Goal: Task Accomplishment & Management: Use online tool/utility

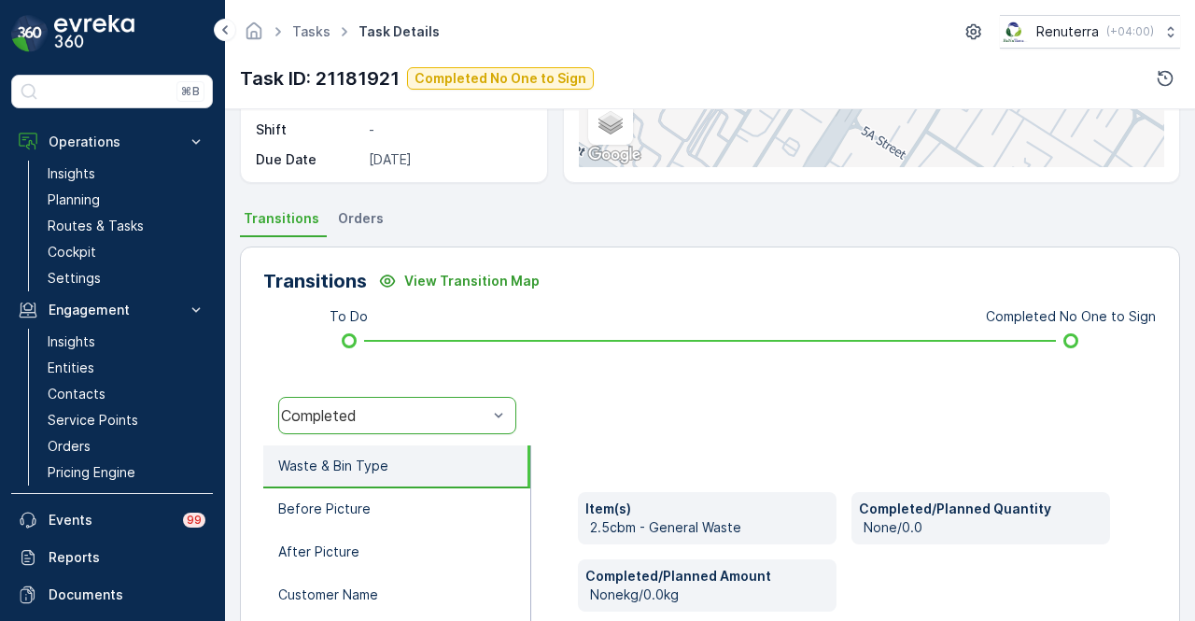
scroll to position [181, 0]
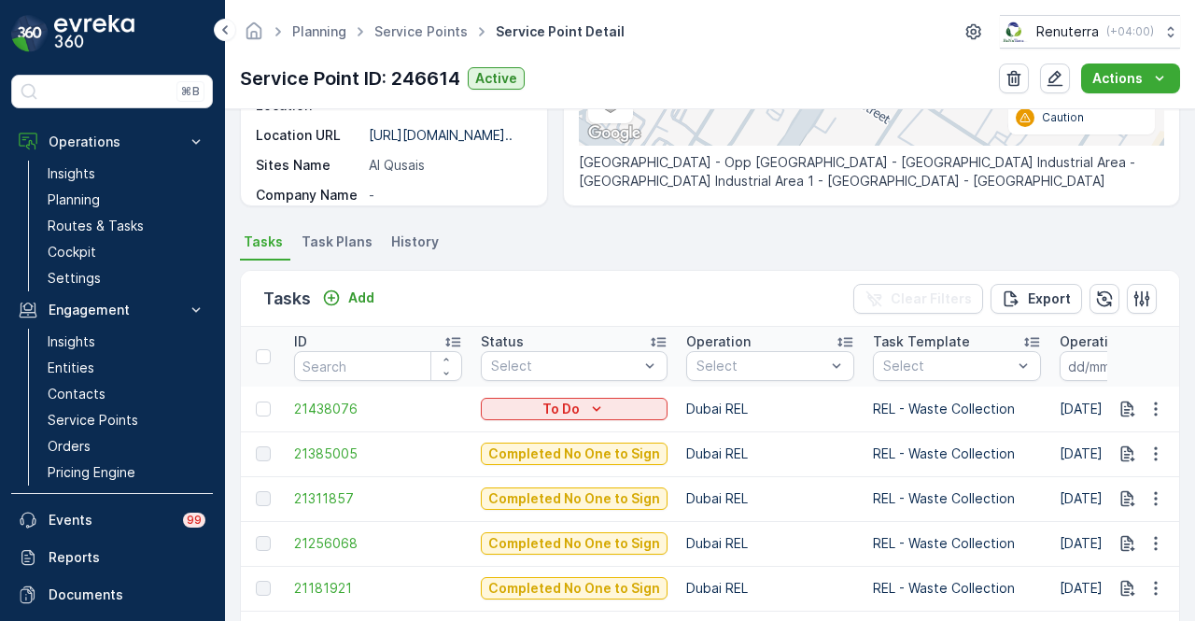
scroll to position [467, 0]
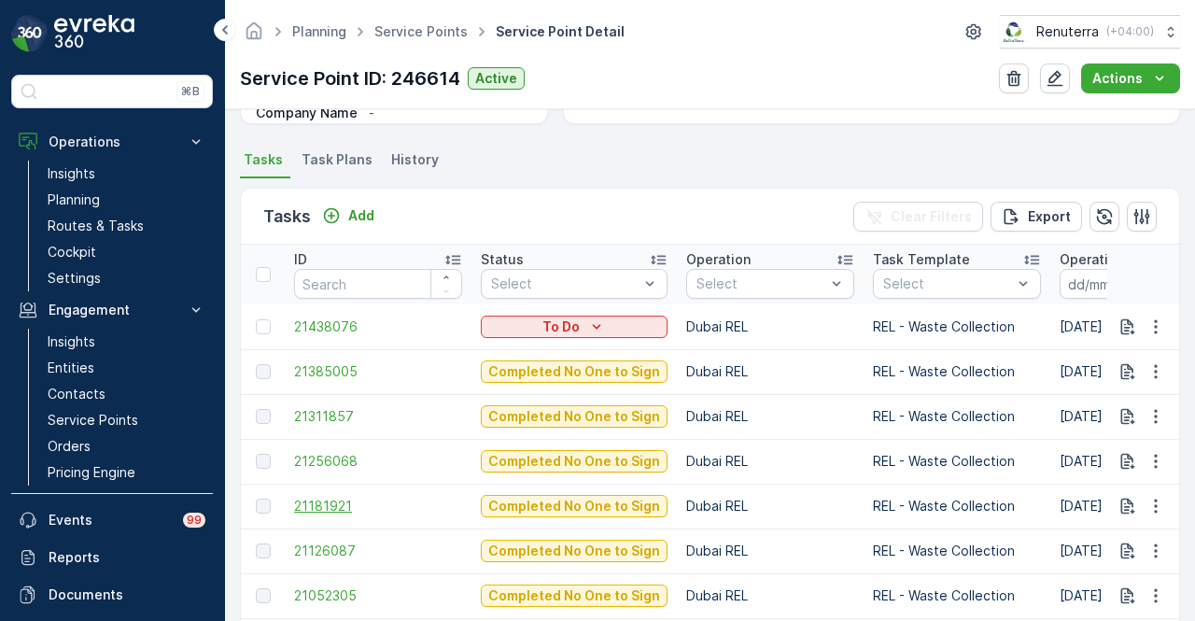
click at [330, 512] on span "21181921" at bounding box center [378, 506] width 168 height 19
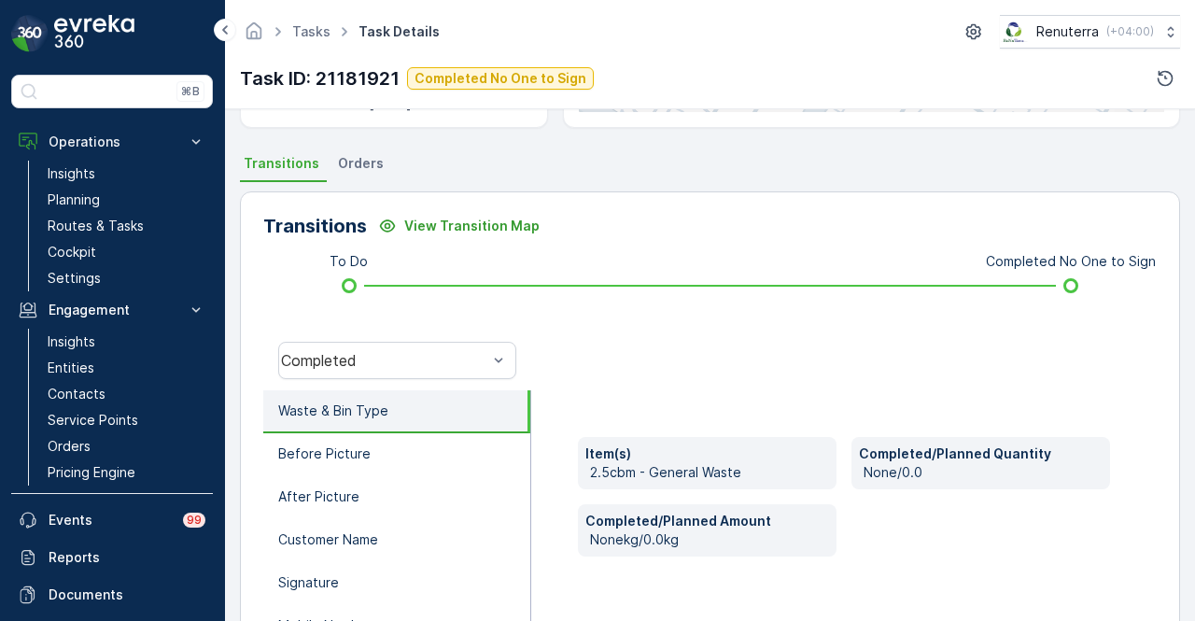
scroll to position [373, 0]
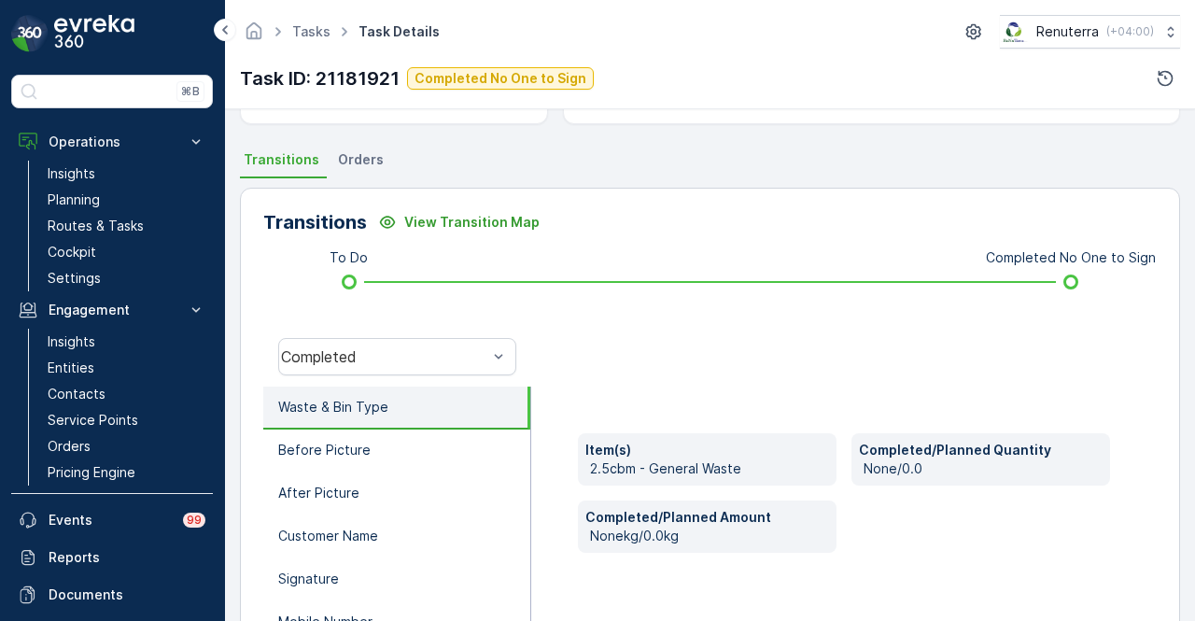
click at [503, 376] on div "Completed" at bounding box center [397, 357] width 268 height 60
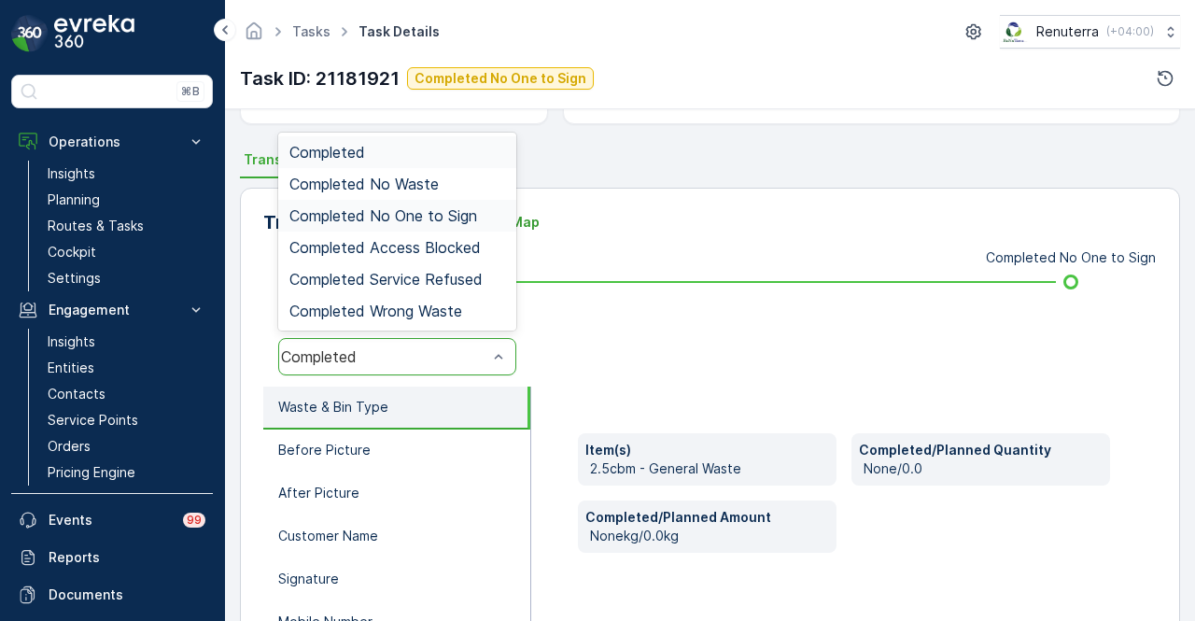
click at [465, 203] on div "Completed No One to Sign" at bounding box center [397, 216] width 238 height 32
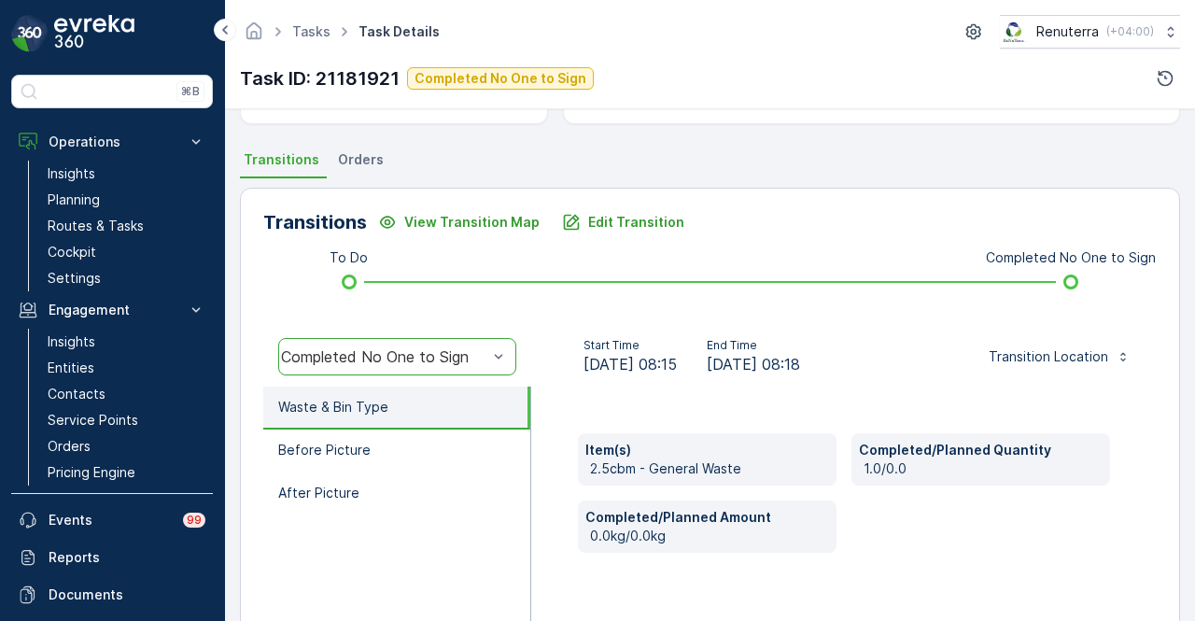
scroll to position [0, 0]
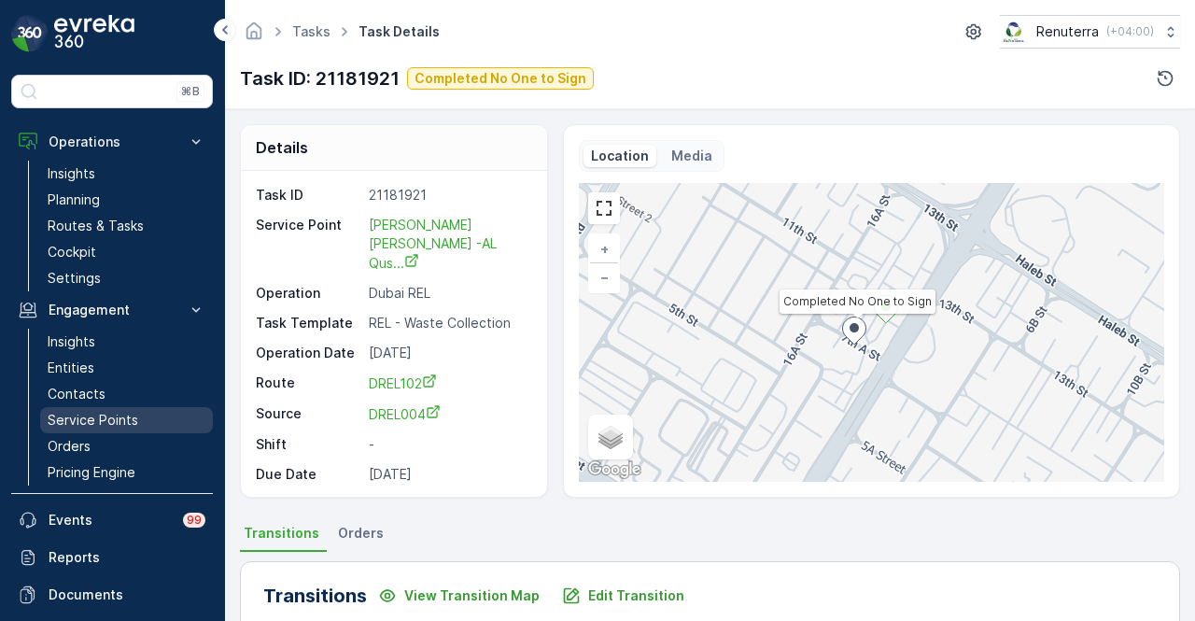
click at [138, 407] on link "Service Points" at bounding box center [126, 420] width 173 height 26
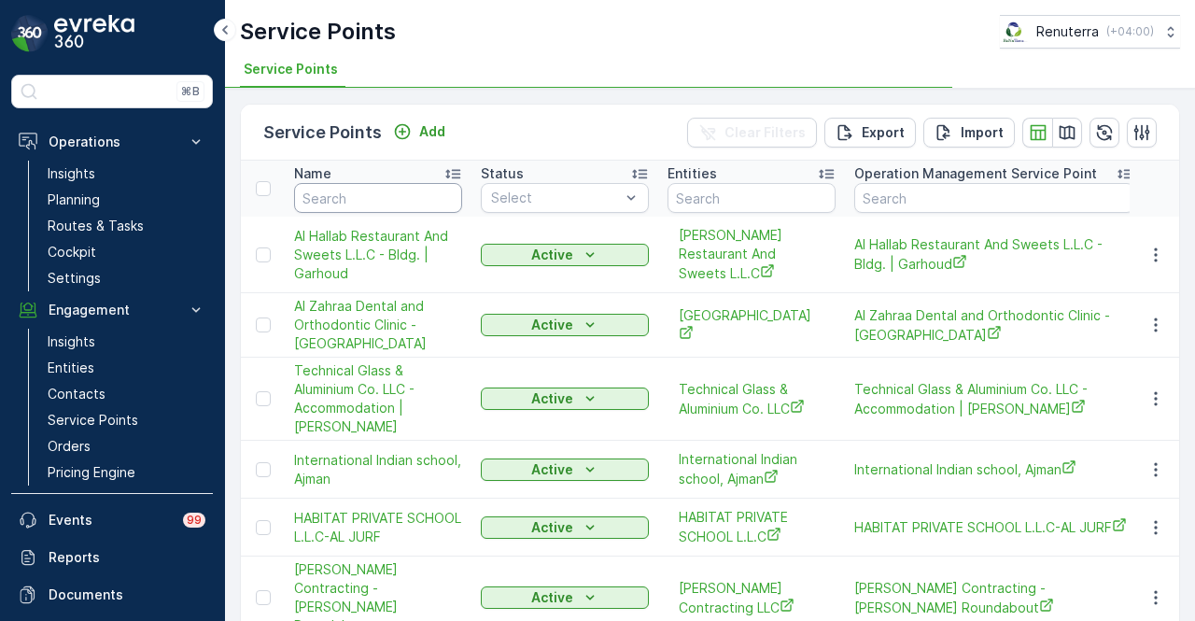
click at [364, 196] on input "text" at bounding box center [378, 198] width 168 height 30
click at [368, 195] on input "text" at bounding box center [378, 198] width 168 height 30
type input "hamda sa"
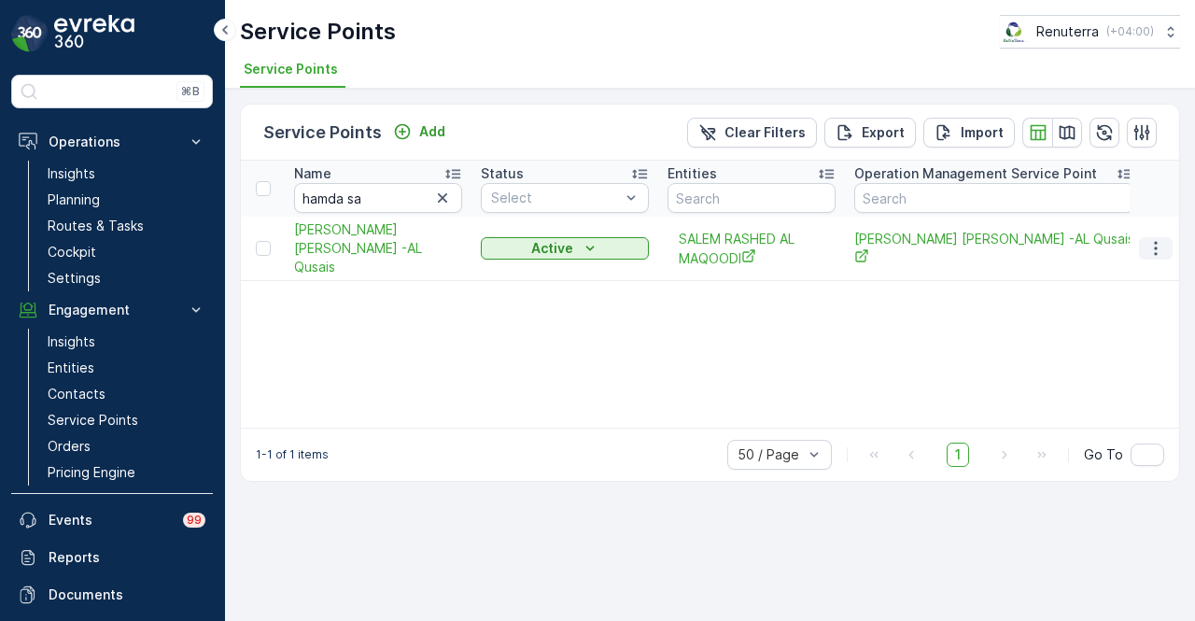
click at [1163, 240] on icon "button" at bounding box center [1155, 248] width 19 height 19
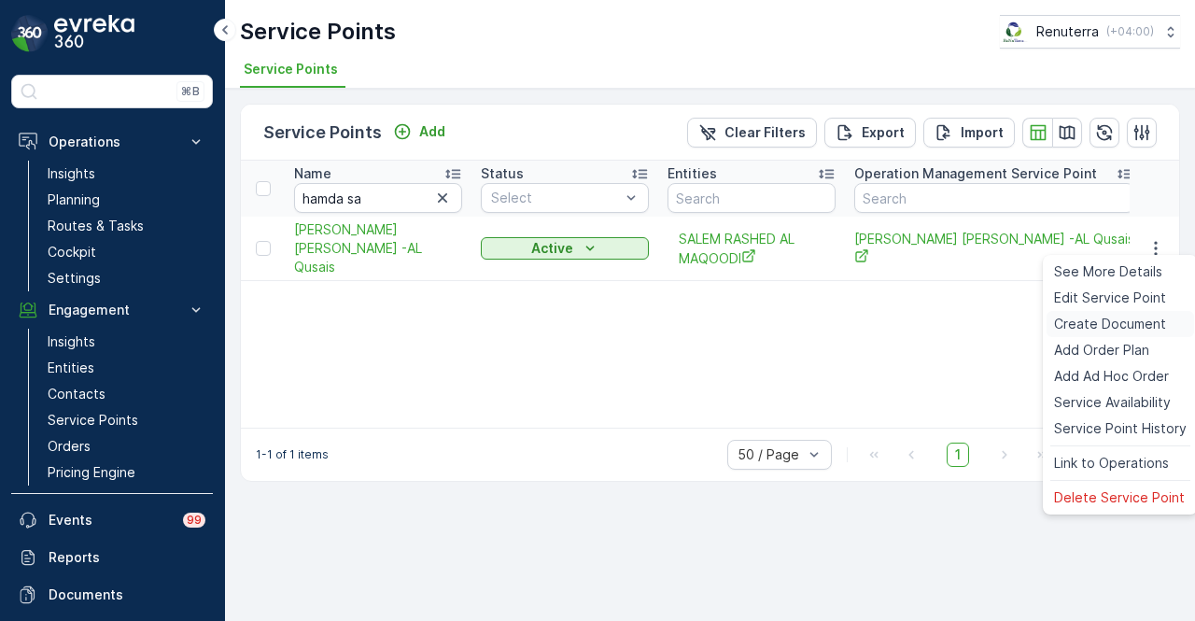
click at [1135, 318] on span "Create Document" at bounding box center [1110, 324] width 112 height 19
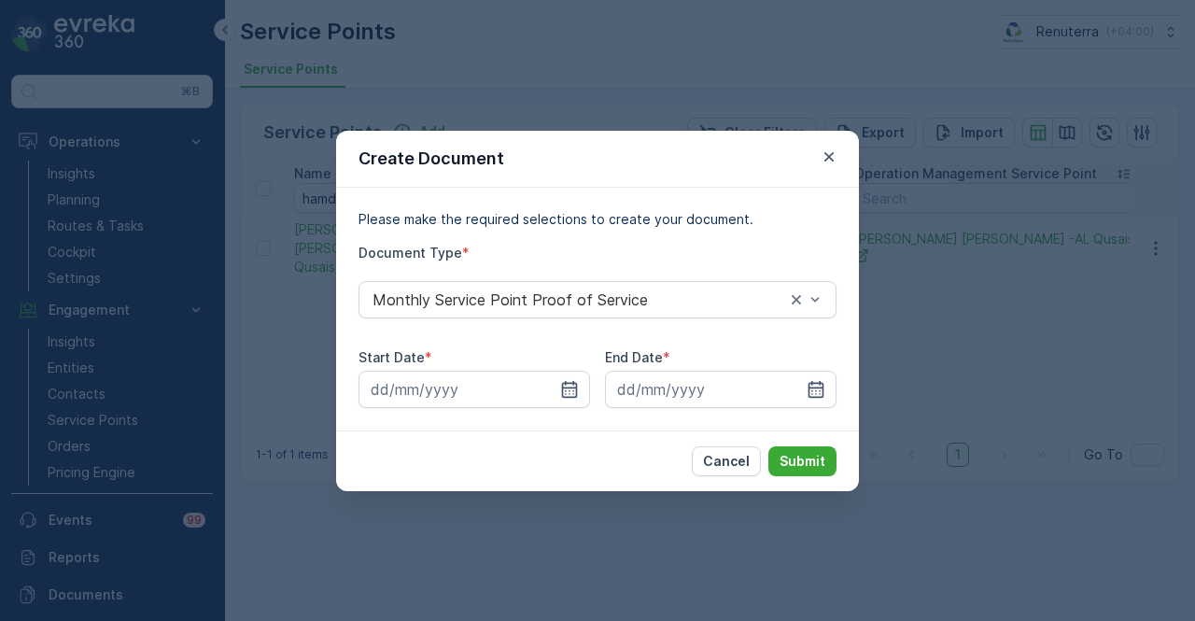
click at [566, 408] on div "Please make the required selections to create your document. Document Type * Mo…" at bounding box center [597, 309] width 523 height 243
click at [571, 406] on input at bounding box center [473, 389] width 231 height 37
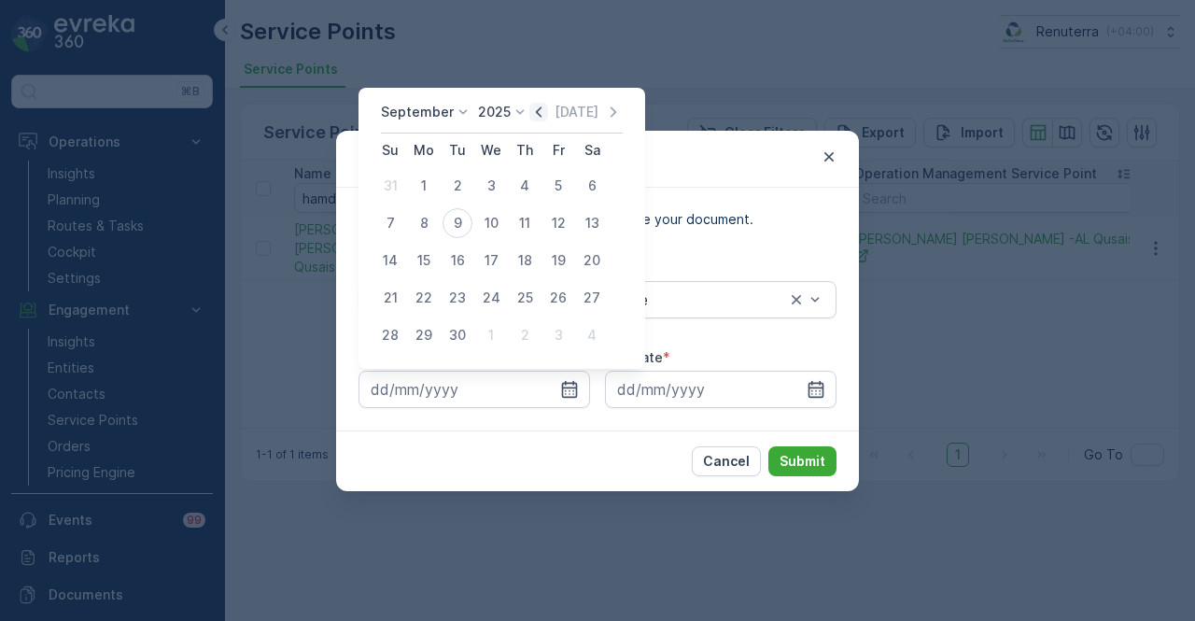
click at [538, 109] on icon "button" at bounding box center [538, 112] width 19 height 19
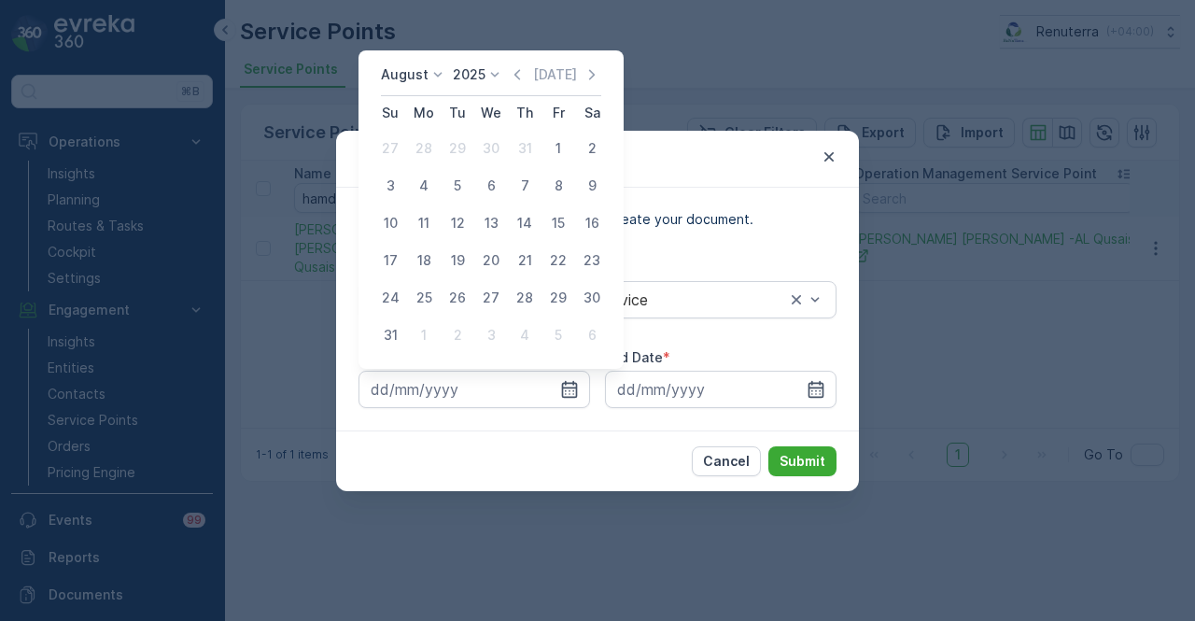
click at [544, 137] on td "1" at bounding box center [558, 148] width 34 height 37
click at [551, 147] on div "1" at bounding box center [558, 148] width 30 height 30
type input "01.08.2025"
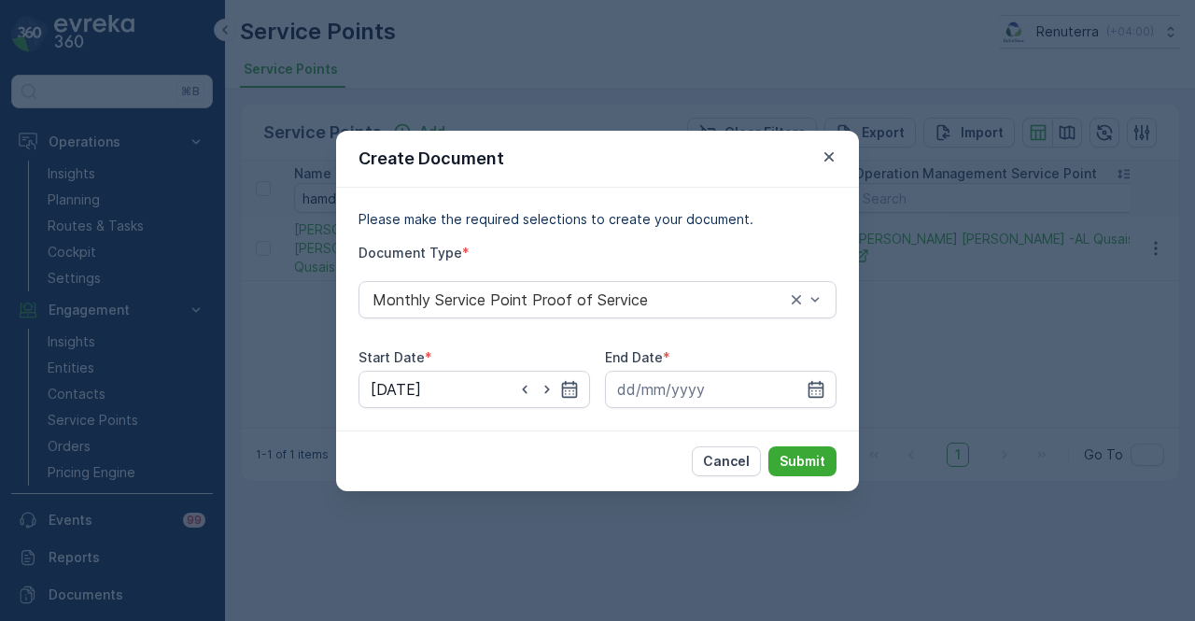
drag, startPoint x: 822, startPoint y: 379, endPoint x: 832, endPoint y: 246, distance: 133.8
click at [822, 372] on div at bounding box center [720, 389] width 231 height 37
click at [809, 378] on input at bounding box center [720, 389] width 231 height 37
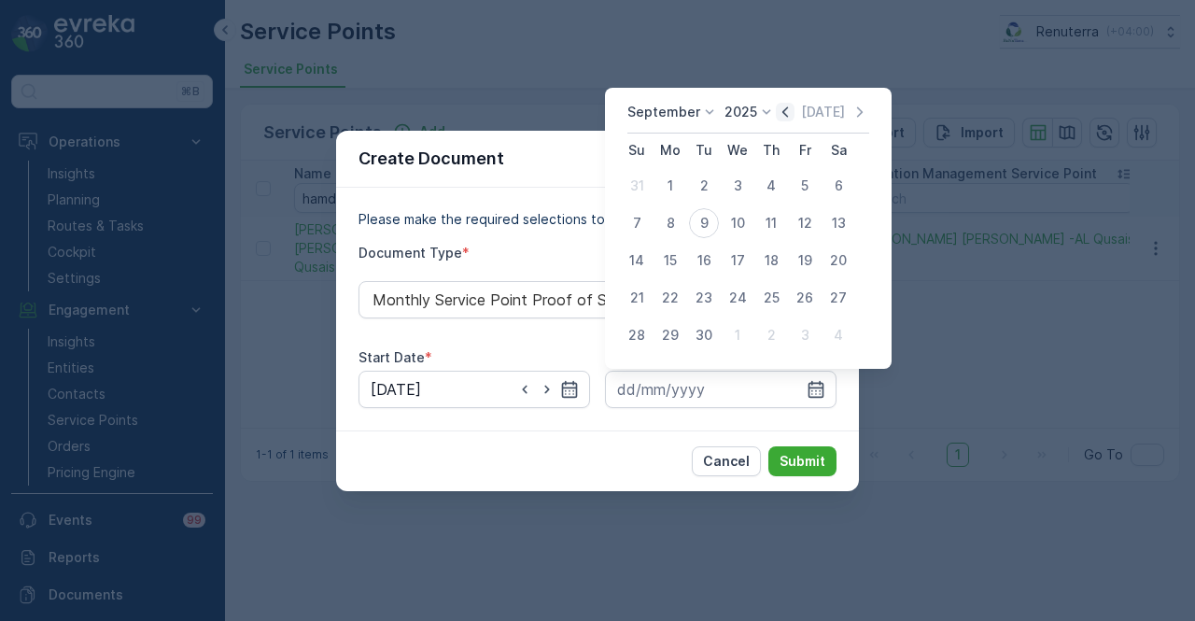
click at [782, 111] on icon "button" at bounding box center [785, 111] width 6 height 10
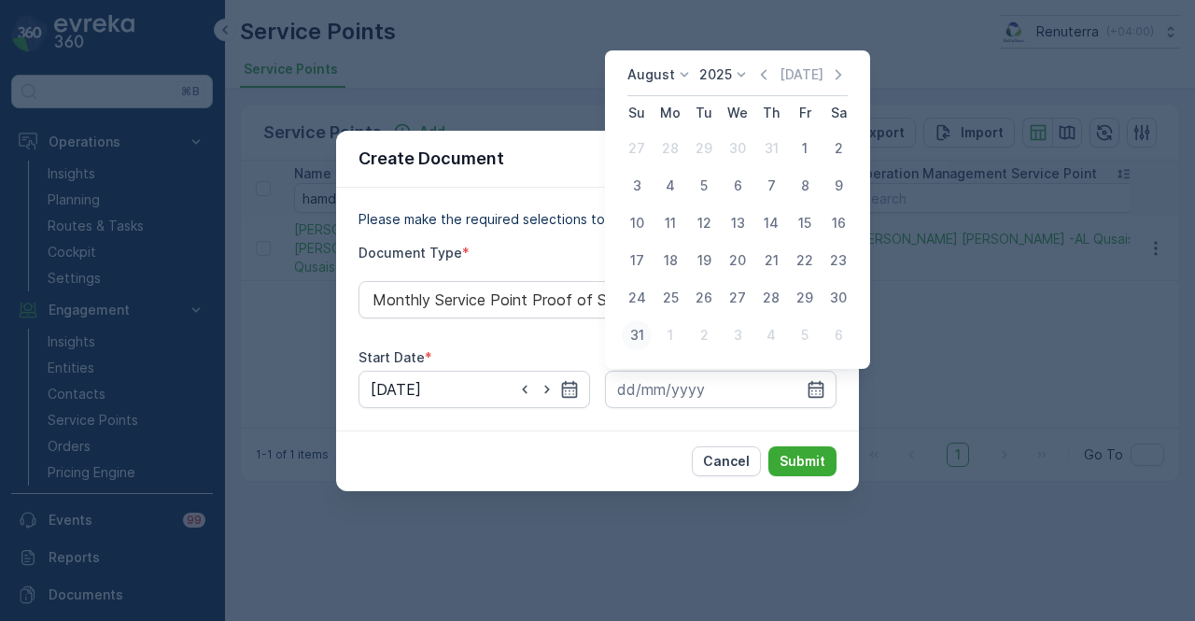
click at [625, 335] on div "31" at bounding box center [637, 335] width 30 height 30
type input "31.08.2025"
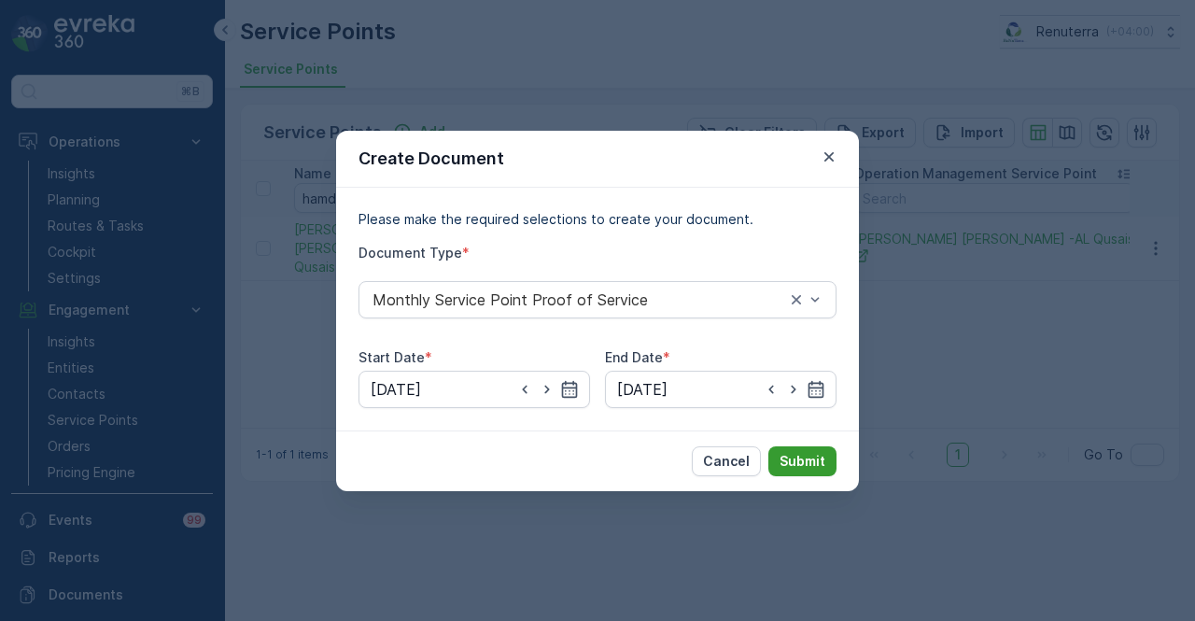
click at [784, 456] on p "Submit" at bounding box center [802, 461] width 46 height 19
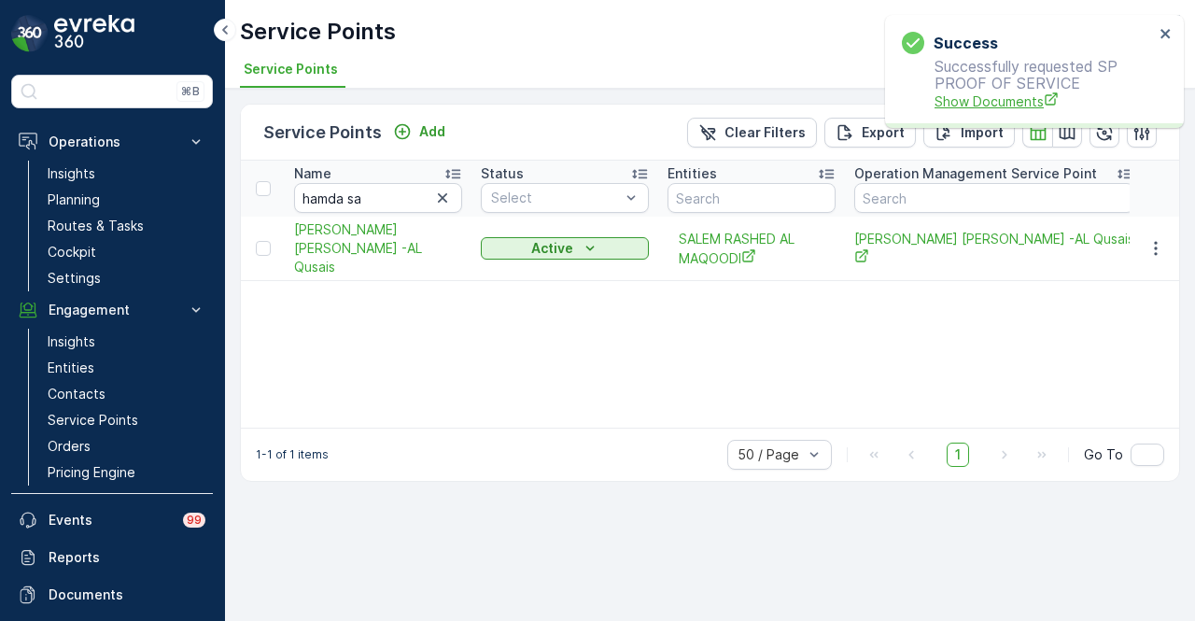
click at [978, 93] on span "Show Documents" at bounding box center [1043, 101] width 219 height 20
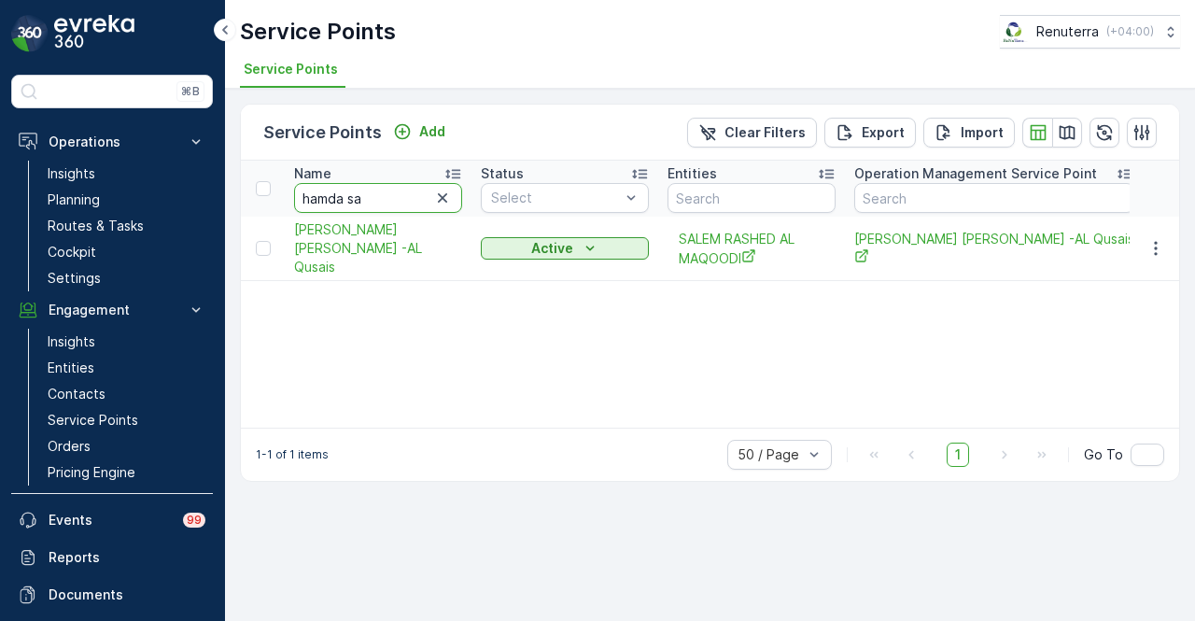
click at [393, 201] on input "hamda sa" at bounding box center [378, 198] width 168 height 30
type input "h"
type input "r"
click at [393, 201] on input "r" at bounding box center [378, 198] width 168 height 30
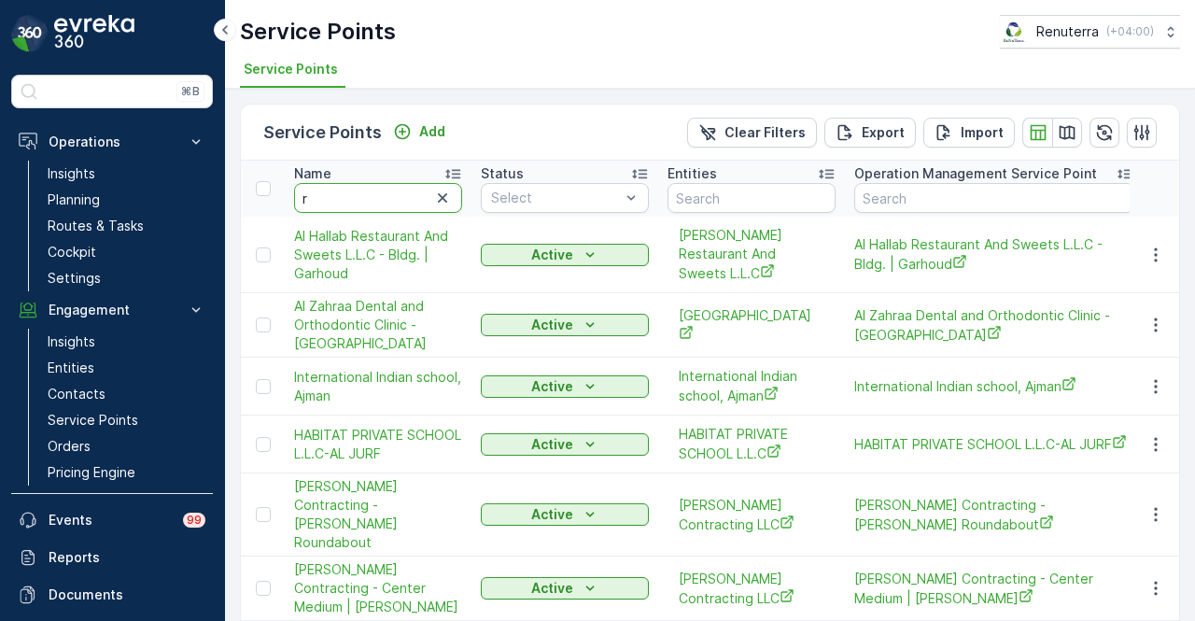
click at [393, 201] on input "r" at bounding box center [378, 198] width 168 height 30
type input "royal re"
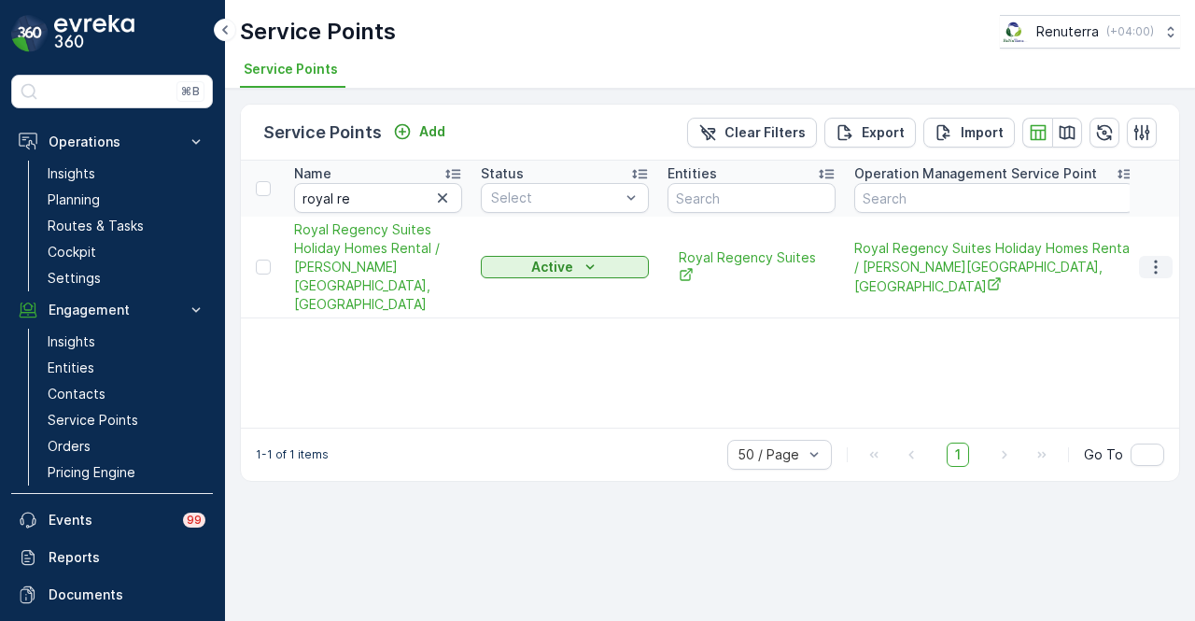
click at [1163, 260] on icon "button" at bounding box center [1155, 267] width 19 height 19
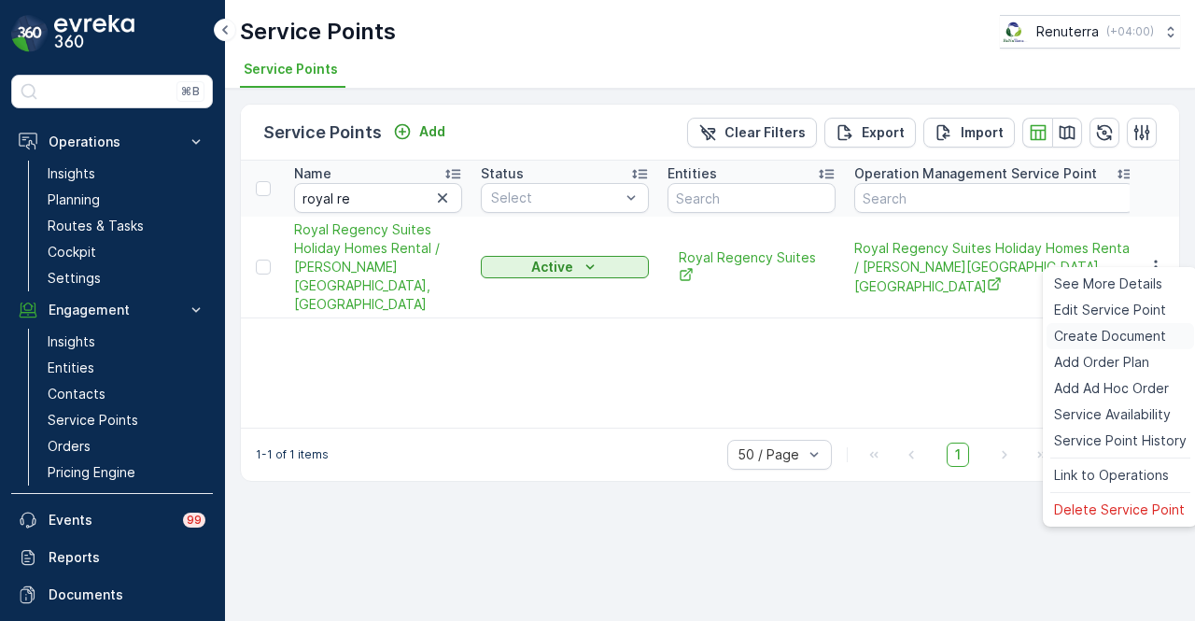
click at [1149, 341] on span "Create Document" at bounding box center [1110, 336] width 112 height 19
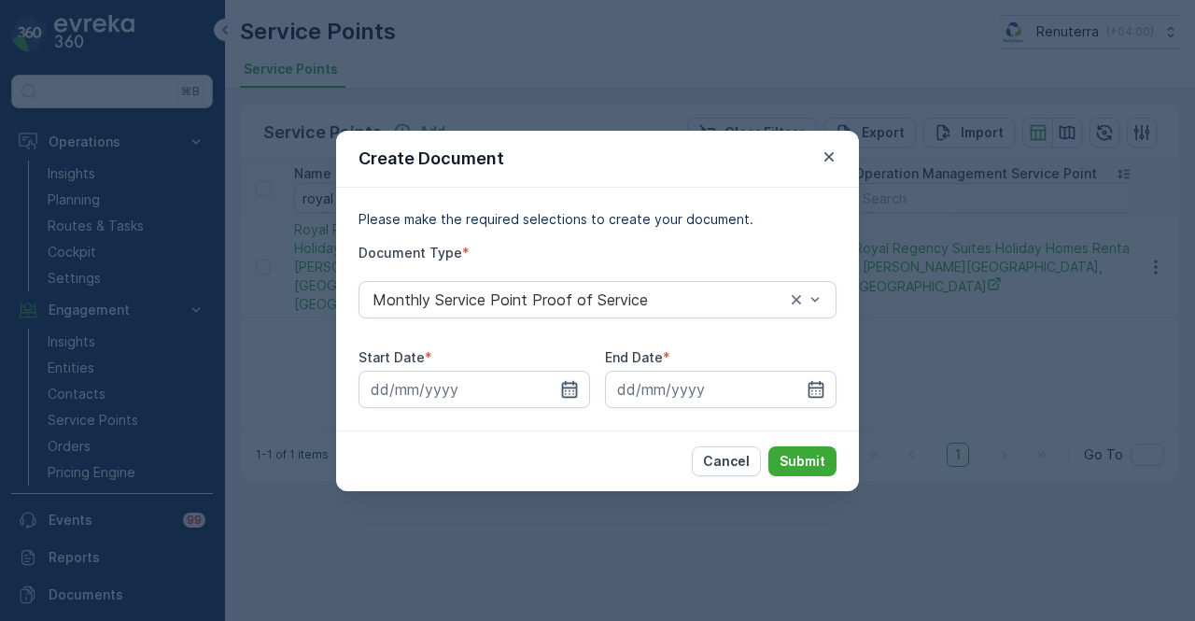
click at [561, 380] on icon "button" at bounding box center [569, 389] width 19 height 19
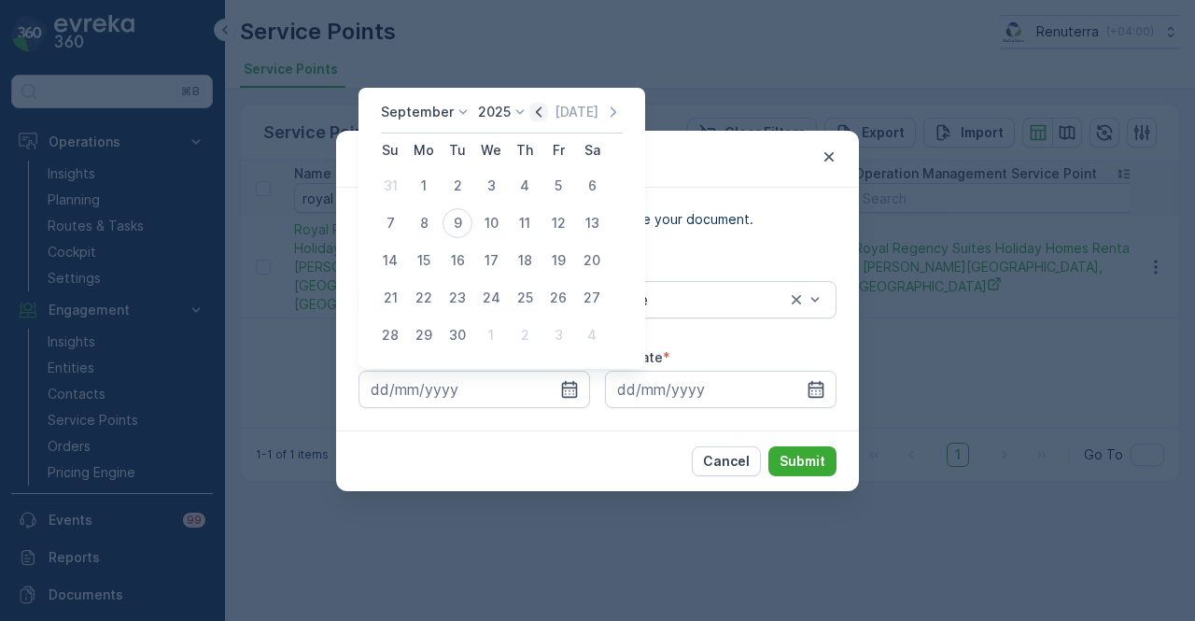
click at [534, 105] on icon "button" at bounding box center [538, 112] width 19 height 19
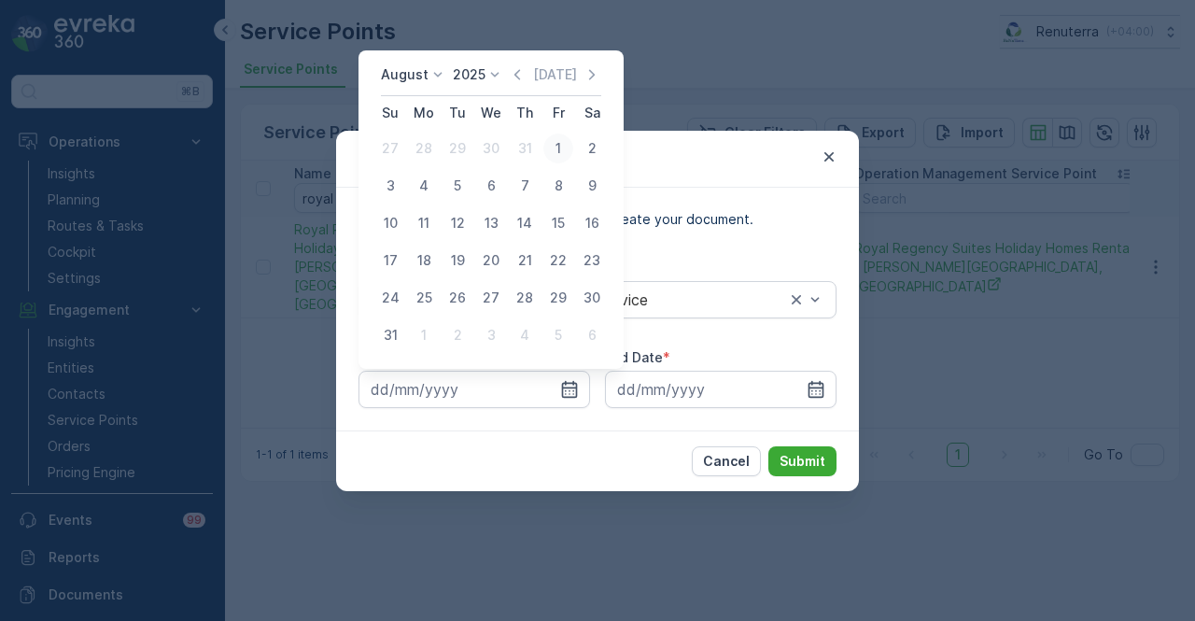
click at [564, 152] on div "1" at bounding box center [558, 148] width 30 height 30
type input "01.08.2025"
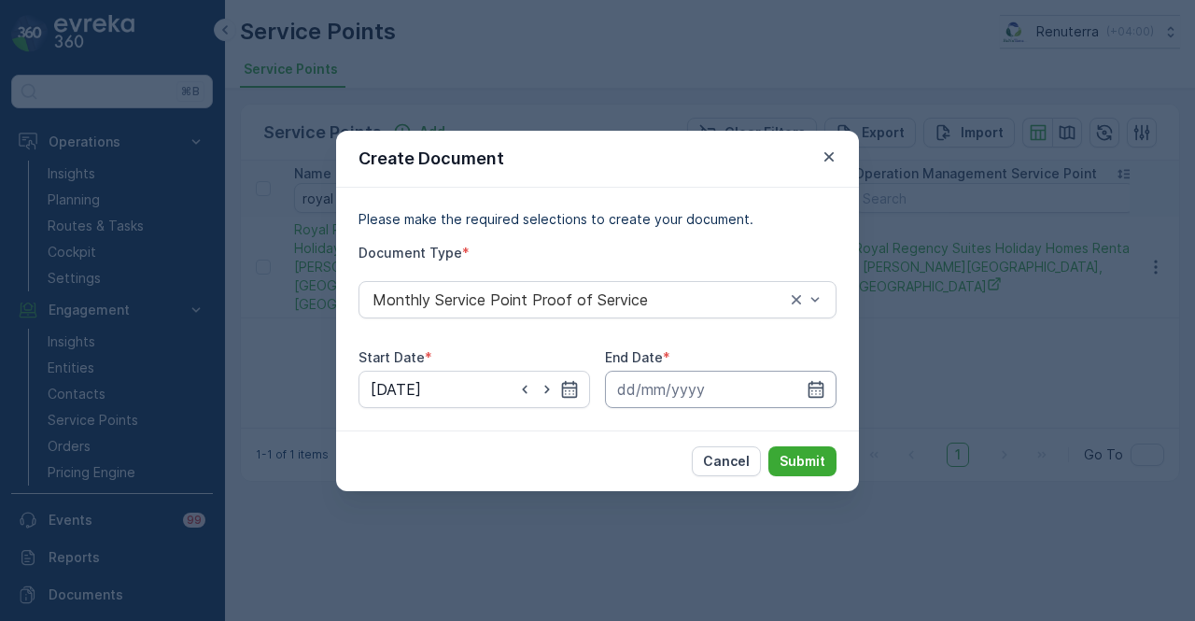
click at [829, 402] on input at bounding box center [720, 389] width 231 height 37
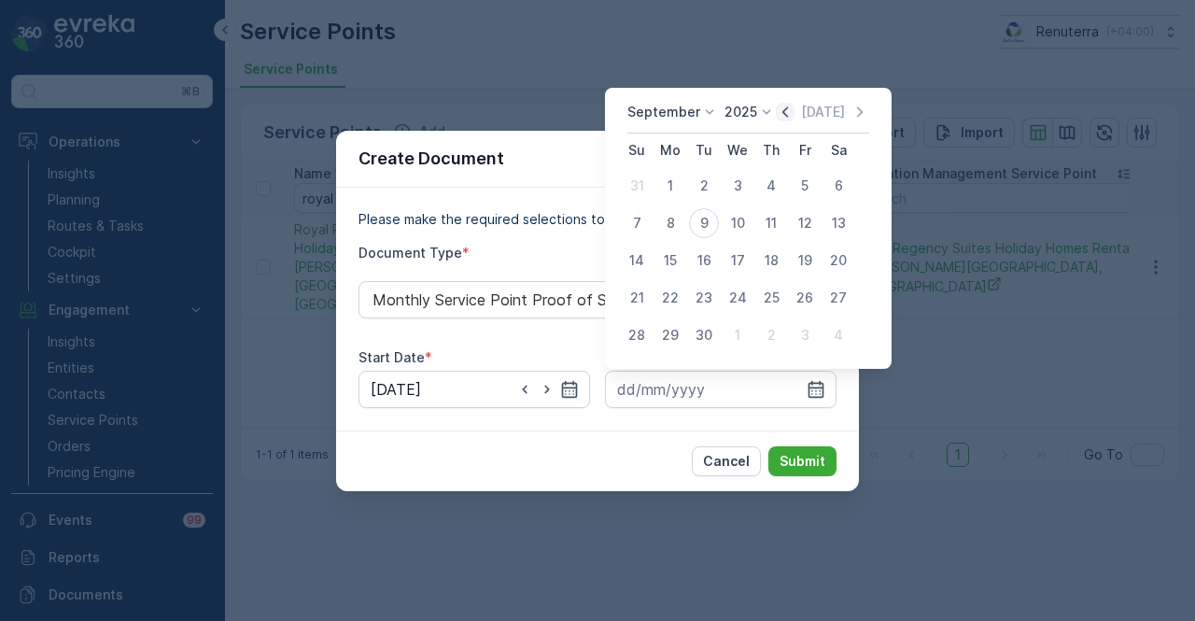
click at [784, 113] on icon "button" at bounding box center [785, 112] width 19 height 19
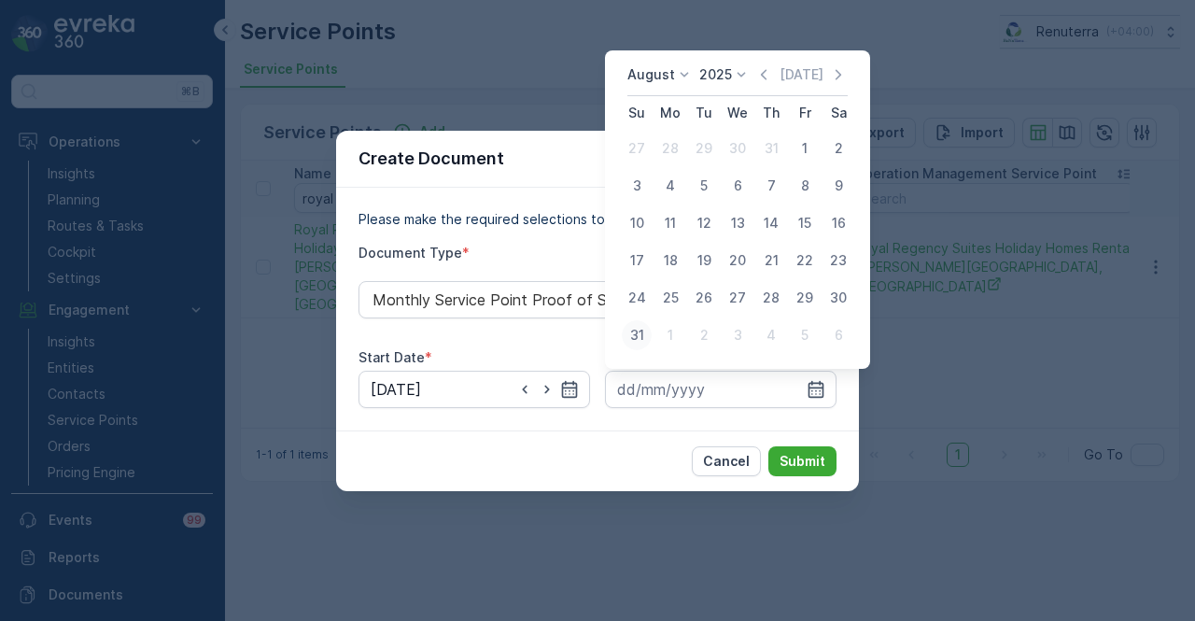
click at [640, 337] on div "31" at bounding box center [637, 335] width 30 height 30
type input "31.08.2025"
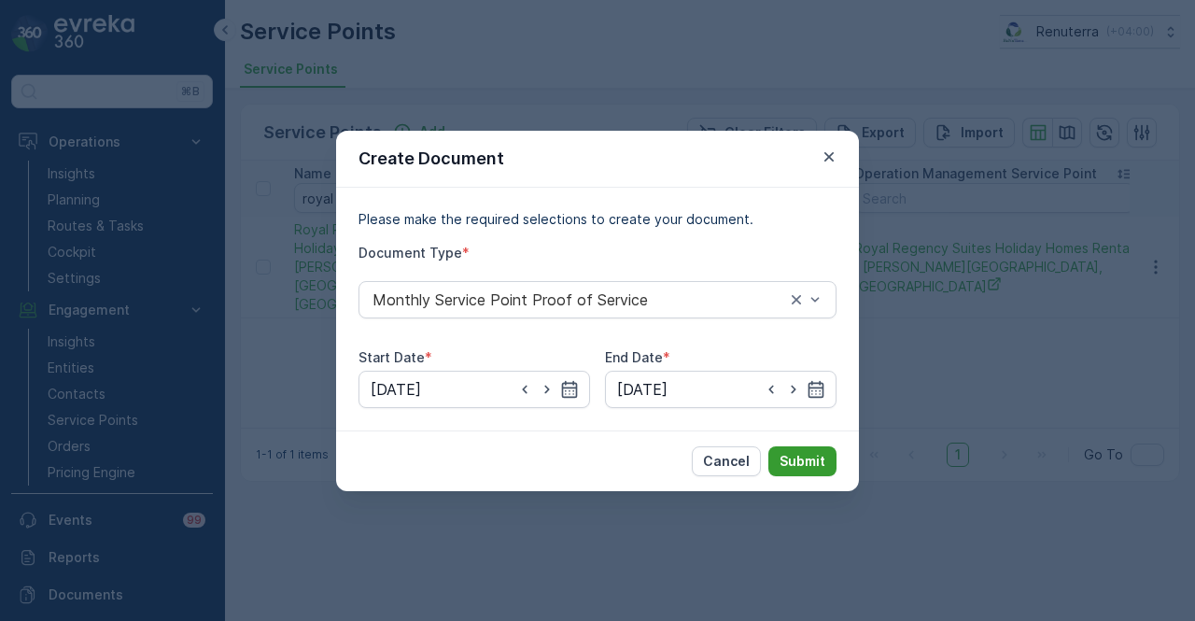
click at [799, 449] on button "Submit" at bounding box center [802, 461] width 68 height 30
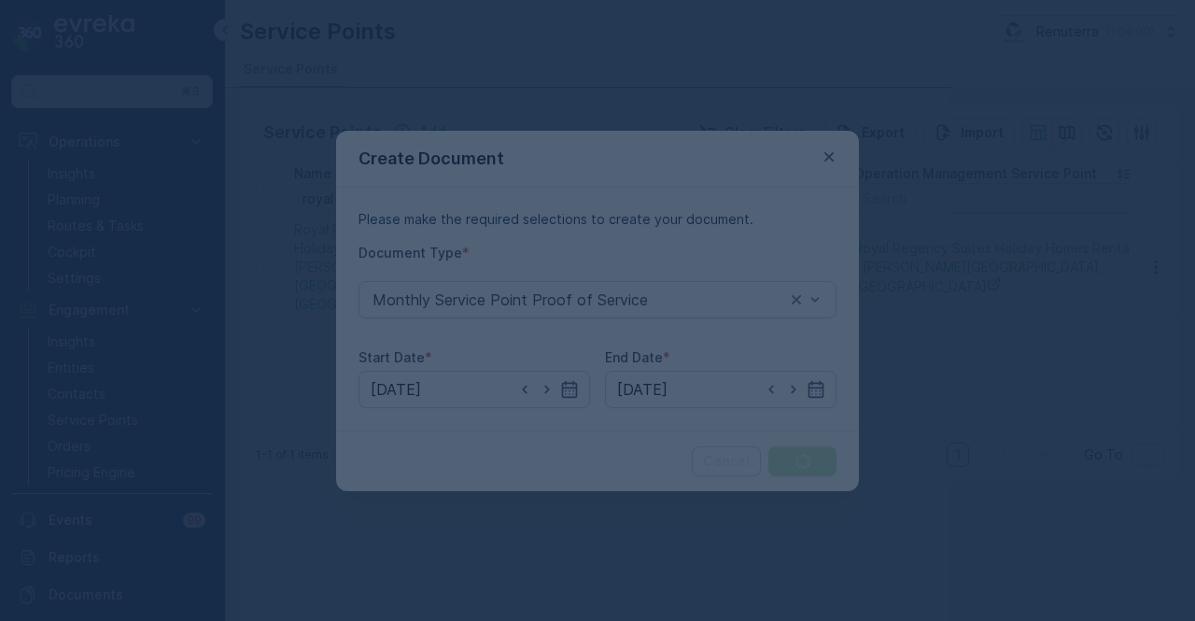
click at [465, 286] on div at bounding box center [597, 310] width 1195 height 621
click at [539, 251] on div at bounding box center [597, 310] width 1195 height 621
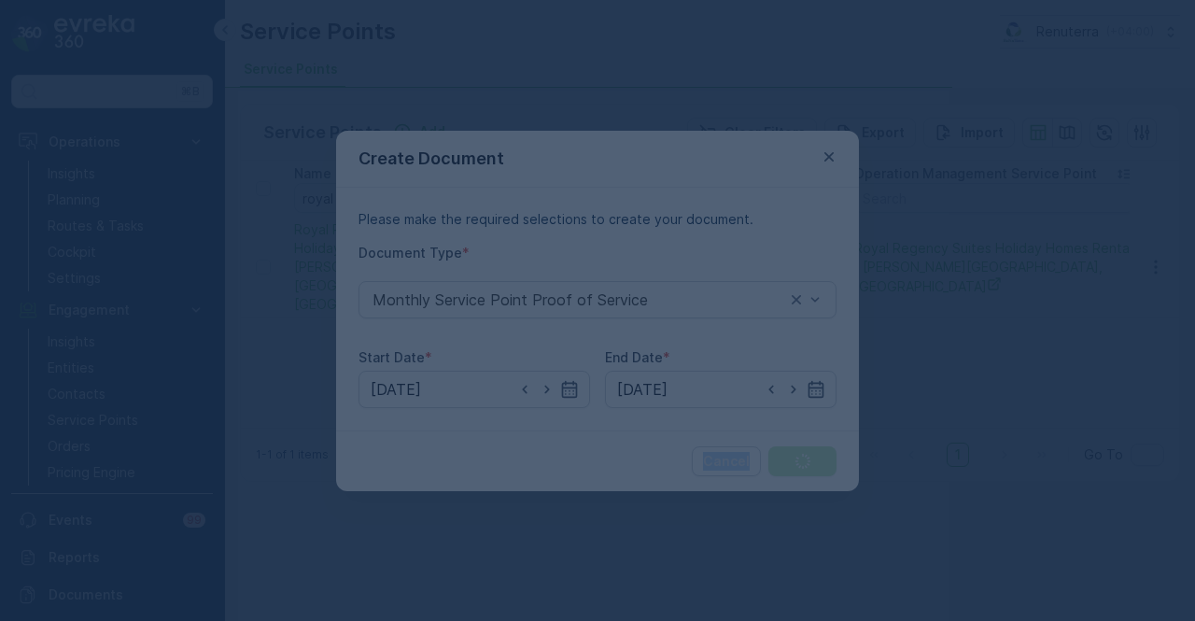
click at [539, 251] on div at bounding box center [597, 310] width 1195 height 621
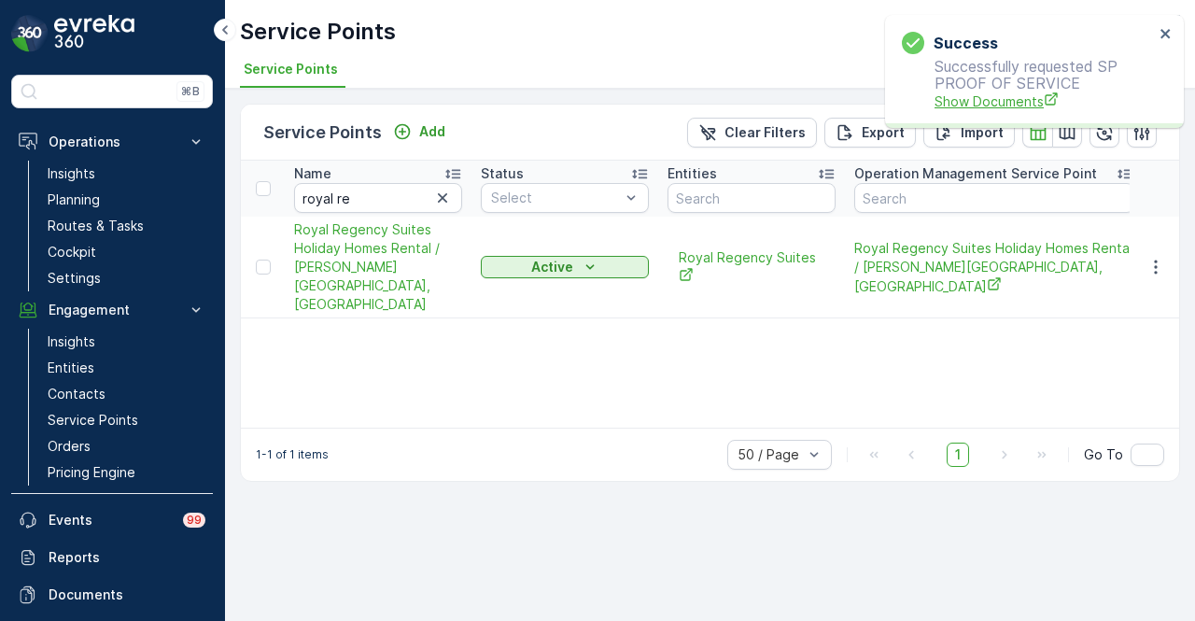
click at [967, 97] on span "Show Documents" at bounding box center [1043, 101] width 219 height 20
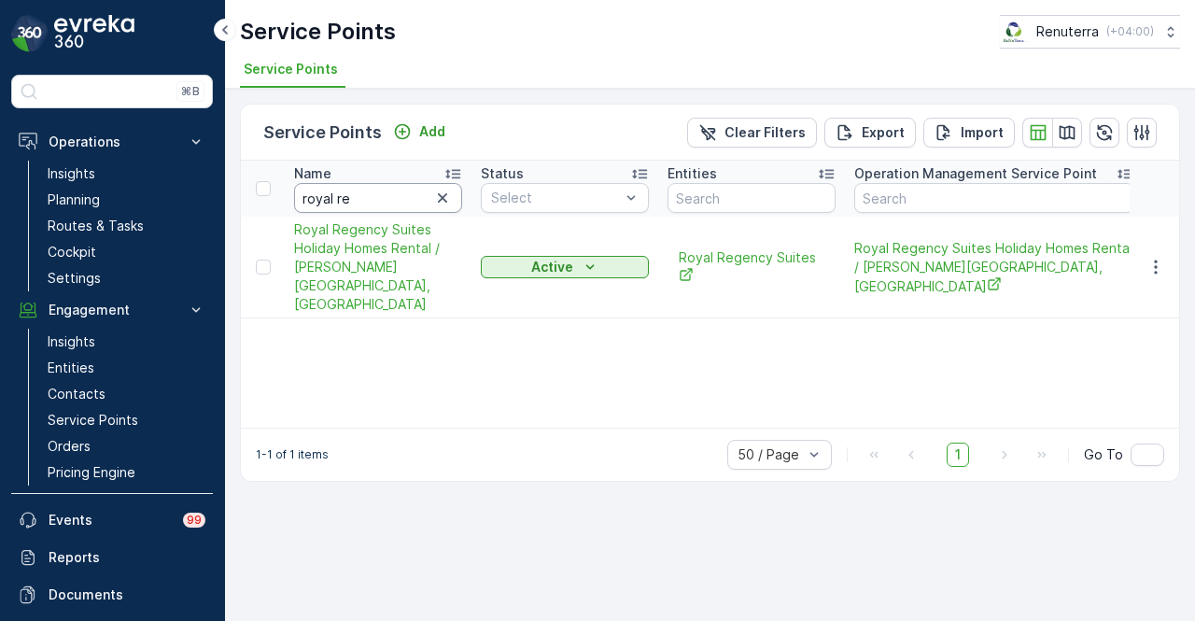
click at [353, 203] on input "royal re" at bounding box center [378, 198] width 168 height 30
type input "r"
type input "sasa"
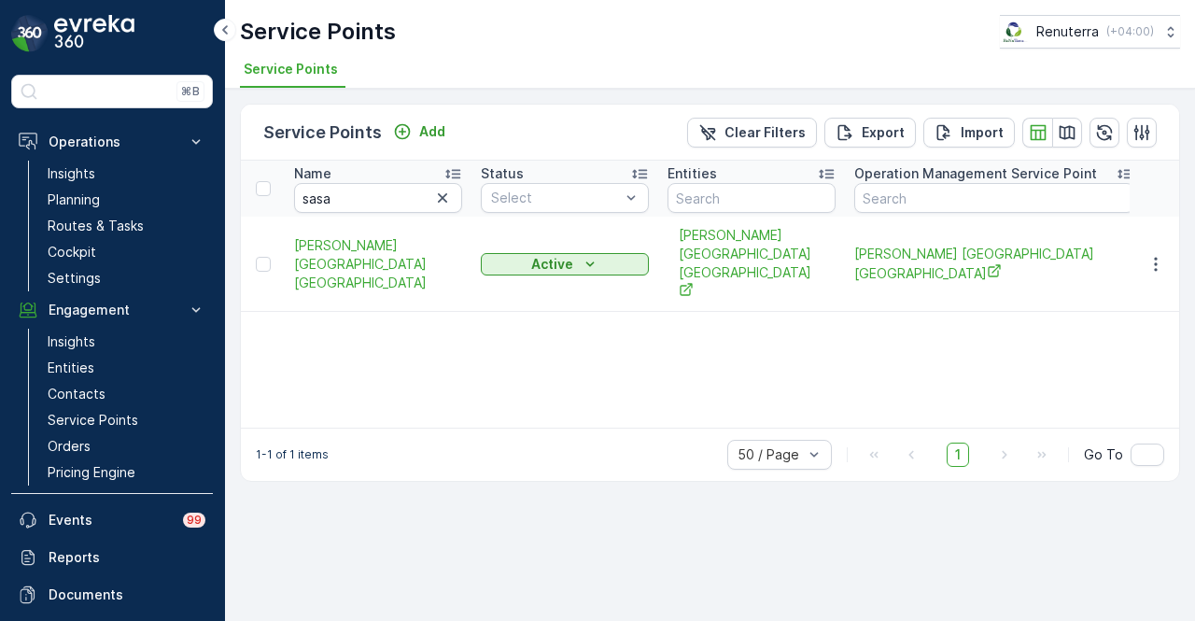
click at [724, 333] on div "Name sasa Status Select Entities Operation Management Service Point Address Ord…" at bounding box center [710, 294] width 938 height 267
click at [1149, 255] on icon "button" at bounding box center [1155, 264] width 19 height 19
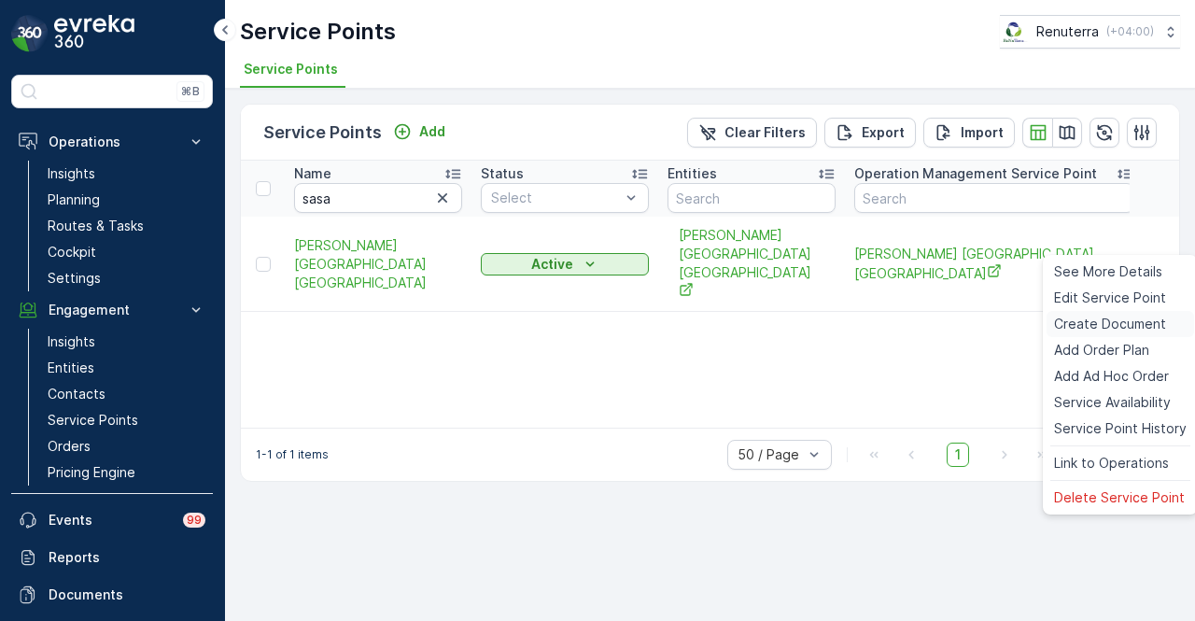
click at [1137, 326] on span "Create Document" at bounding box center [1110, 324] width 112 height 19
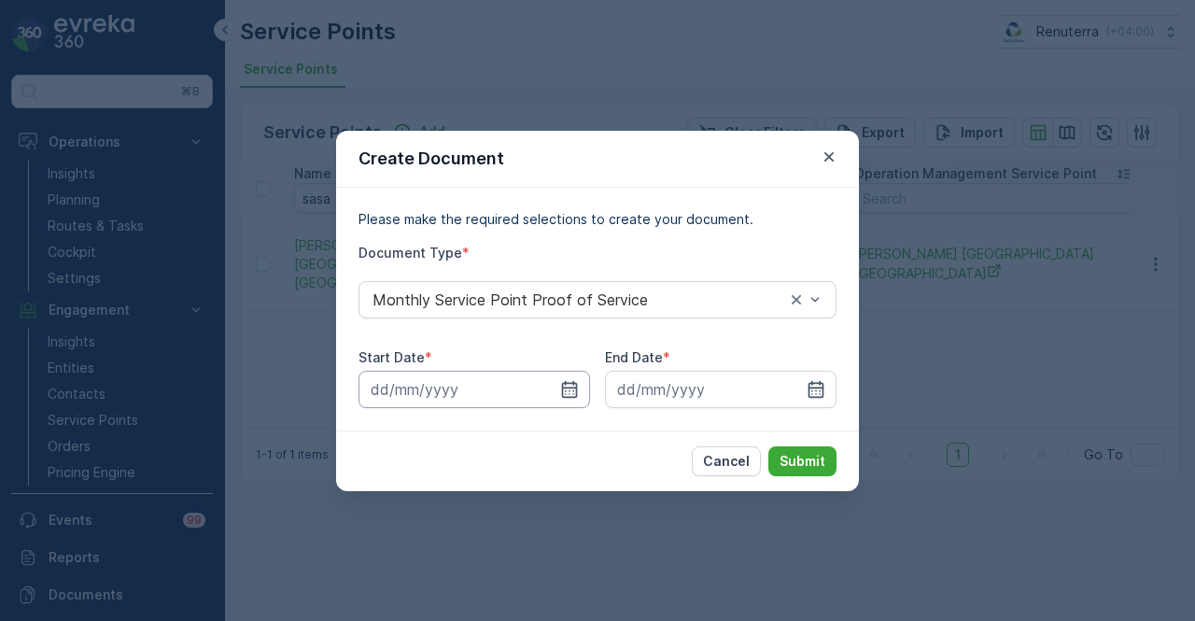
click at [579, 382] on input at bounding box center [473, 389] width 231 height 37
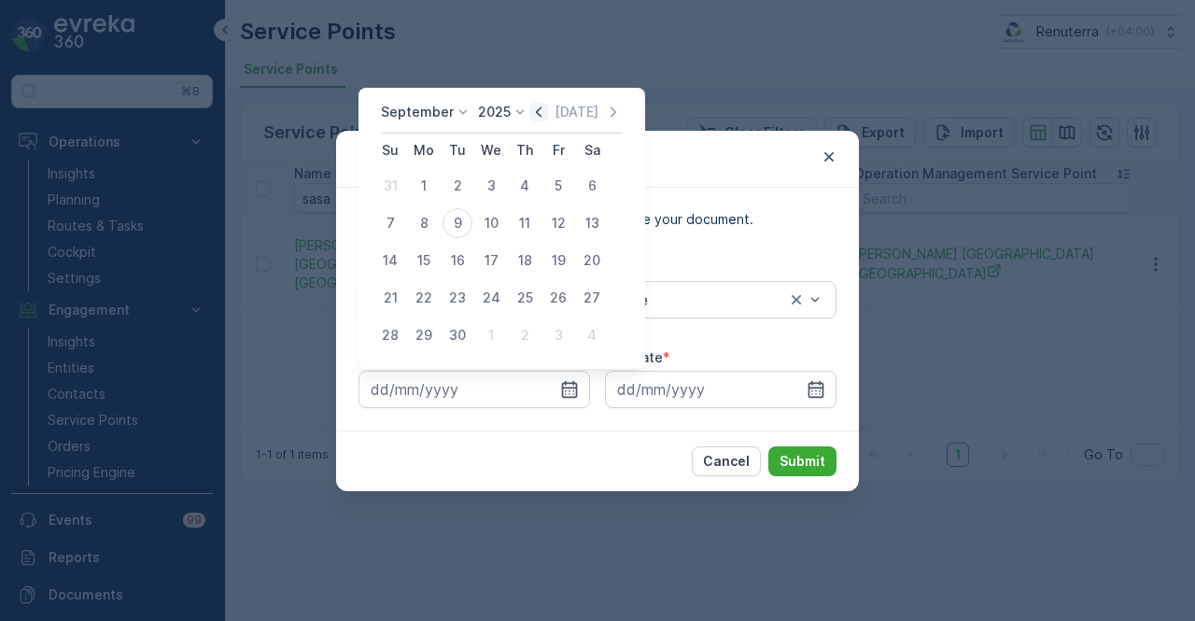
click at [536, 119] on icon "button" at bounding box center [538, 112] width 19 height 19
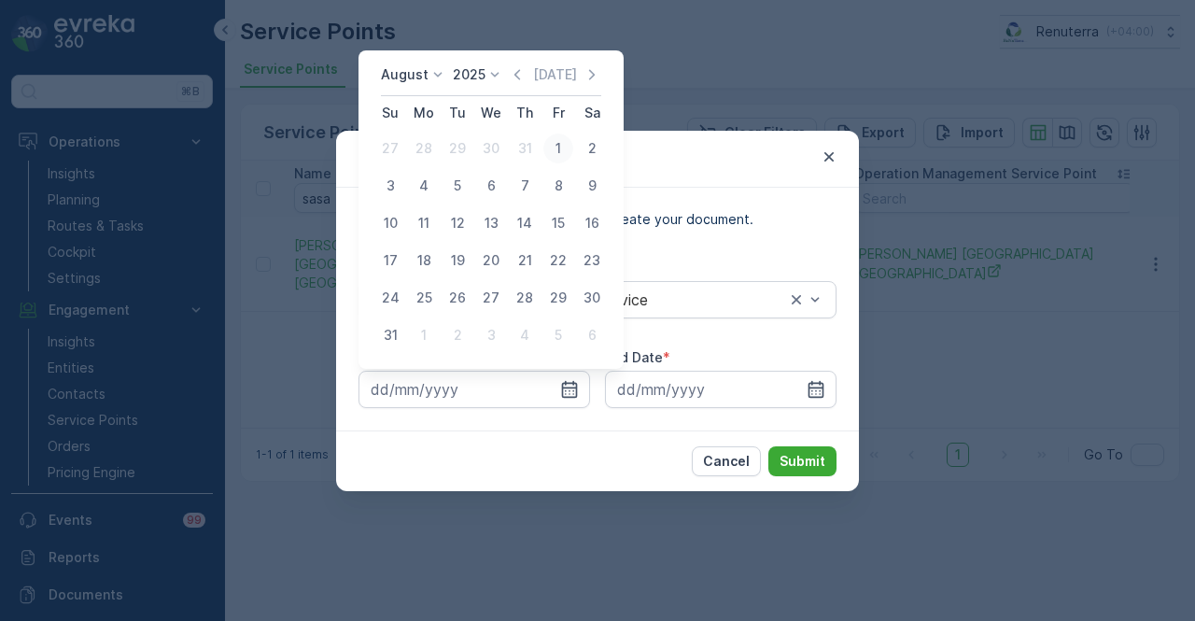
click at [558, 147] on div "1" at bounding box center [558, 148] width 30 height 30
type input "01.08.2025"
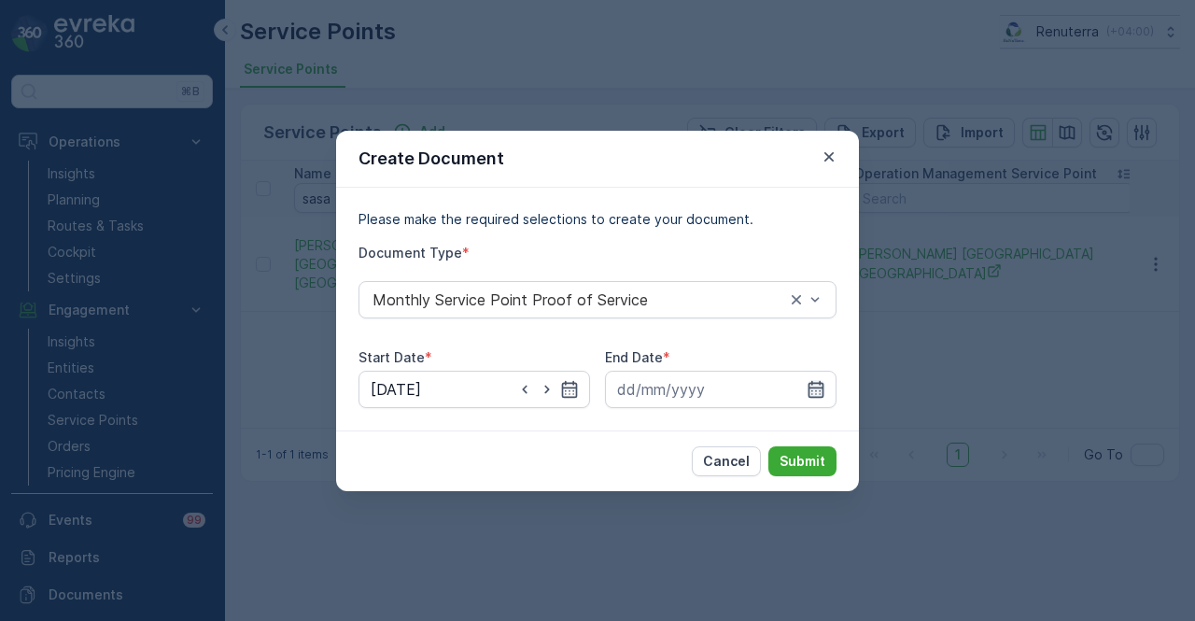
click at [820, 391] on icon "button" at bounding box center [816, 389] width 19 height 19
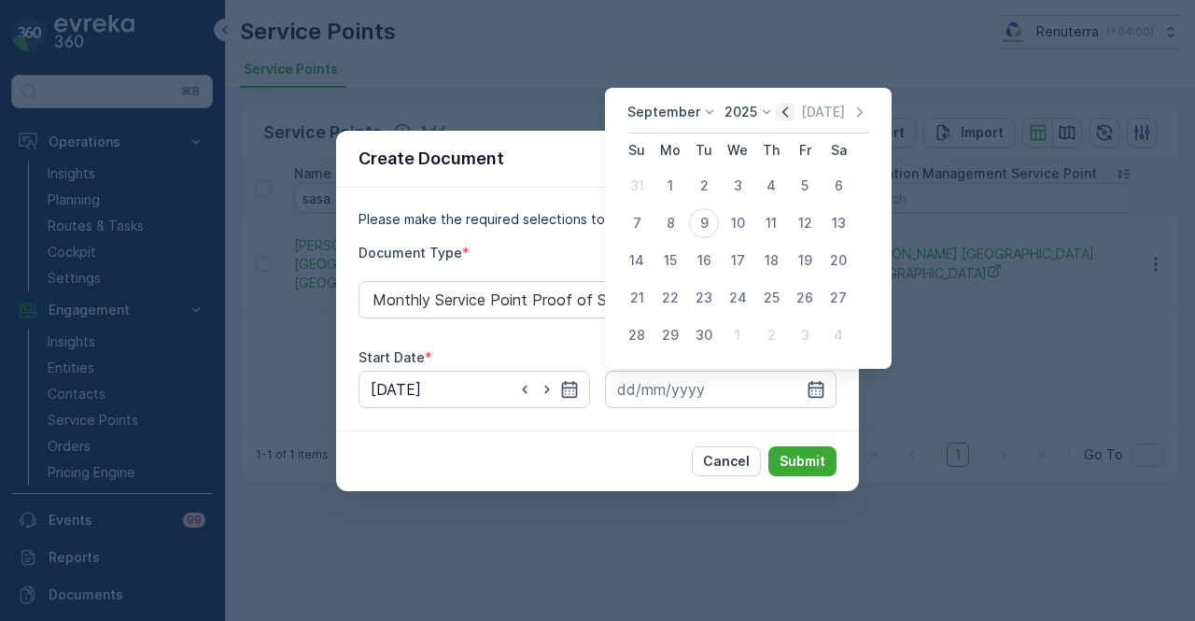
click at [776, 113] on icon "button" at bounding box center [785, 112] width 19 height 19
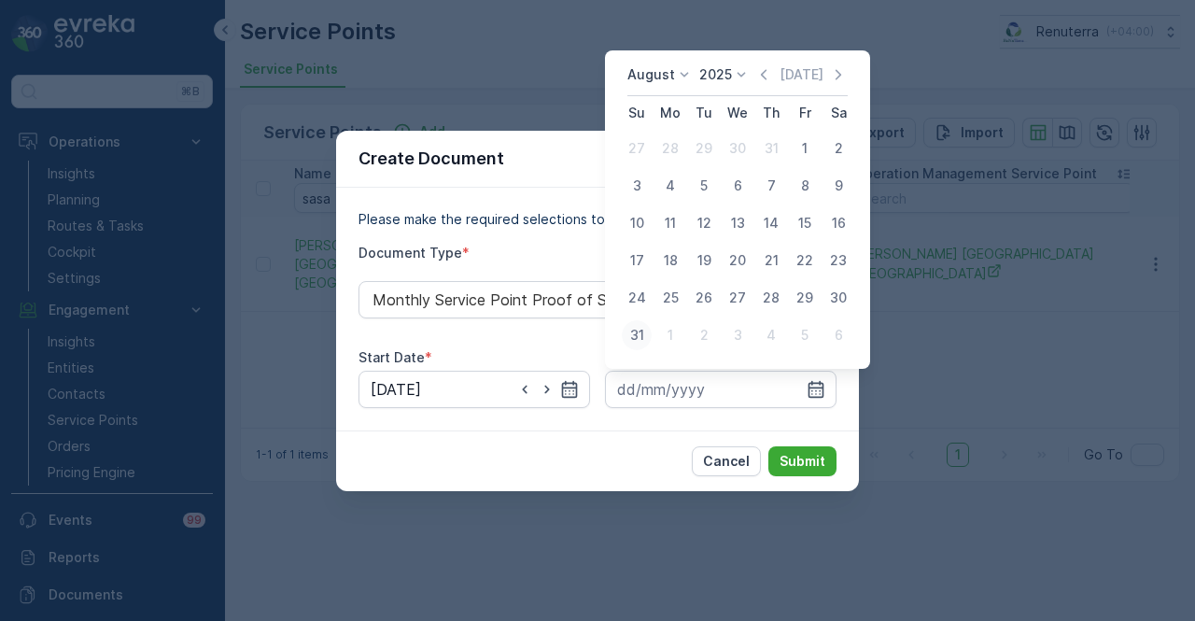
click at [650, 335] on div "31" at bounding box center [637, 335] width 30 height 30
type input "31.08.2025"
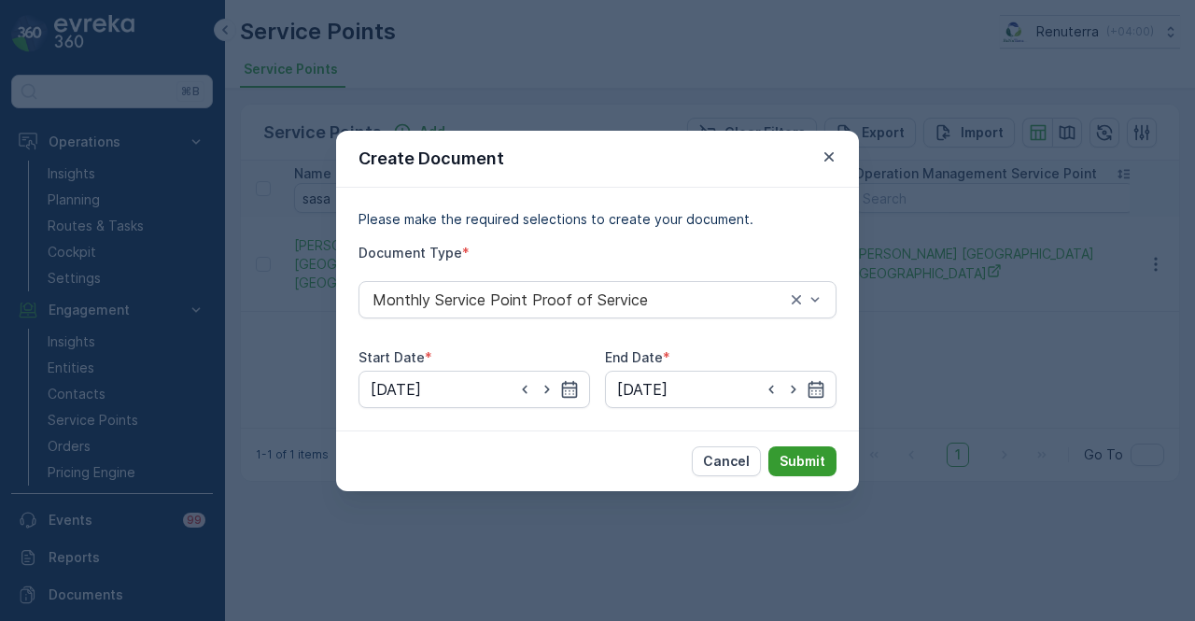
click at [773, 470] on button "Submit" at bounding box center [802, 461] width 68 height 30
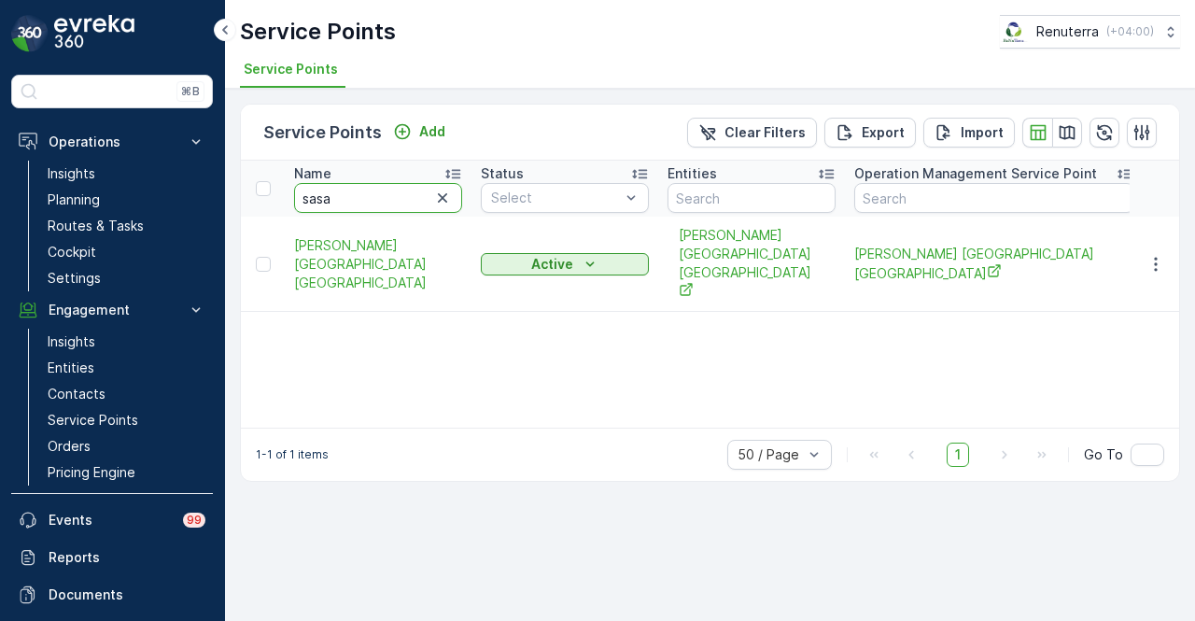
click at [369, 203] on input "sasa" at bounding box center [378, 198] width 168 height 30
type input "saaya"
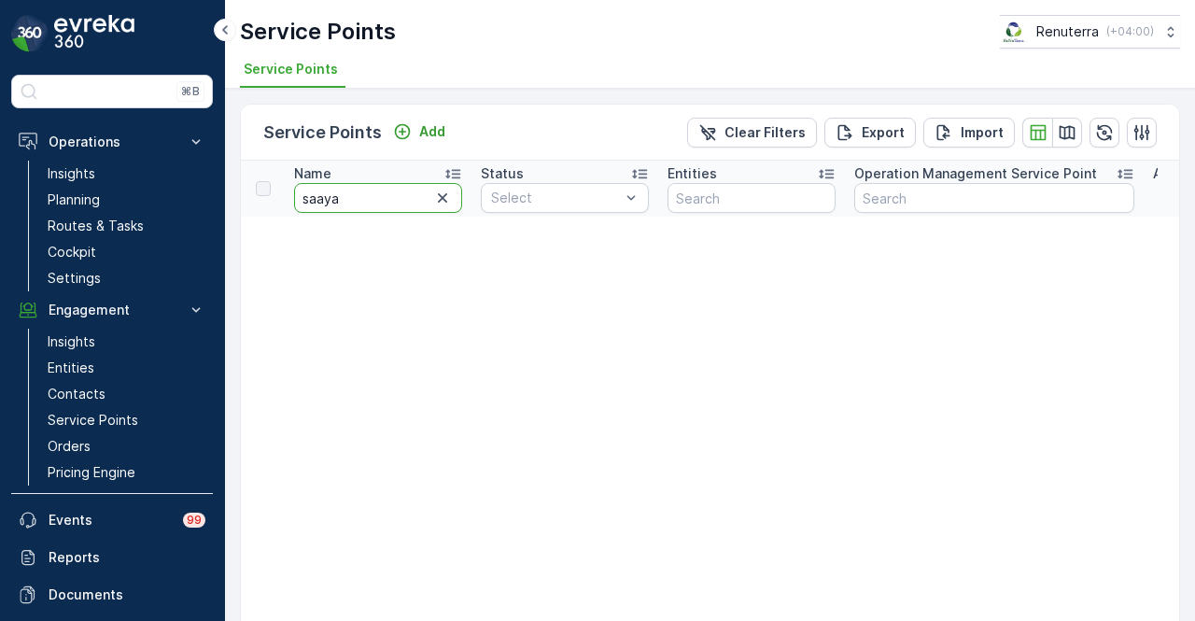
click at [369, 203] on input "saaya" at bounding box center [378, 198] width 168 height 30
type input "sa"
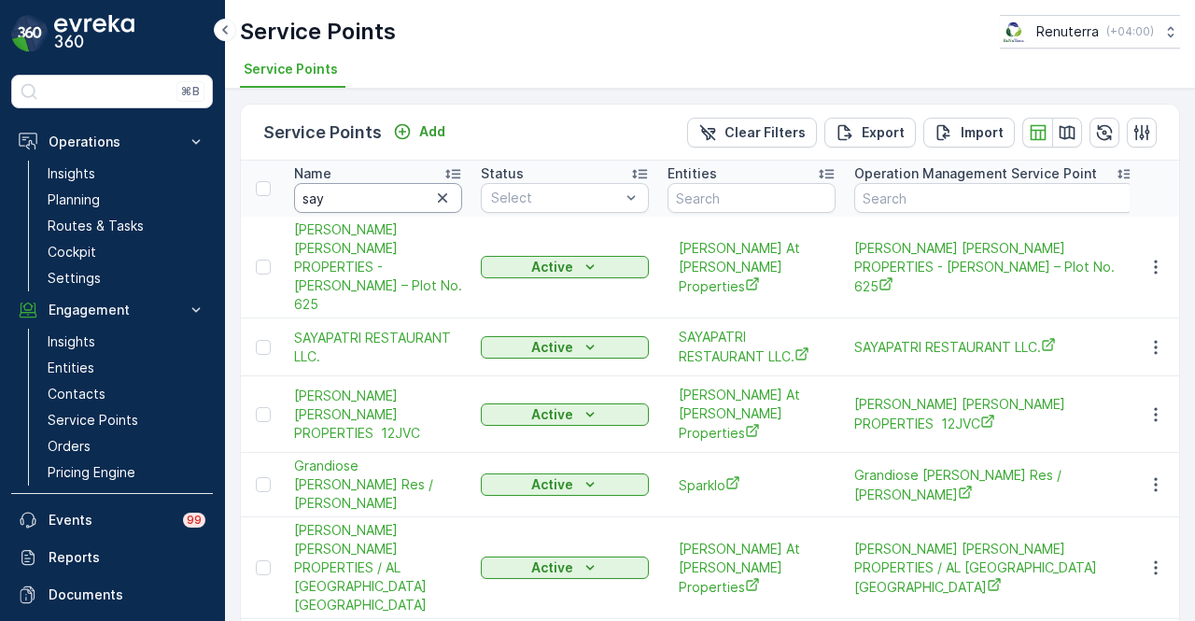
click at [369, 203] on input "say" at bounding box center [378, 198] width 168 height 30
type input "saya"
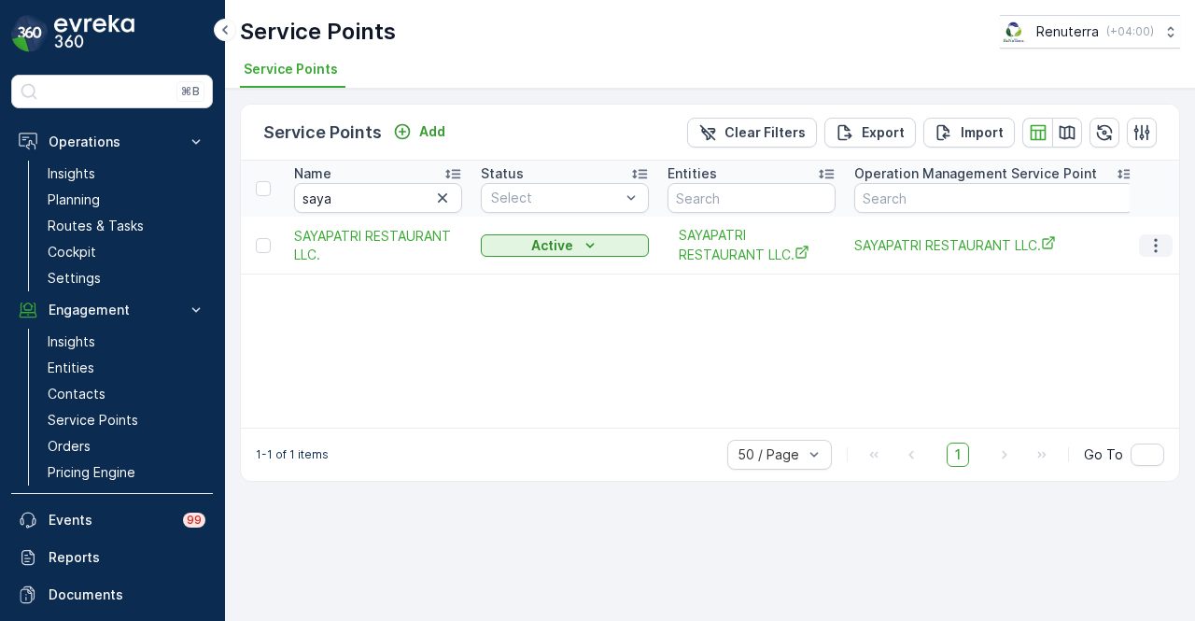
click at [1155, 242] on icon "button" at bounding box center [1155, 245] width 19 height 19
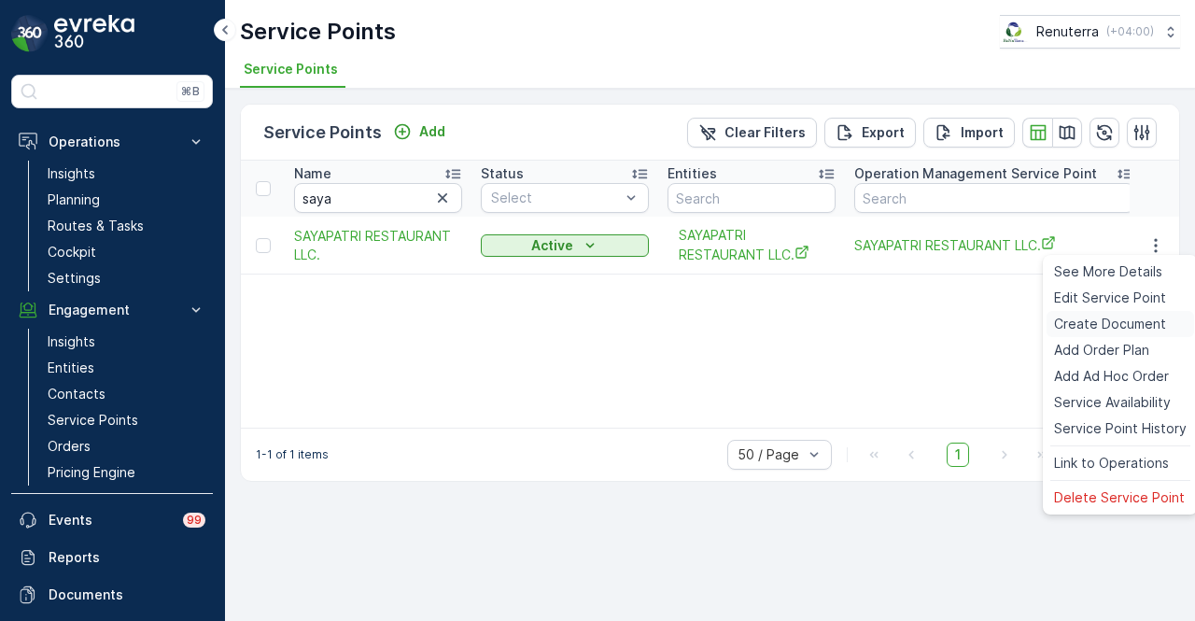
click at [1152, 325] on span "Create Document" at bounding box center [1110, 324] width 112 height 19
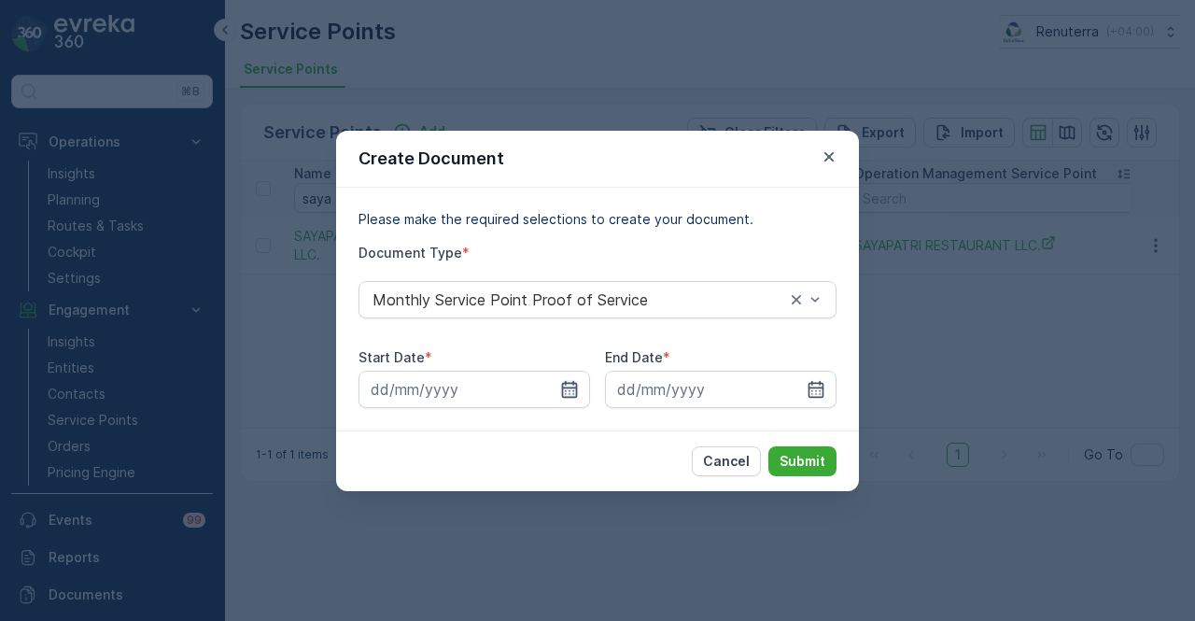
click at [577, 398] on icon "button" at bounding box center [569, 389] width 19 height 19
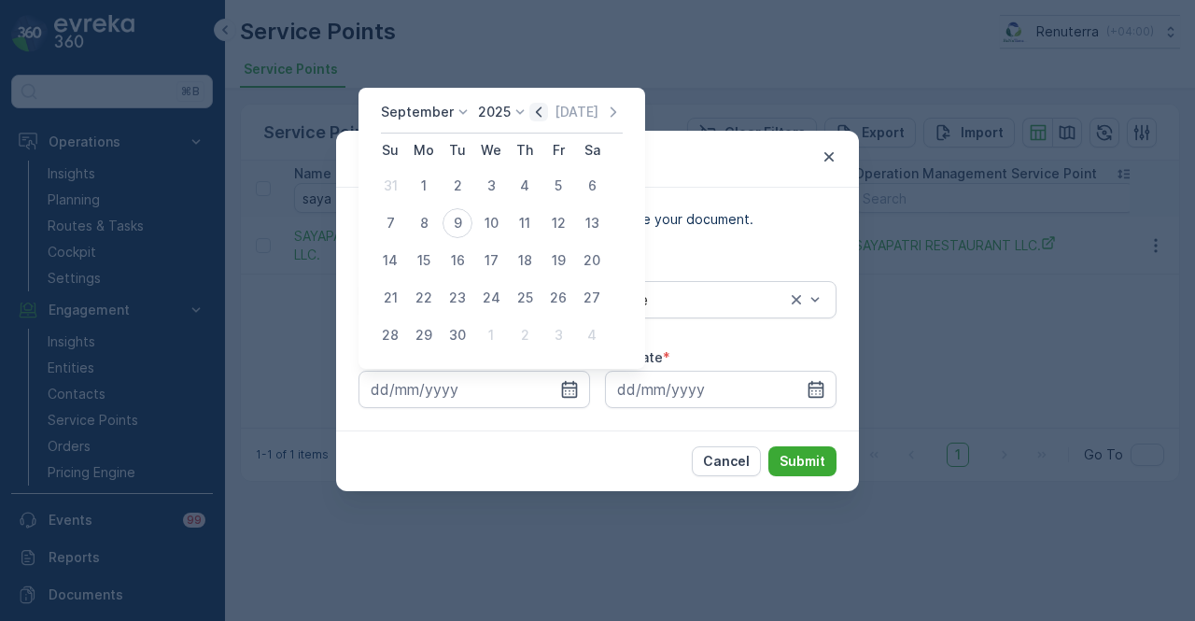
click at [531, 118] on icon "button" at bounding box center [538, 112] width 19 height 19
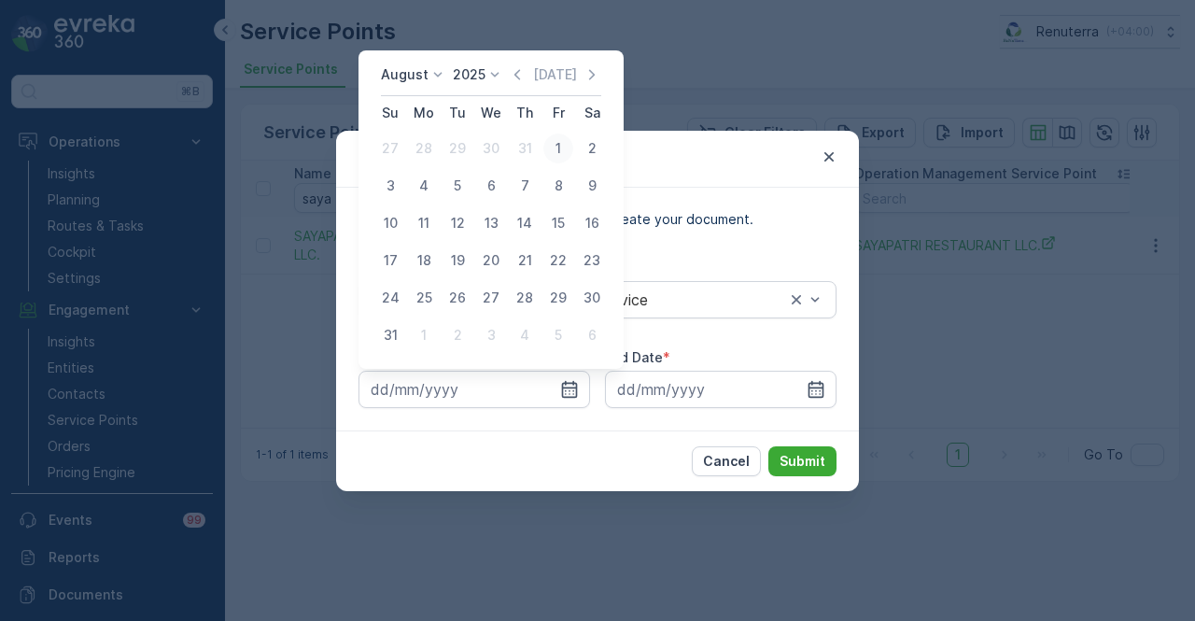
click at [546, 147] on div "1" at bounding box center [558, 148] width 30 height 30
type input "01.08.2025"
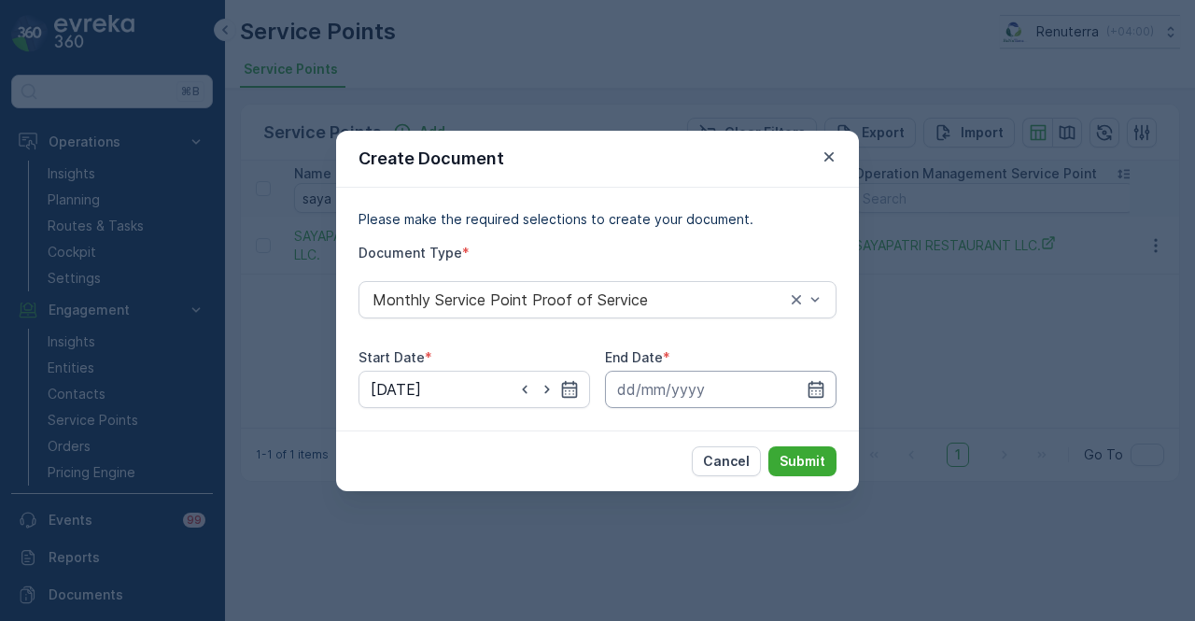
click at [793, 399] on input at bounding box center [720, 389] width 231 height 37
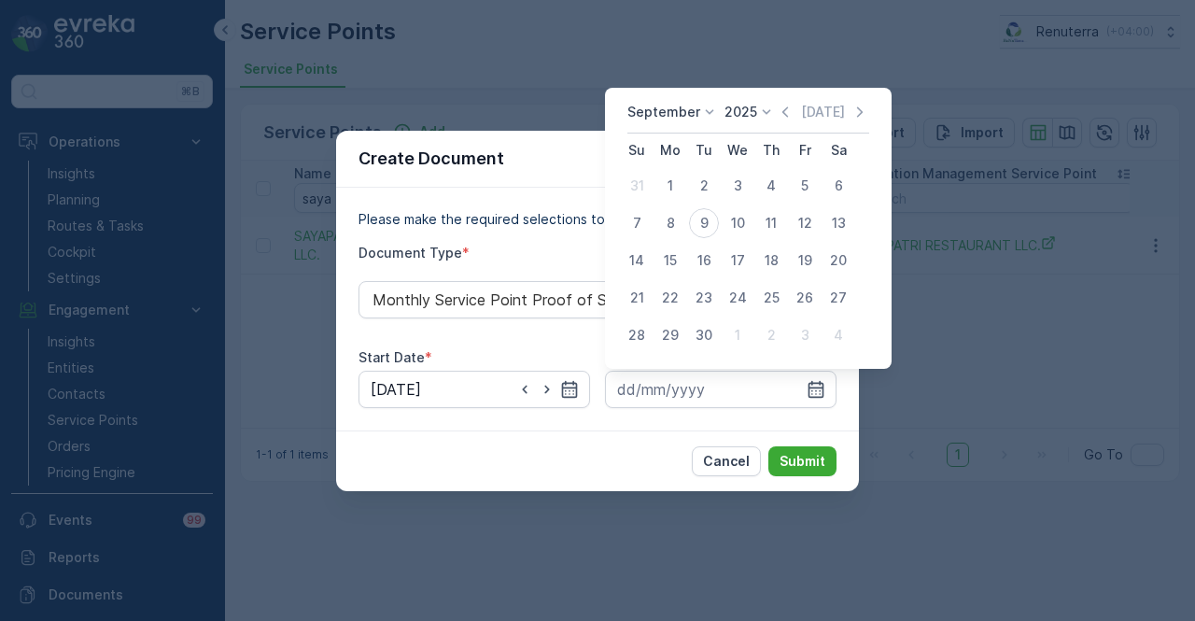
click at [783, 124] on div "September 2025 Today" at bounding box center [748, 118] width 242 height 31
click at [782, 113] on icon "button" at bounding box center [785, 111] width 6 height 10
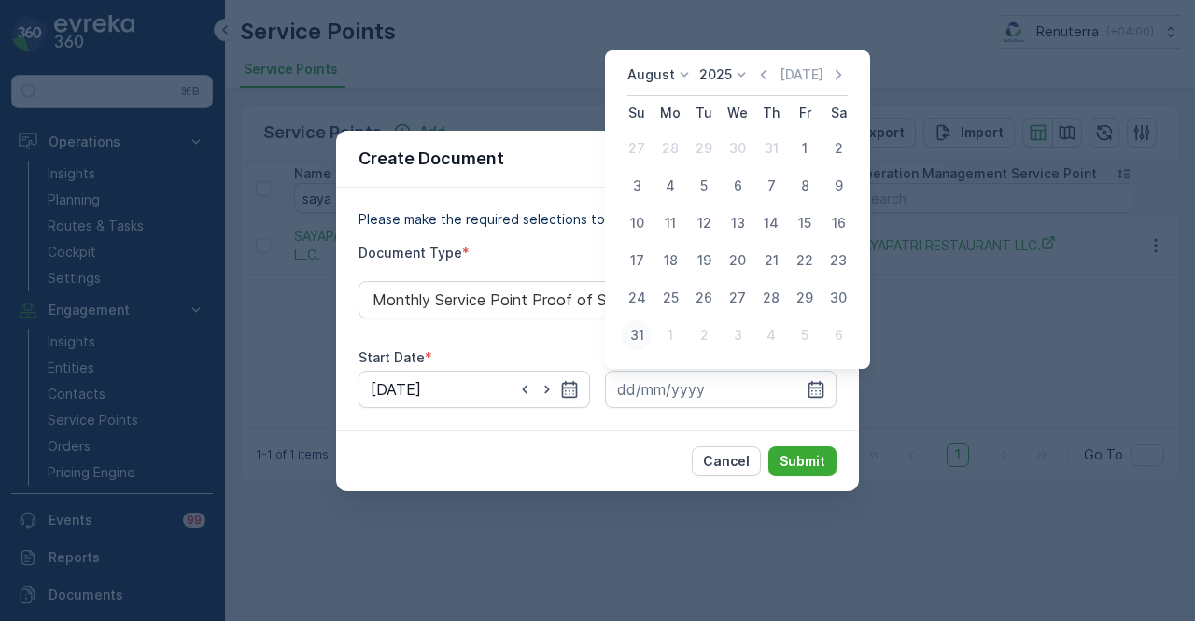
click at [638, 326] on div "31" at bounding box center [637, 335] width 30 height 30
type input "31.08.2025"
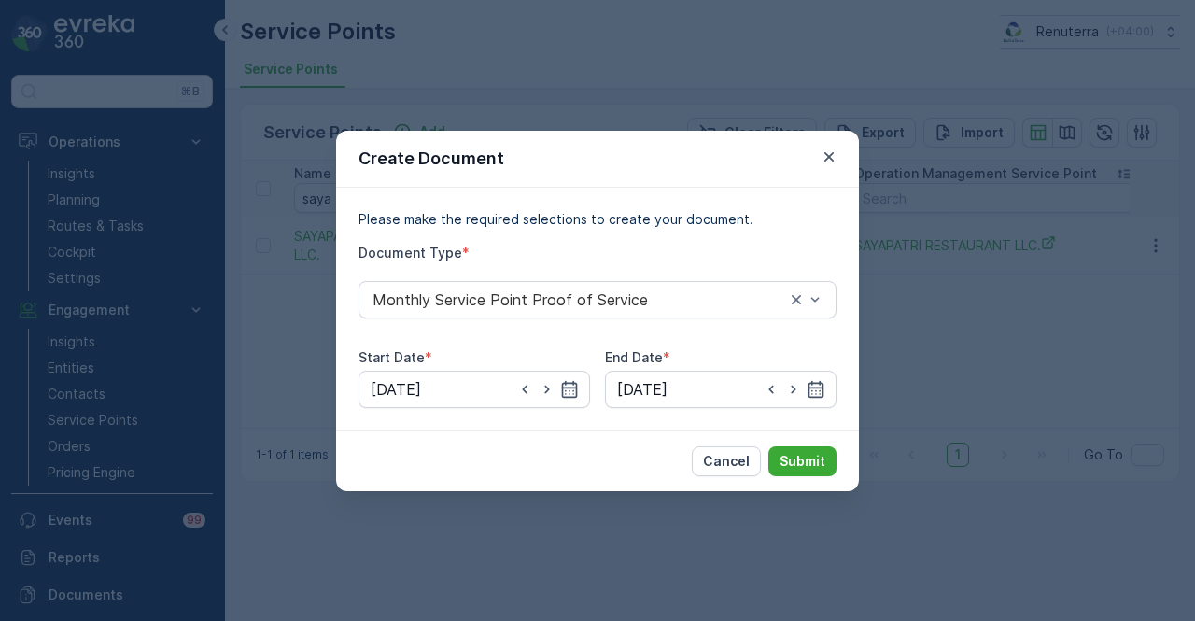
click at [812, 440] on div "Cancel Submit" at bounding box center [597, 460] width 523 height 61
click at [805, 458] on p "Submit" at bounding box center [802, 461] width 46 height 19
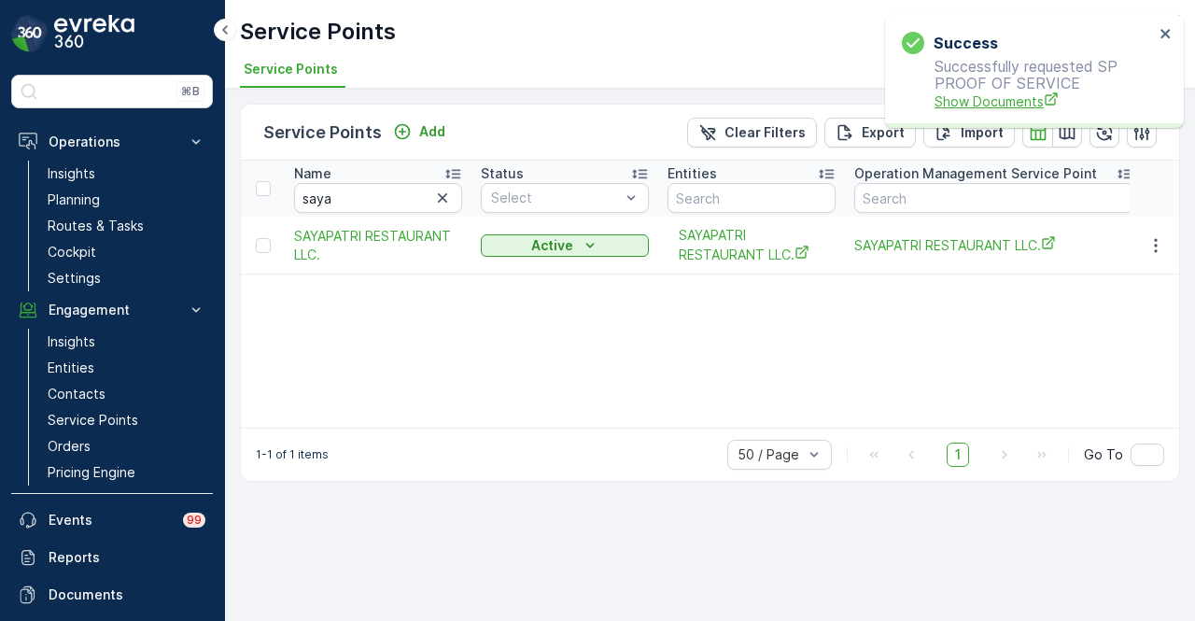
click at [955, 100] on span "Show Documents" at bounding box center [1043, 101] width 219 height 20
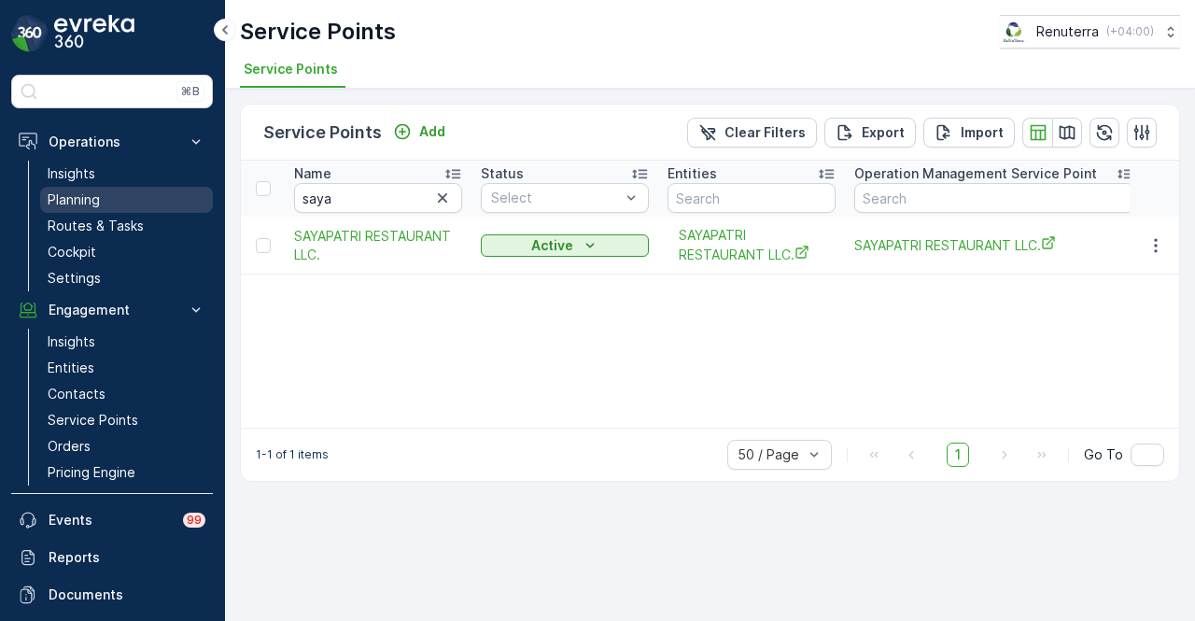
click at [104, 194] on link "Planning" at bounding box center [126, 200] width 173 height 26
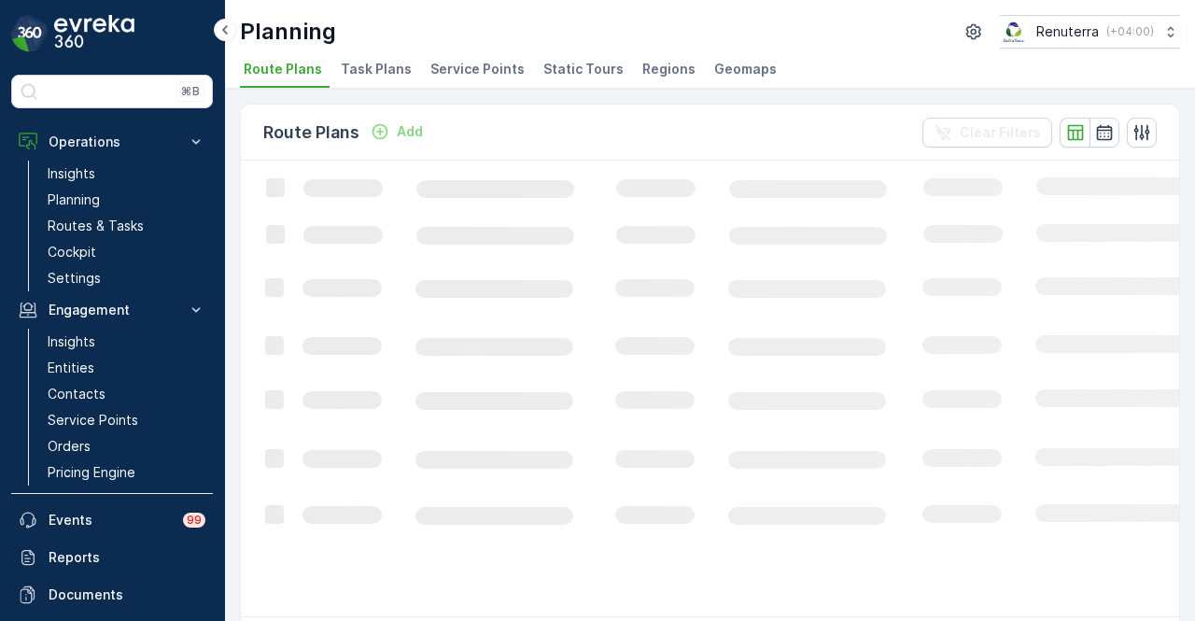
click at [480, 61] on span "Service Points" at bounding box center [477, 69] width 94 height 19
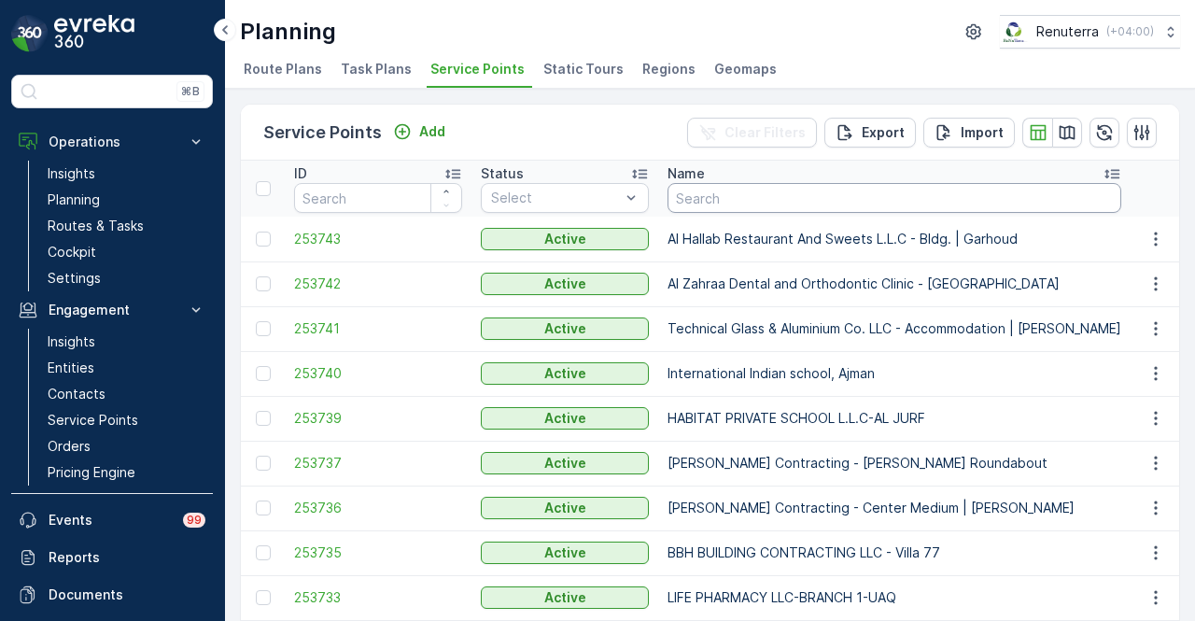
click at [779, 184] on input "text" at bounding box center [894, 198] width 454 height 30
type input "saya"
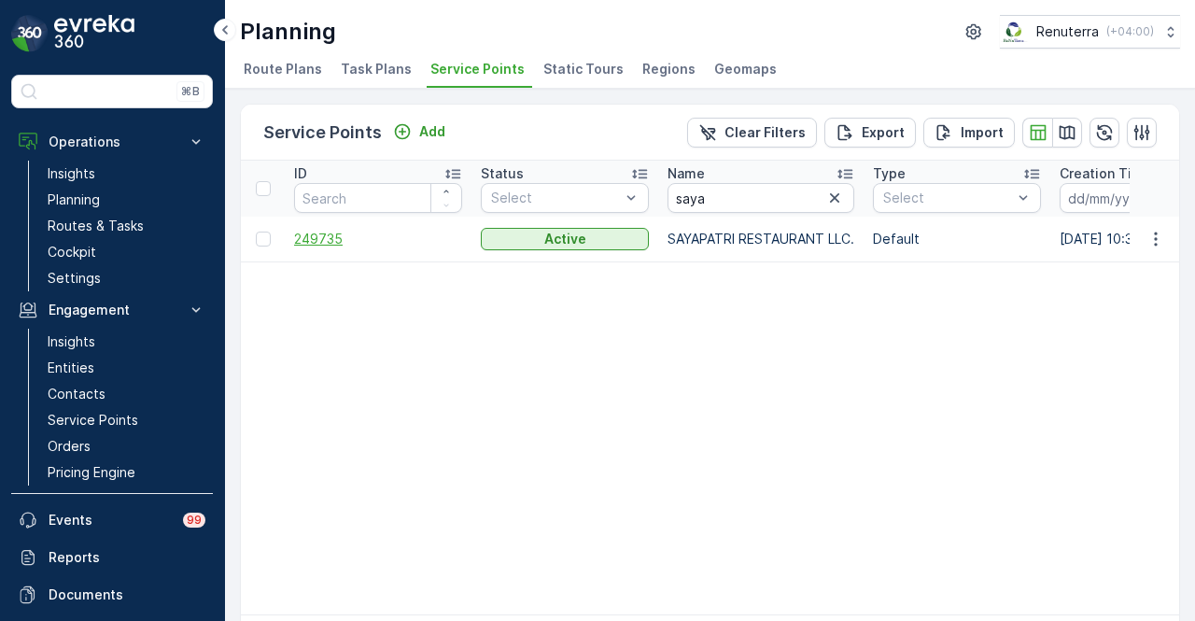
click at [314, 242] on span "249735" at bounding box center [378, 239] width 168 height 19
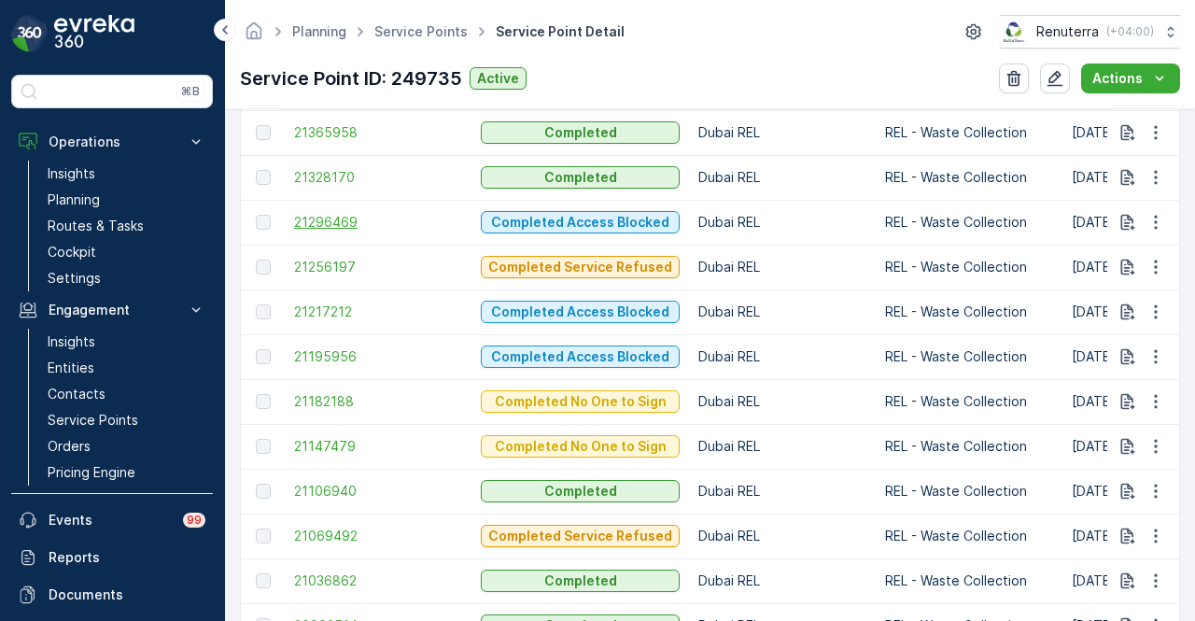
scroll to position [1027, 0]
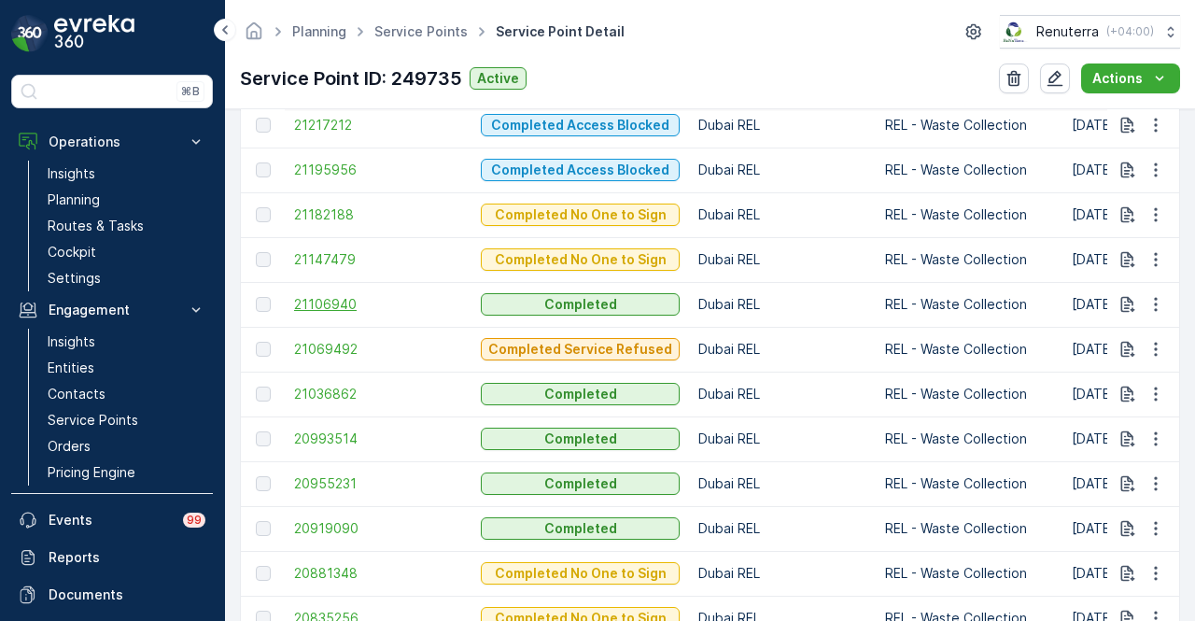
click at [325, 298] on span "21106940" at bounding box center [378, 304] width 168 height 19
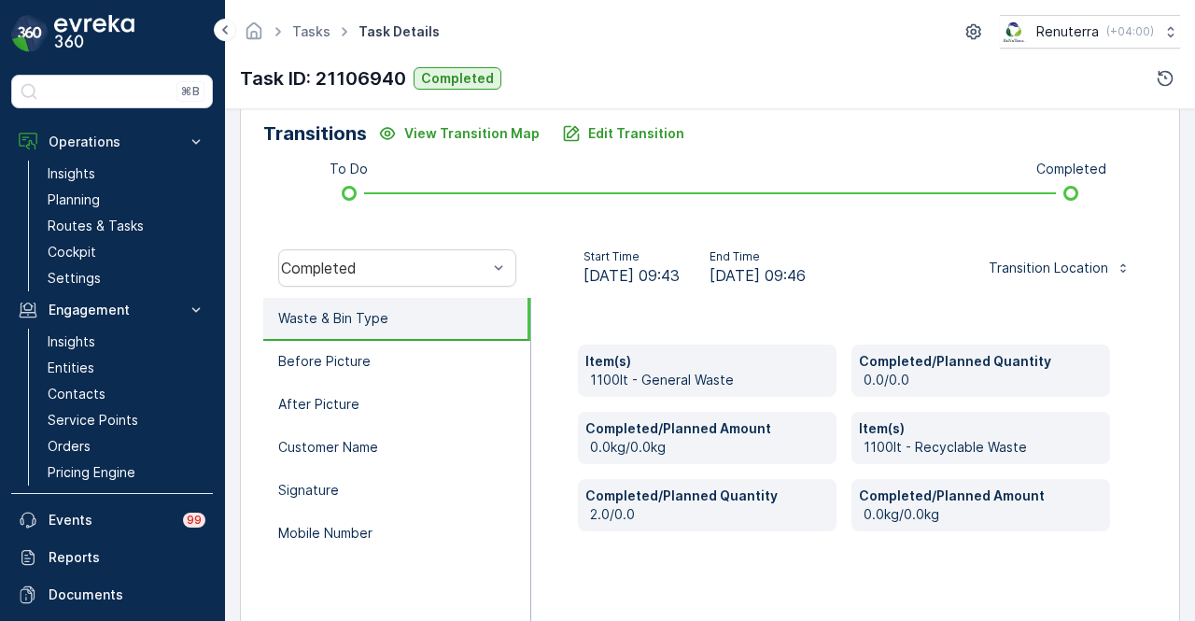
scroll to position [467, 0]
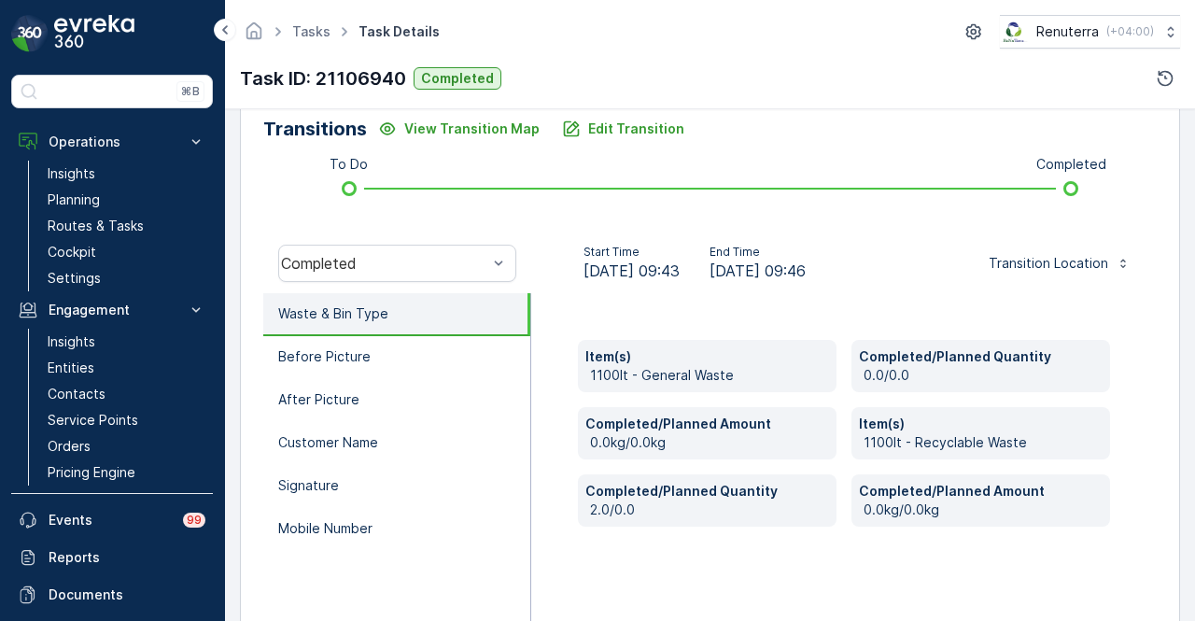
click at [480, 320] on li "Waste & Bin Type" at bounding box center [396, 314] width 267 height 43
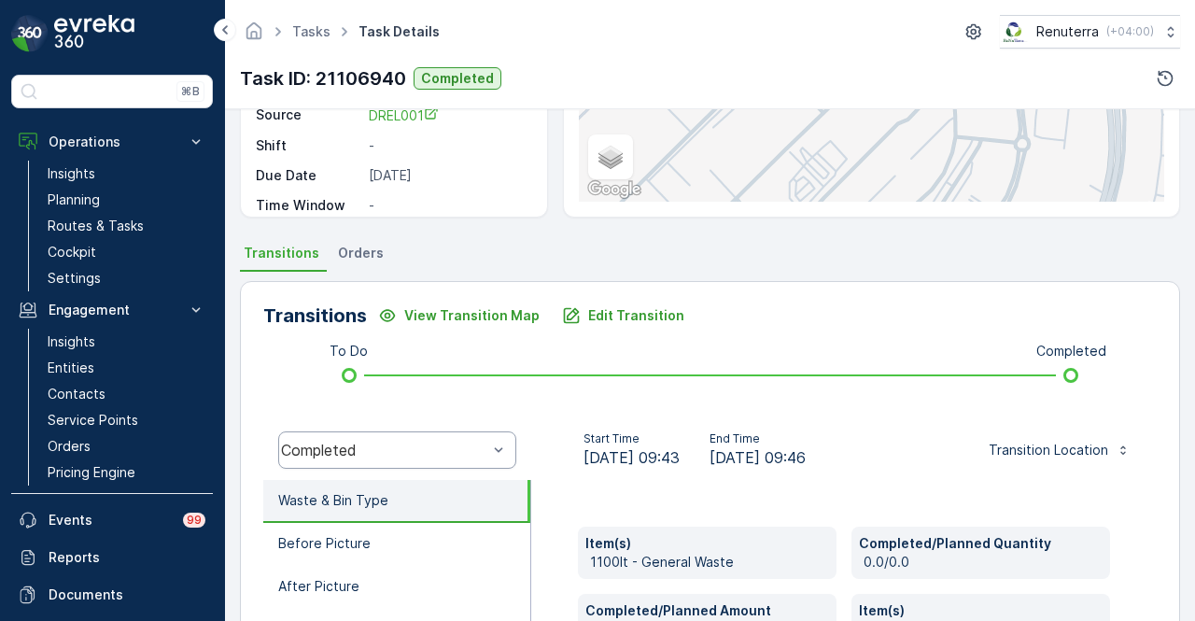
click at [543, 449] on div "Start Time 25.08.2025 09:43 End Time 25.08.2025 09:46 Transition Location" at bounding box center [843, 450] width 625 height 60
click at [616, 311] on p "Edit Transition" at bounding box center [636, 315] width 96 height 19
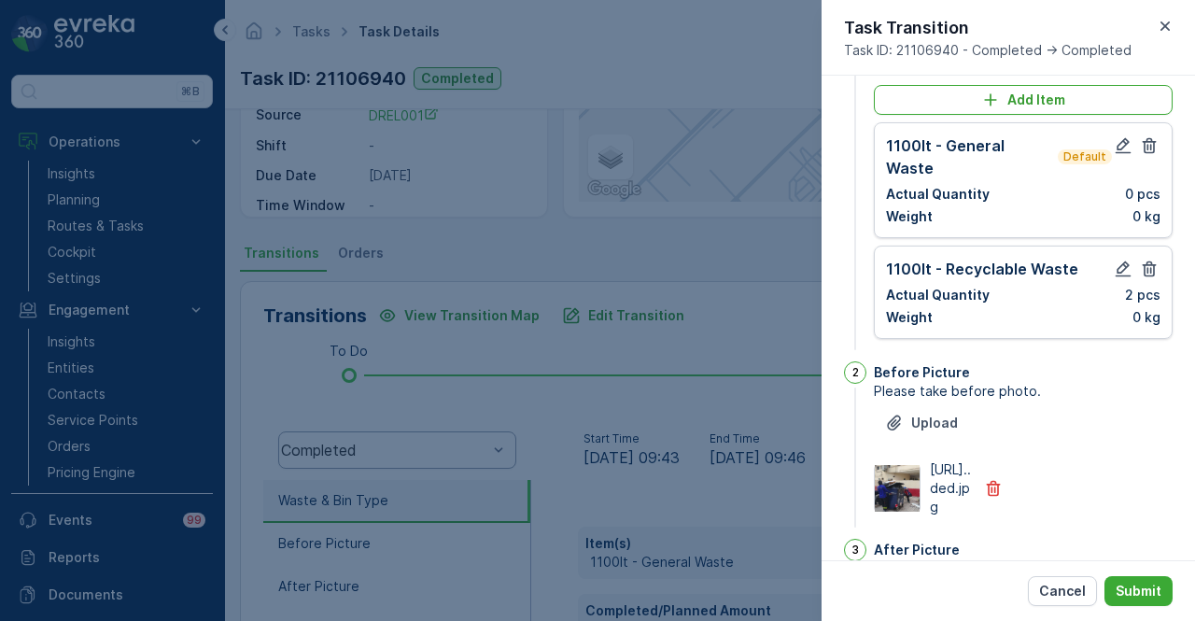
scroll to position [0, 0]
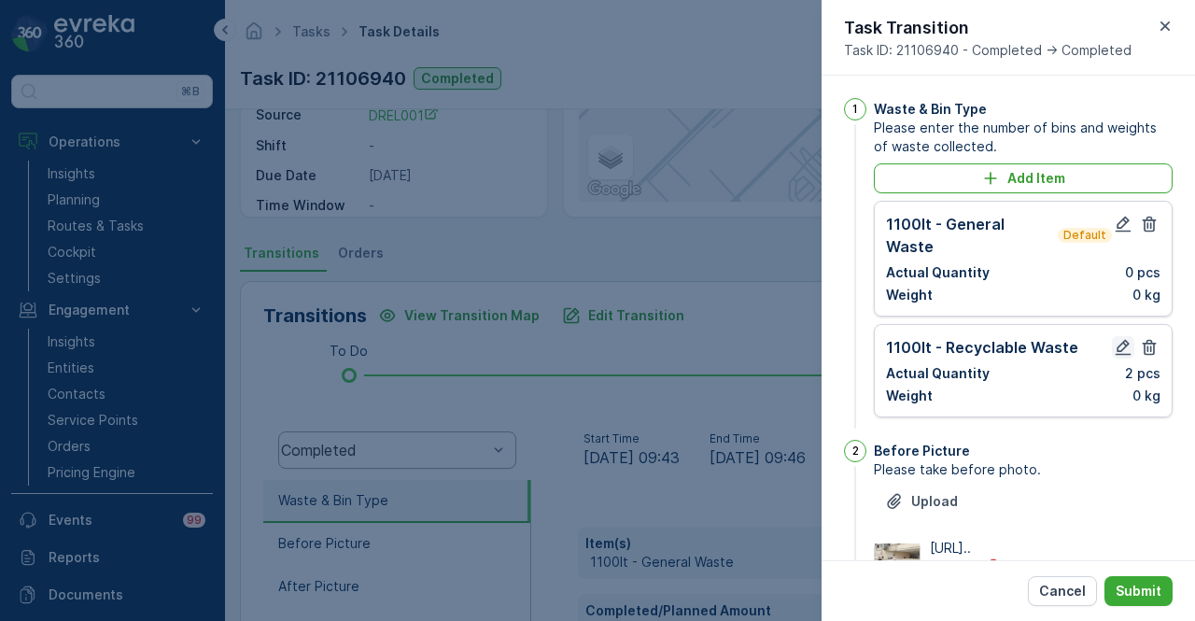
click at [1119, 340] on icon "button" at bounding box center [1123, 348] width 16 height 16
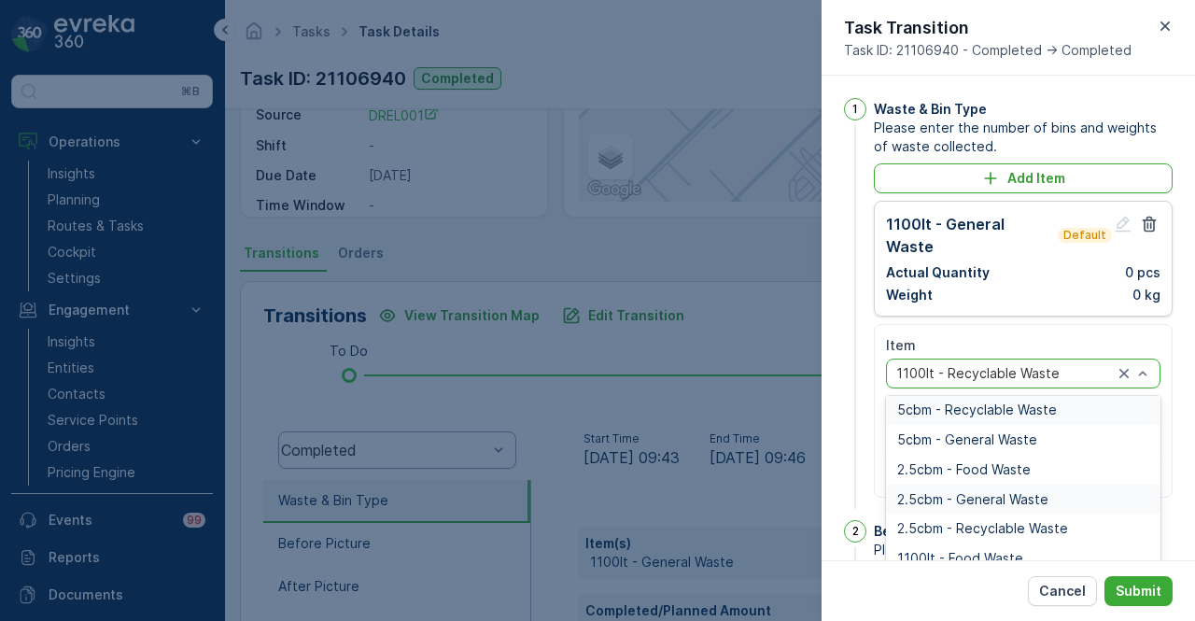
scroll to position [269, 0]
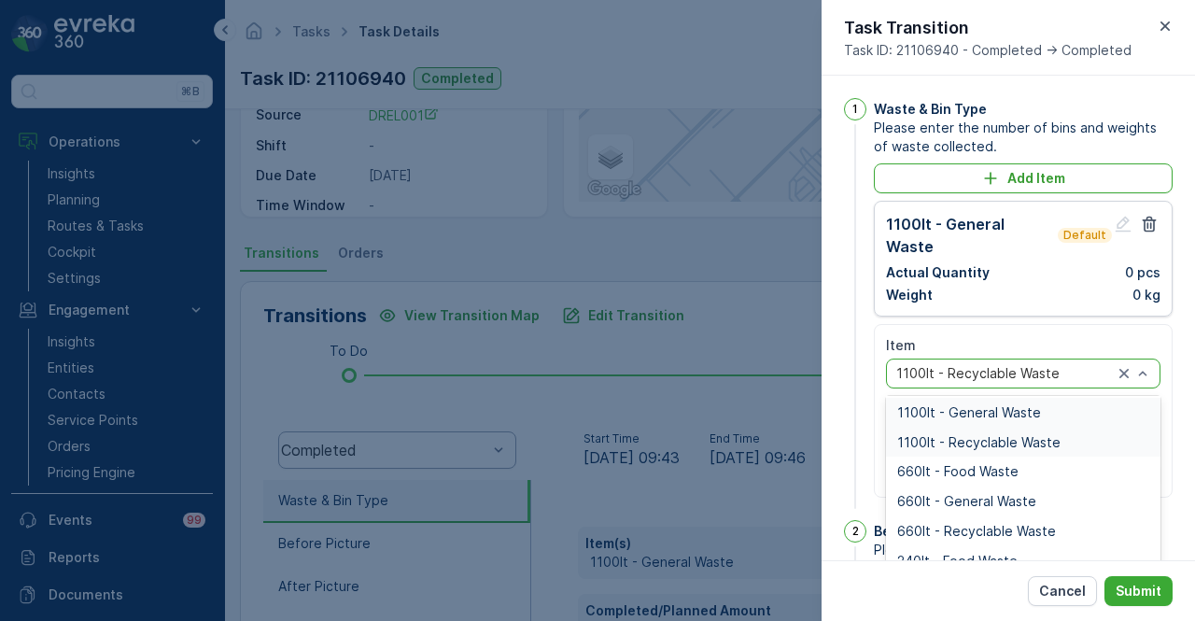
click at [1058, 405] on div "1100lt - General Waste" at bounding box center [1023, 412] width 252 height 15
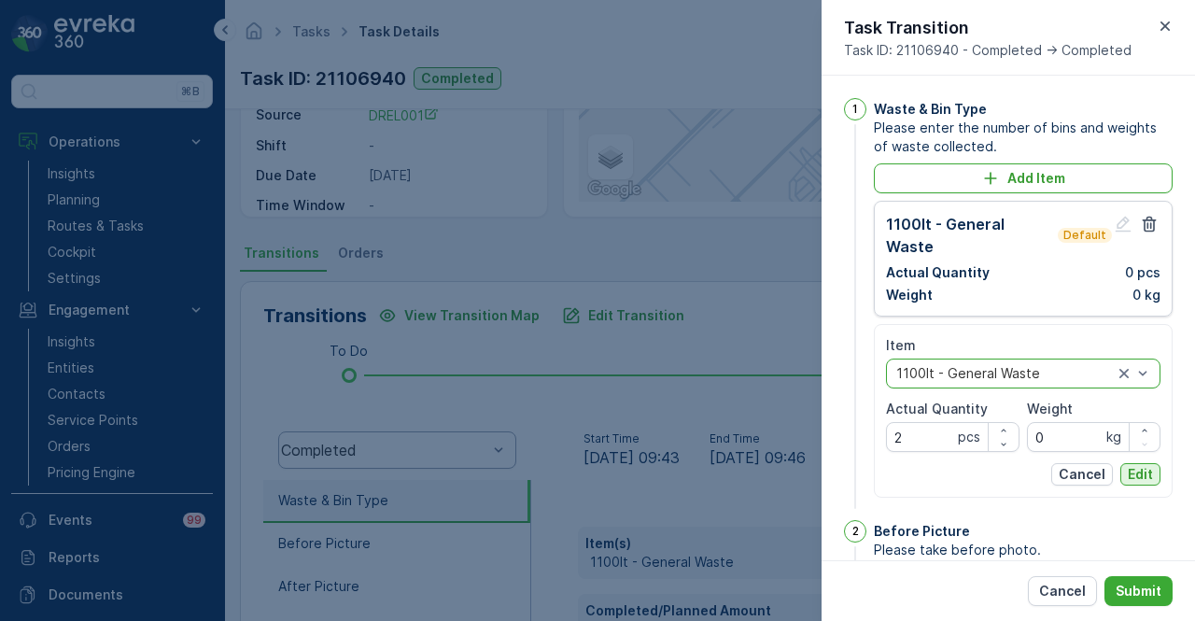
click at [1134, 463] on button "Edit" at bounding box center [1140, 474] width 40 height 22
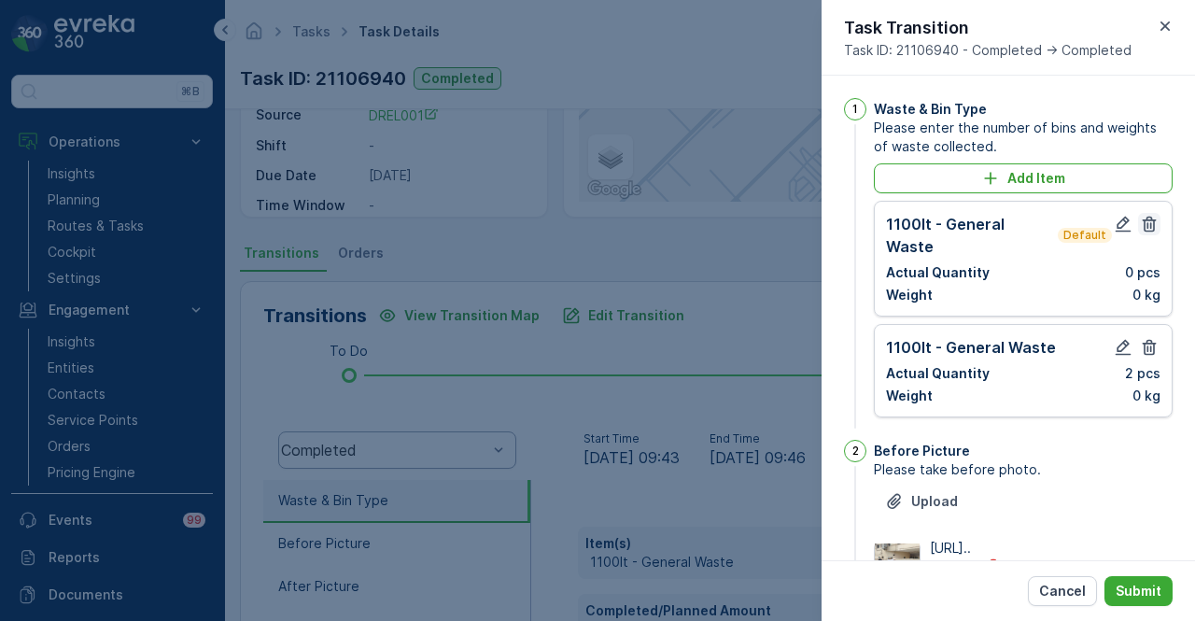
click at [1140, 229] on icon "button" at bounding box center [1149, 224] width 19 height 19
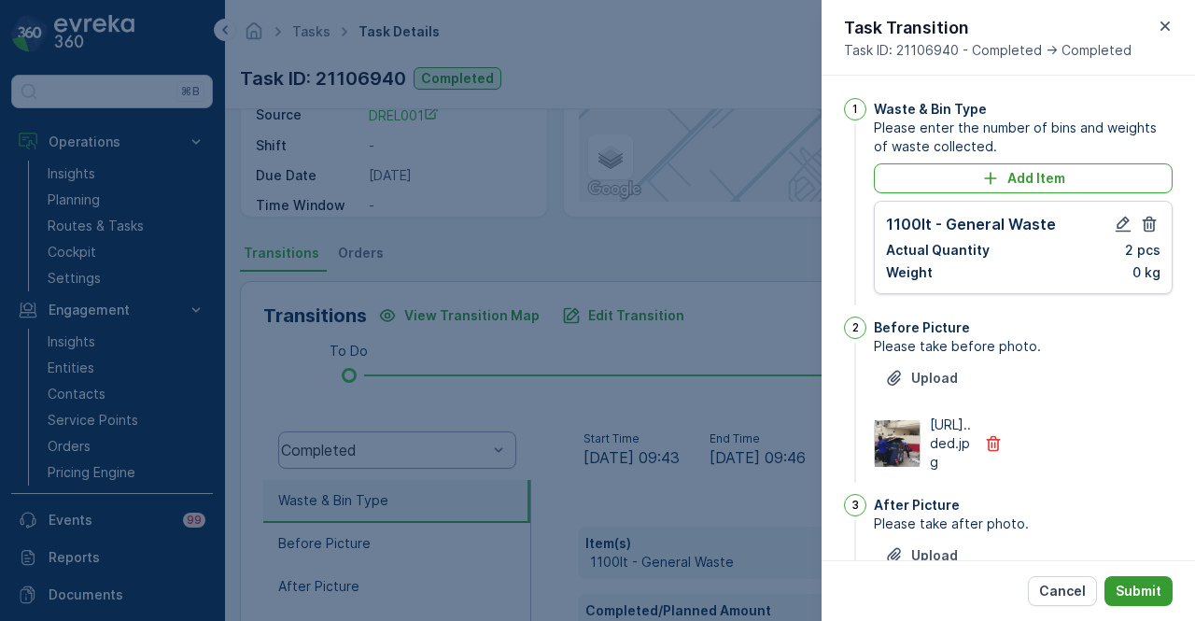
click at [1161, 579] on button "Submit" at bounding box center [1138, 591] width 68 height 30
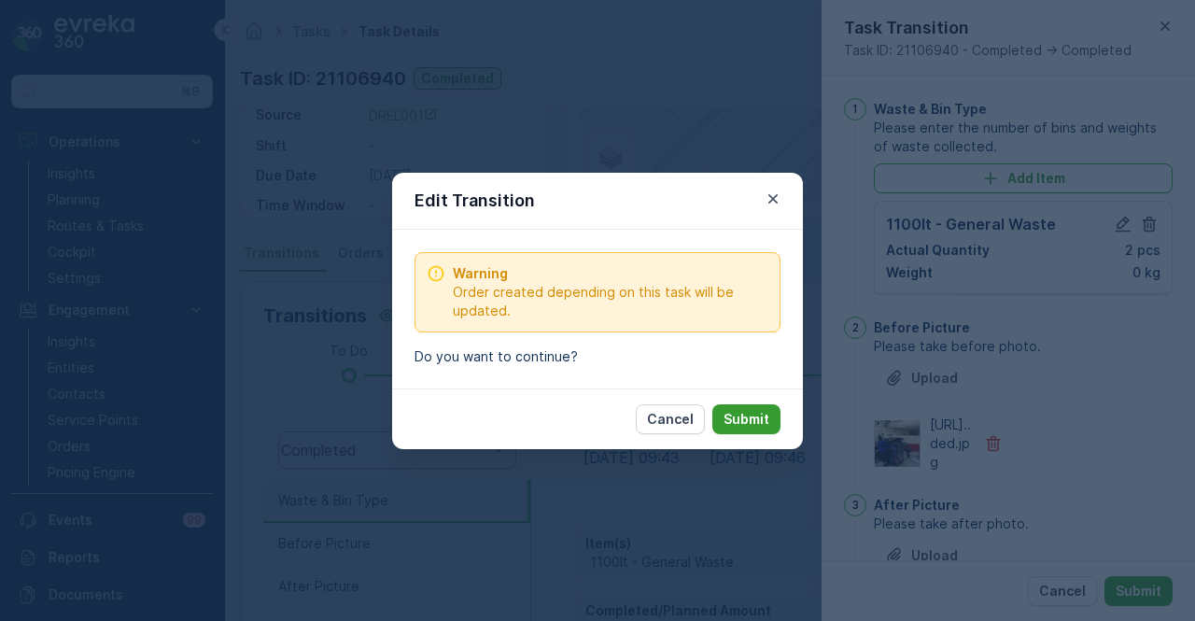
click at [773, 411] on button "Submit" at bounding box center [746, 419] width 68 height 30
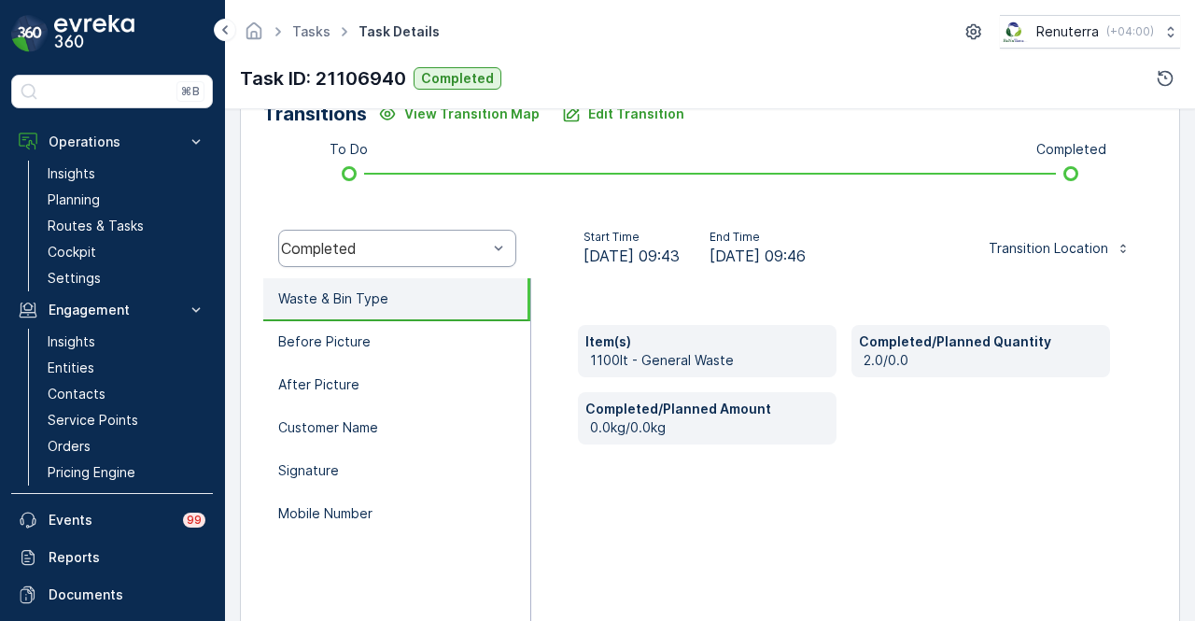
scroll to position [554, 0]
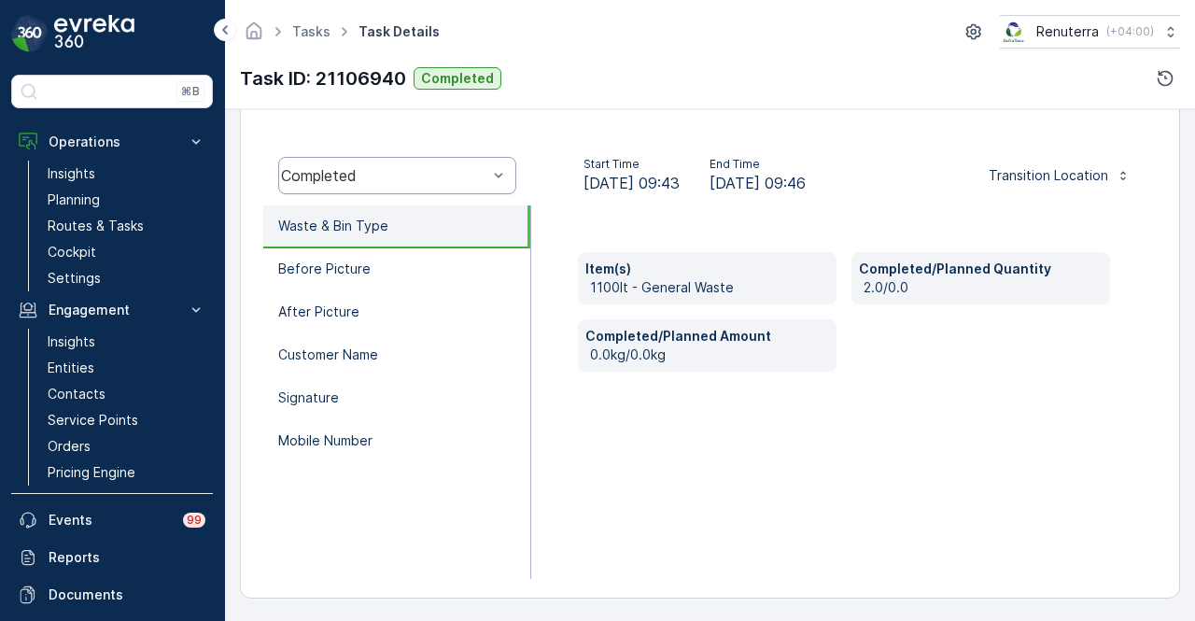
click at [680, 415] on div "Item(s) 1100lt - General Waste Completed/Planned Quantity 2.0/0.0 Completed/Pla…" at bounding box center [843, 391] width 625 height 373
click at [120, 408] on link "Service Points" at bounding box center [126, 420] width 173 height 26
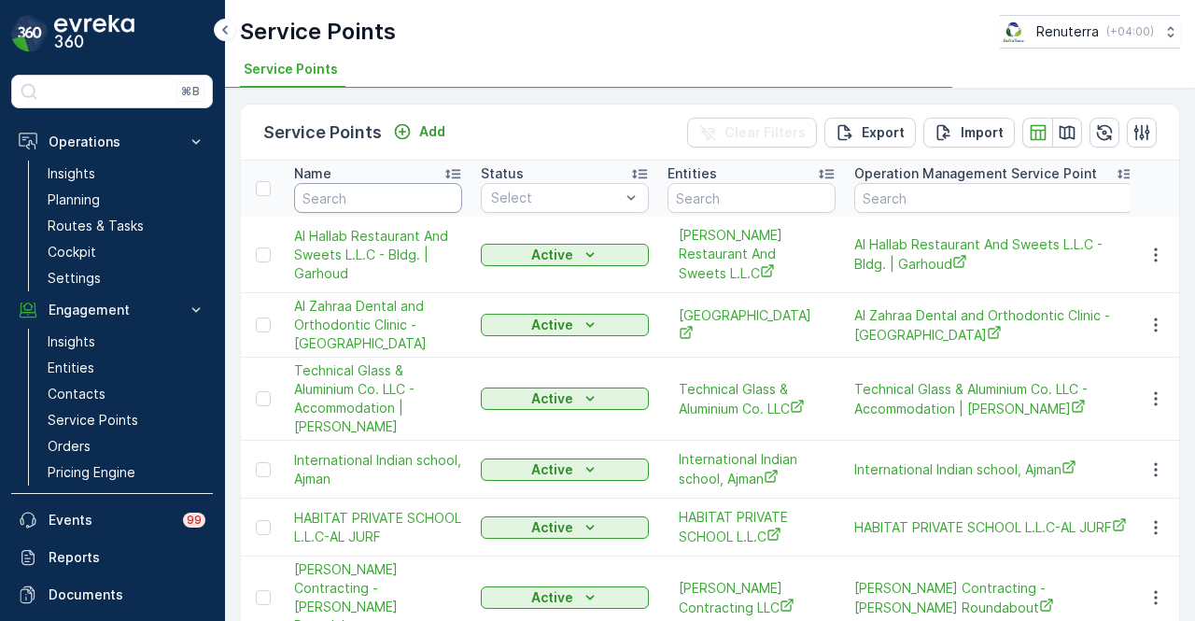
click at [373, 189] on input "text" at bounding box center [378, 198] width 168 height 30
type input "saya"
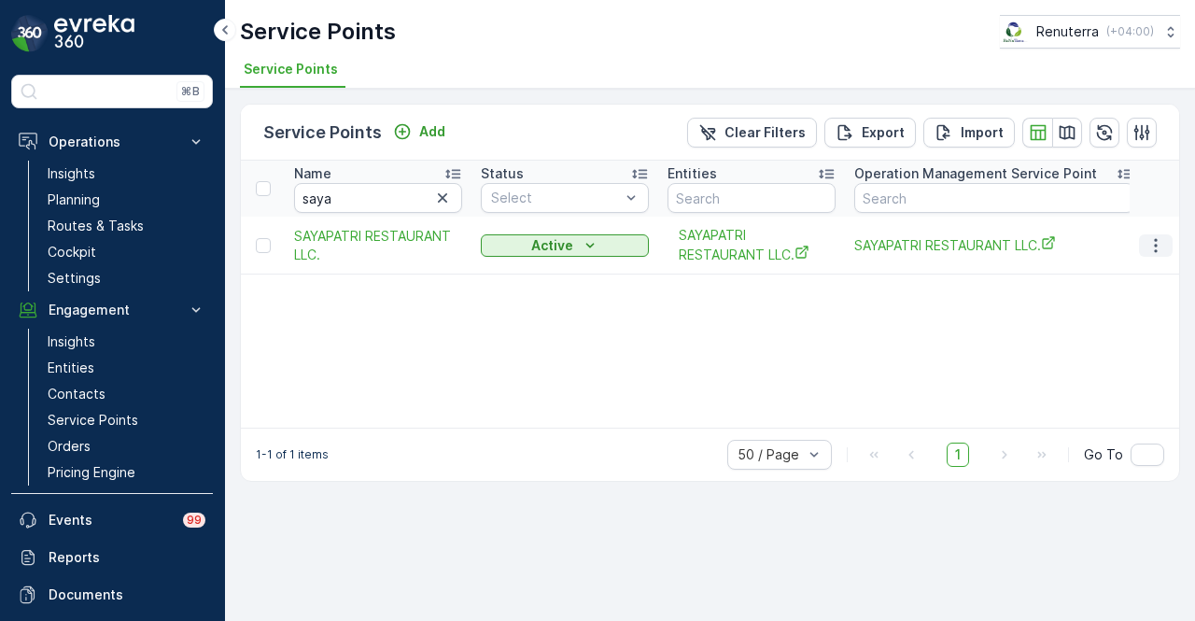
click at [1154, 242] on icon "button" at bounding box center [1155, 245] width 19 height 19
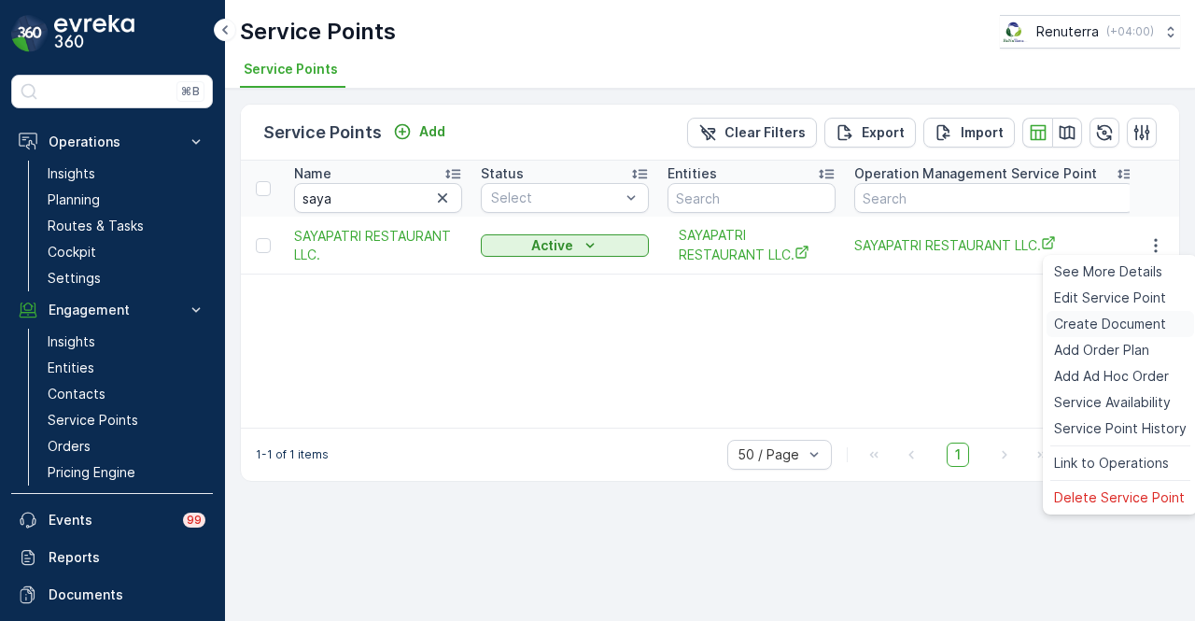
click at [1148, 320] on span "Create Document" at bounding box center [1110, 324] width 112 height 19
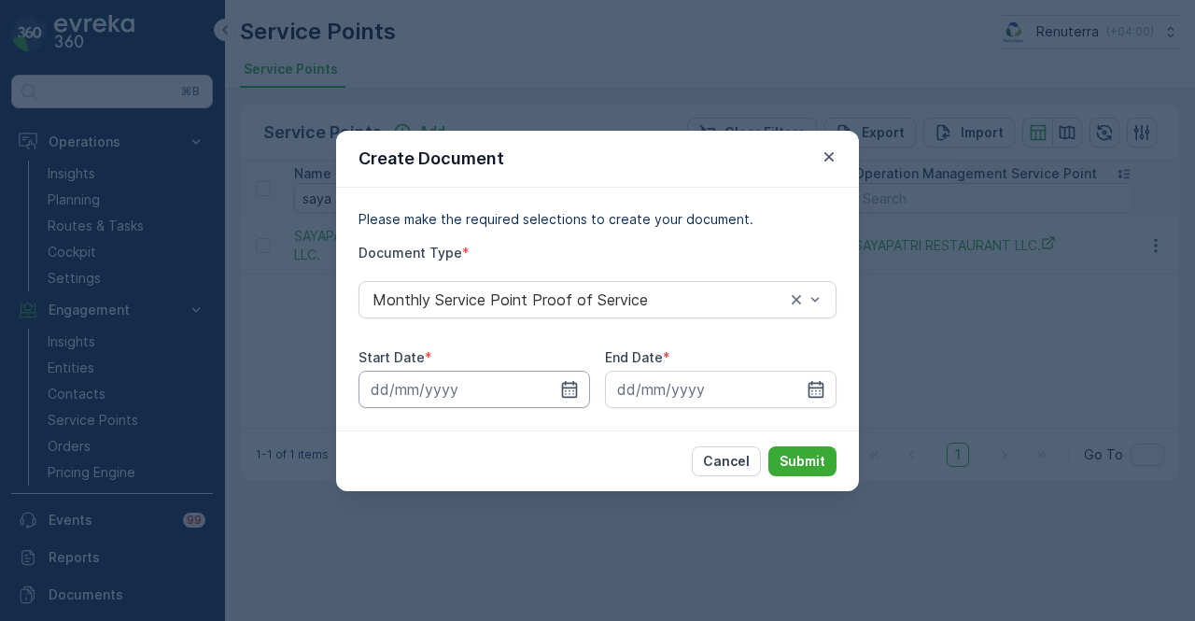
click at [581, 397] on input at bounding box center [473, 389] width 231 height 37
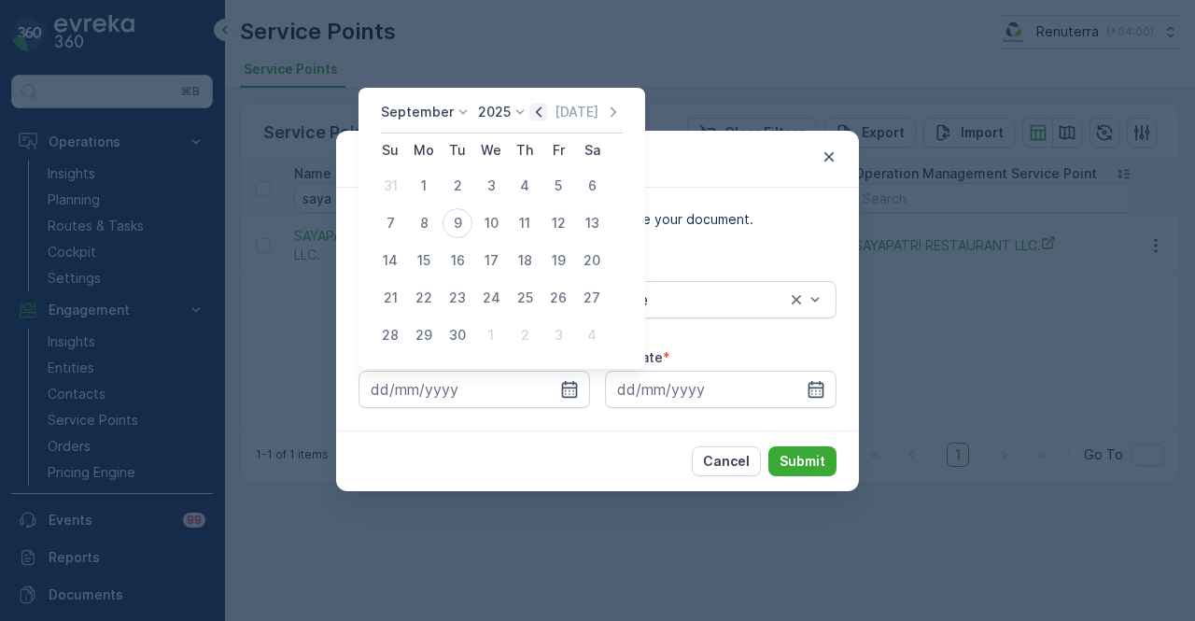
click at [536, 119] on icon "button" at bounding box center [538, 112] width 19 height 19
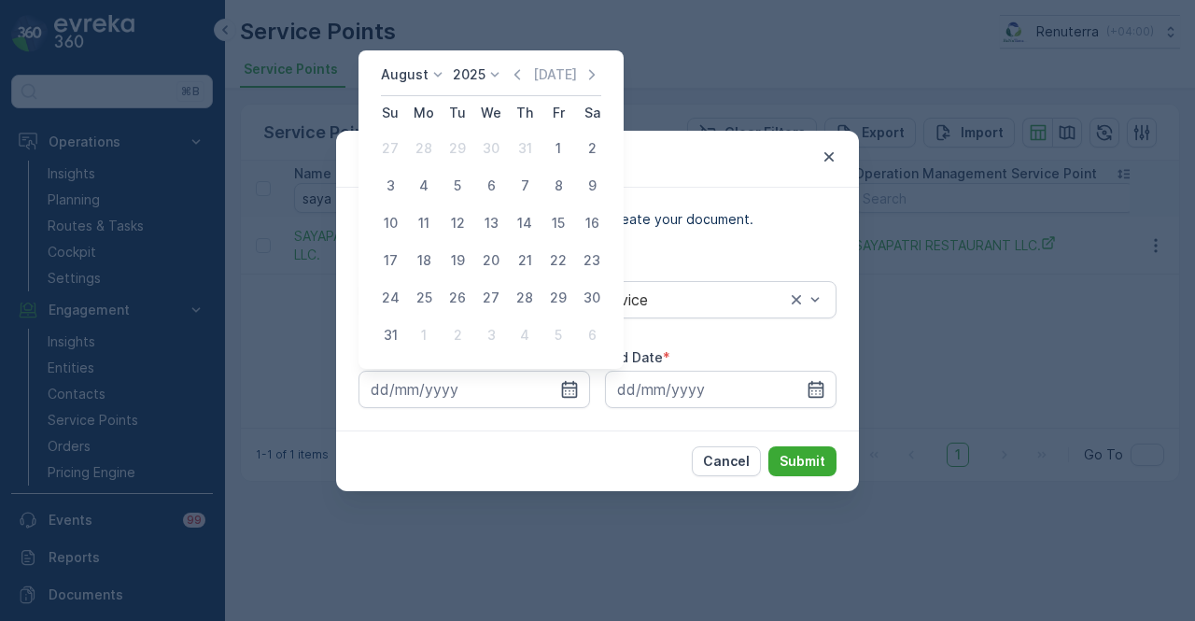
click at [570, 163] on td "1" at bounding box center [558, 148] width 34 height 37
click at [565, 155] on div "1" at bounding box center [558, 148] width 30 height 30
type input "01.08.2025"
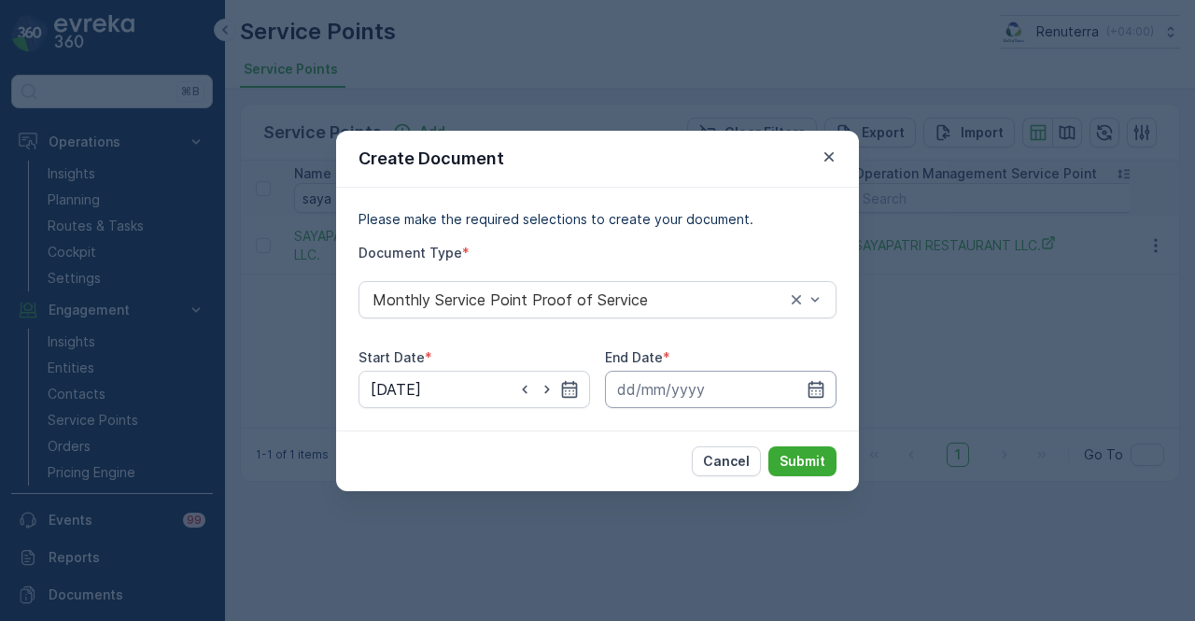
click at [831, 385] on input at bounding box center [720, 389] width 231 height 37
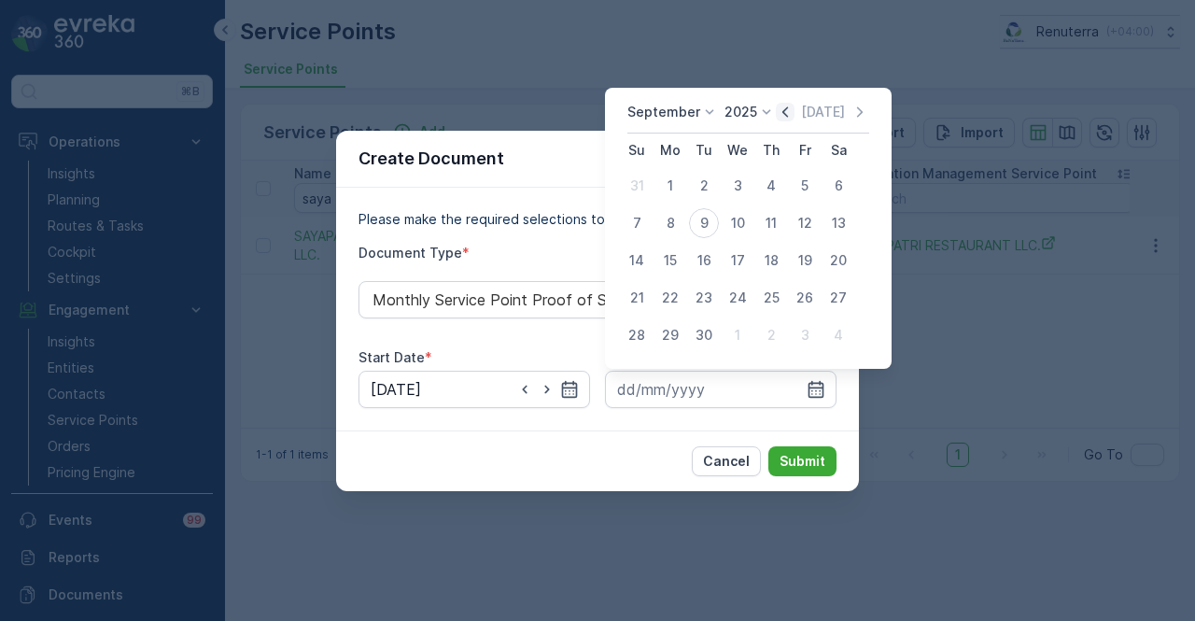
click at [790, 118] on icon "button" at bounding box center [785, 112] width 19 height 19
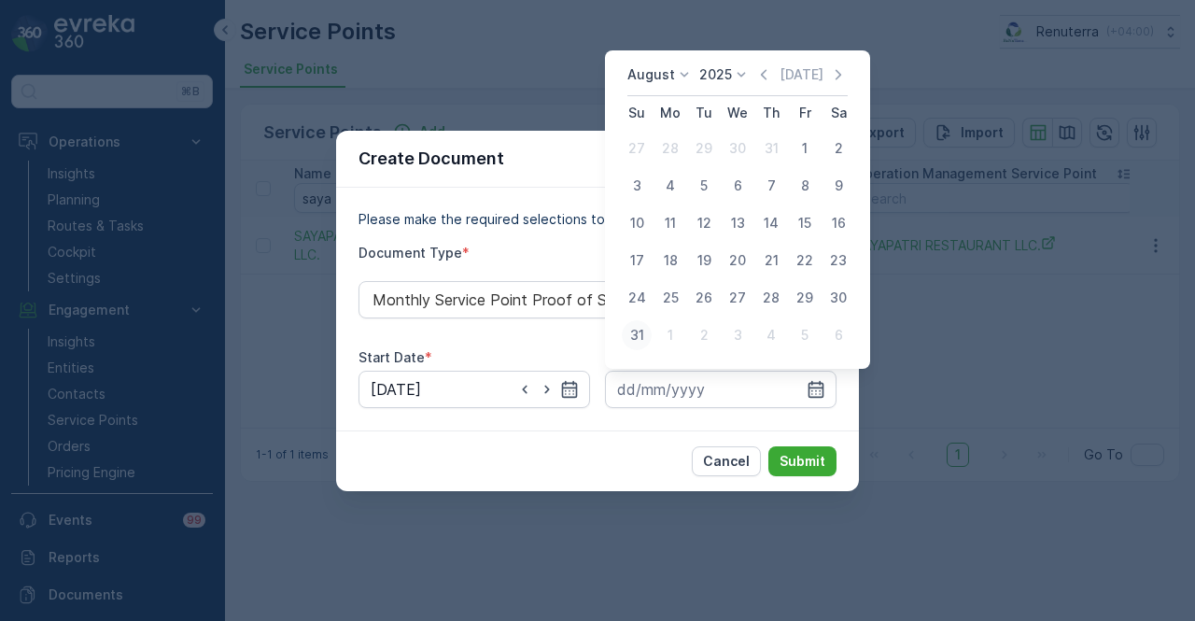
click at [638, 338] on div "31" at bounding box center [637, 335] width 30 height 30
type input "31.08.2025"
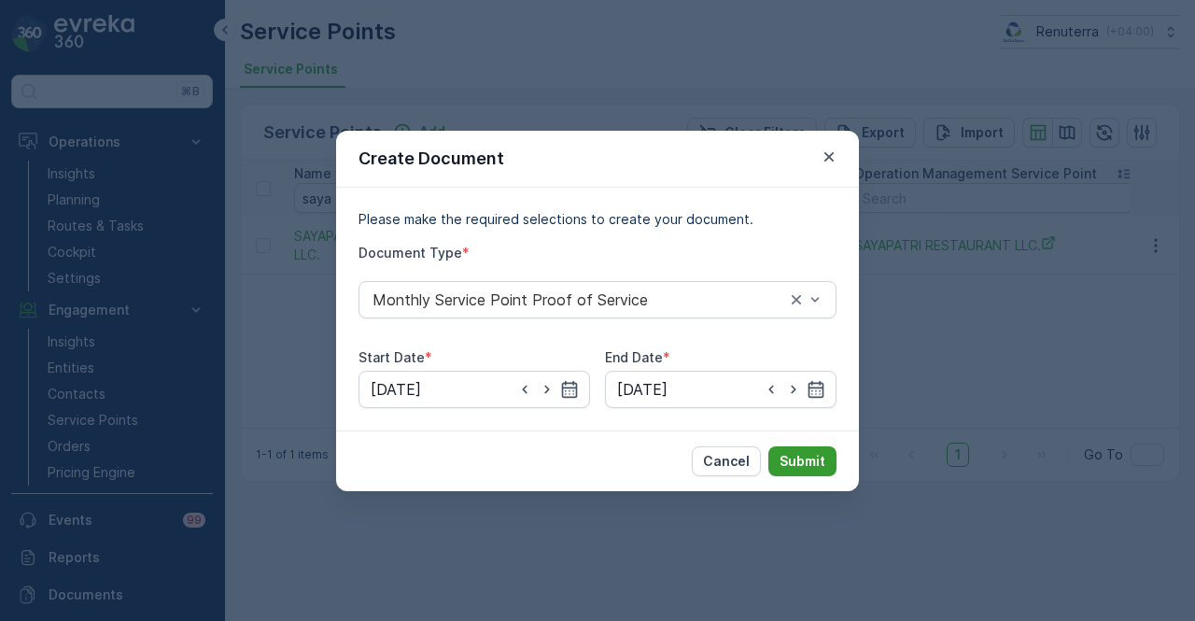
click at [833, 465] on button "Submit" at bounding box center [802, 461] width 68 height 30
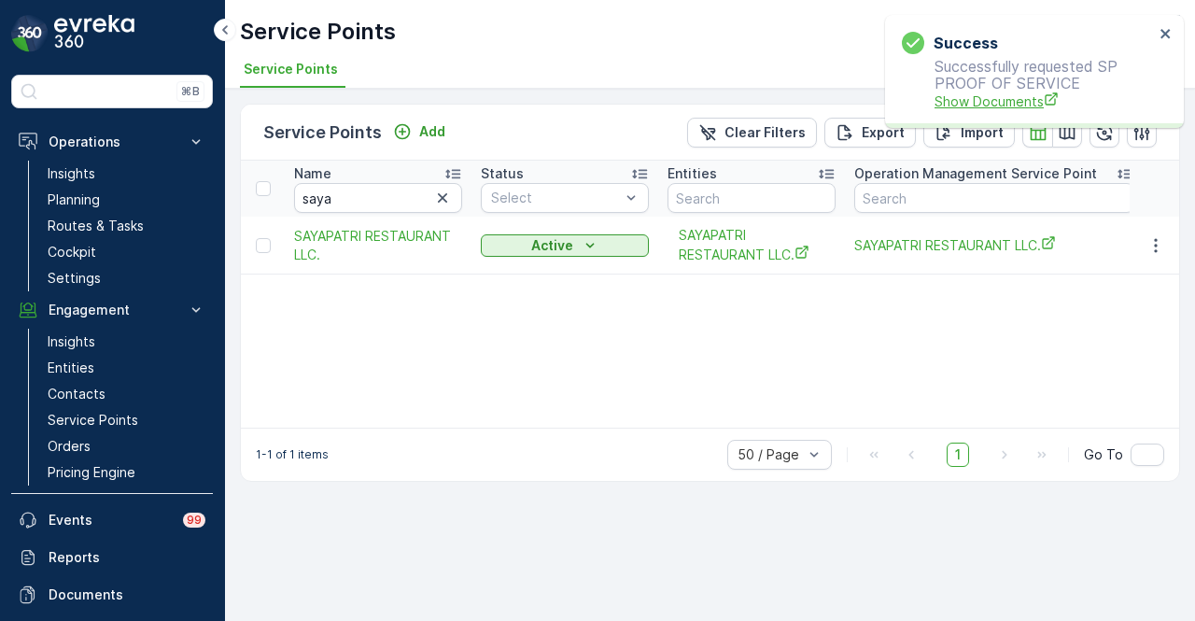
click at [991, 91] on span "Show Documents" at bounding box center [1043, 101] width 219 height 20
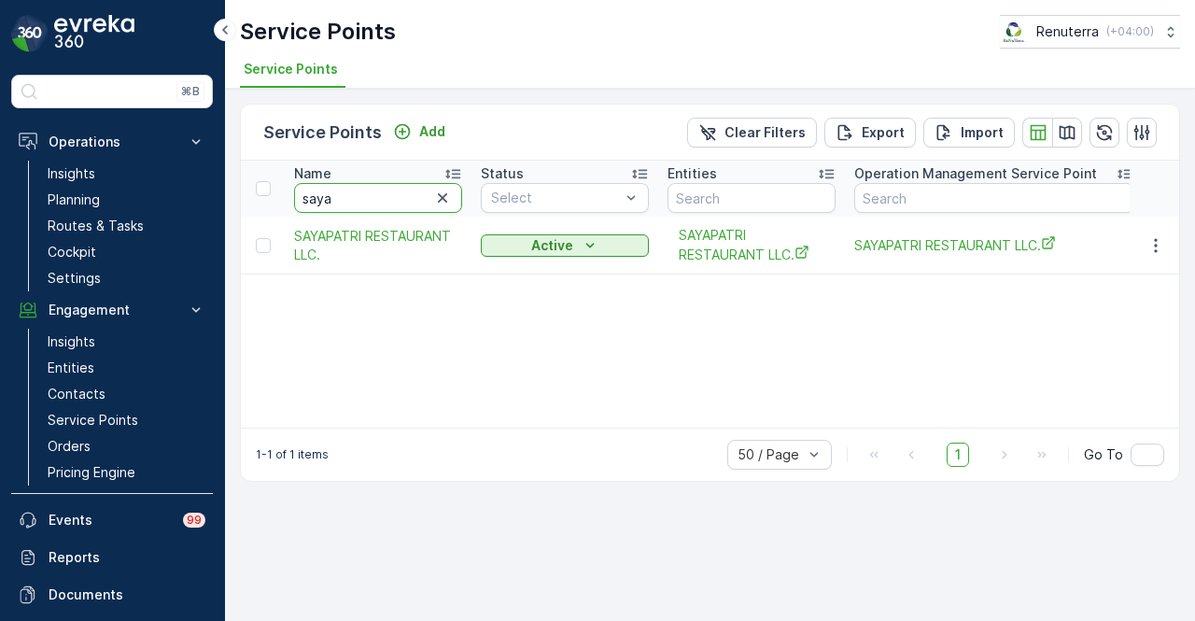
click at [351, 198] on input "saya" at bounding box center [378, 198] width 168 height 30
type input "s"
type input "symb"
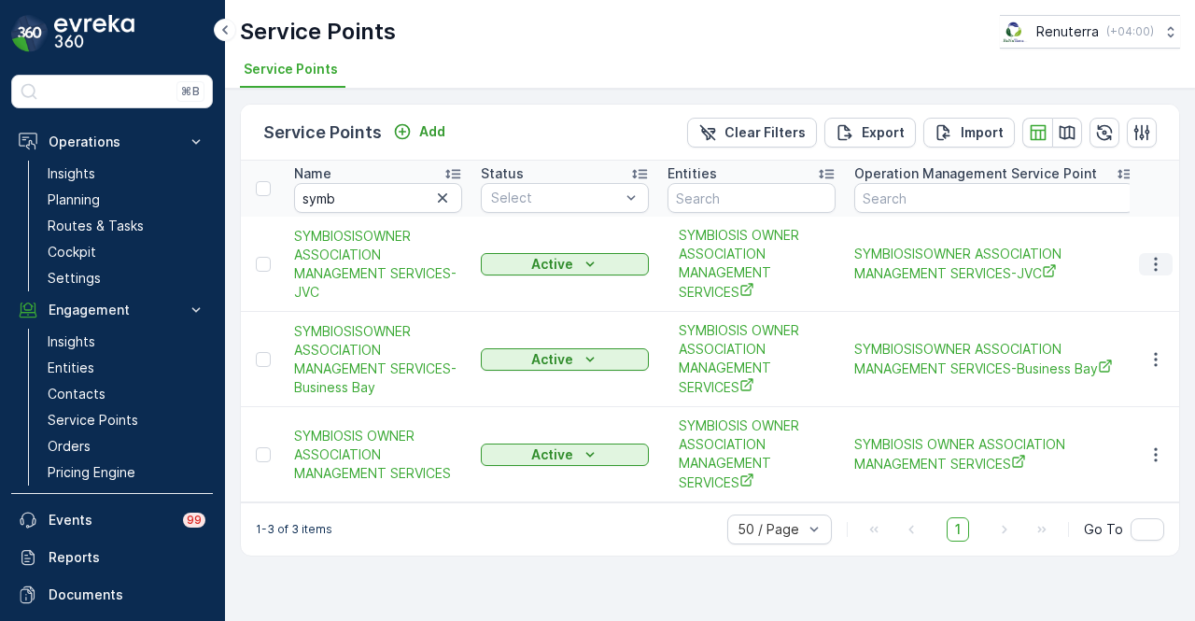
click at [1157, 270] on icon "button" at bounding box center [1155, 264] width 19 height 19
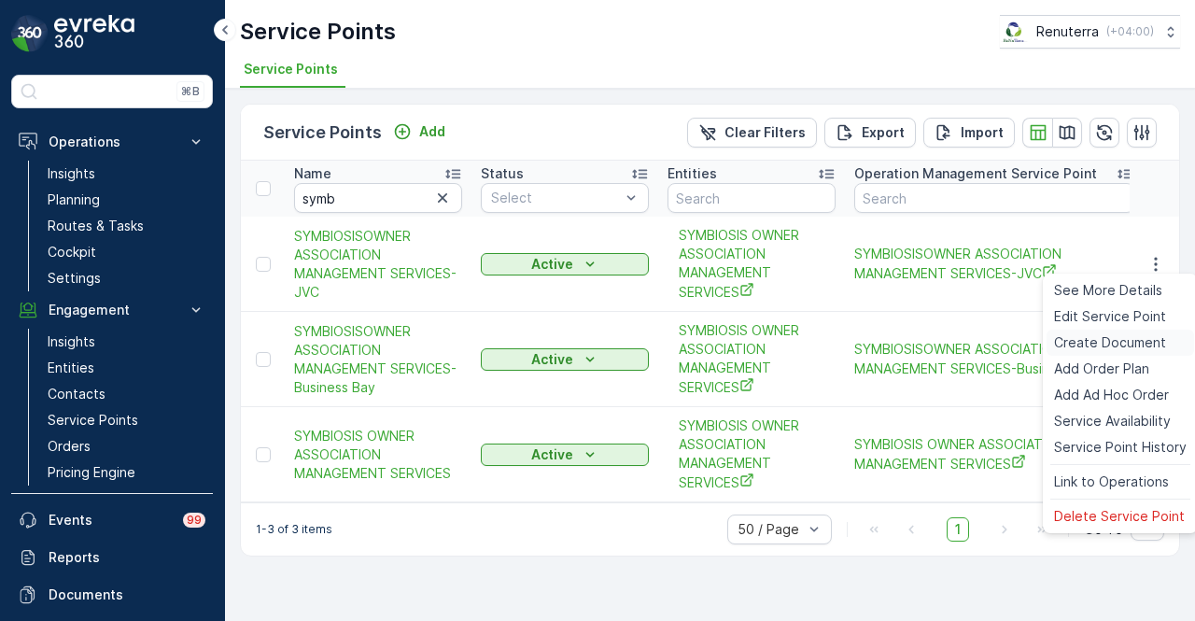
click at [1137, 346] on span "Create Document" at bounding box center [1110, 342] width 112 height 19
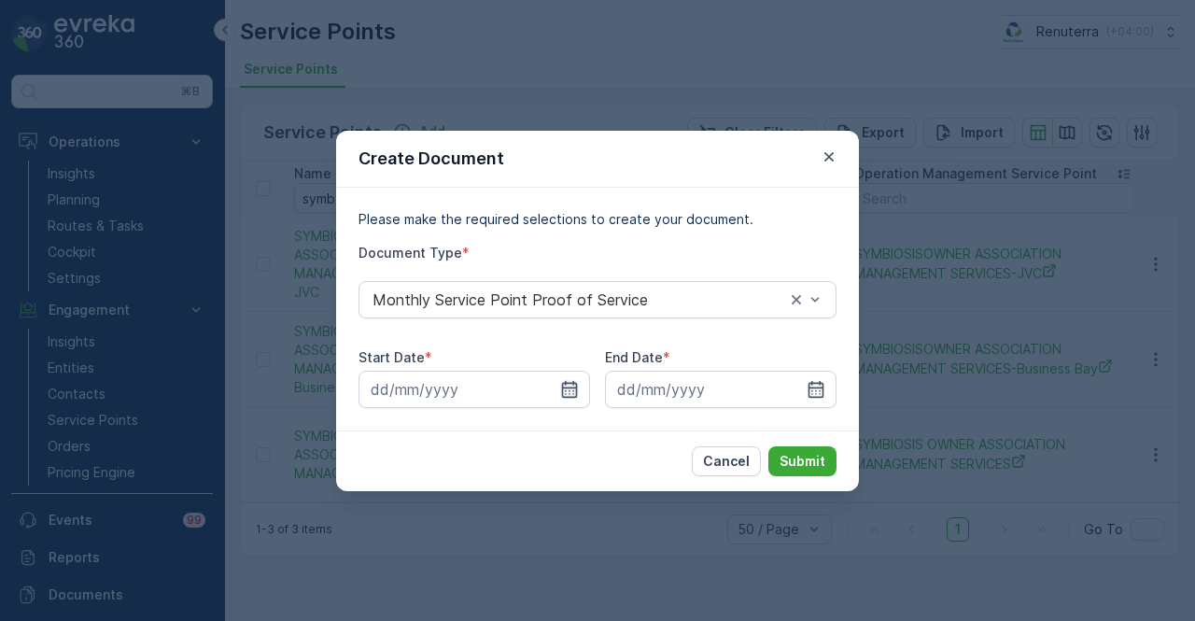
click at [568, 387] on icon "button" at bounding box center [570, 388] width 16 height 17
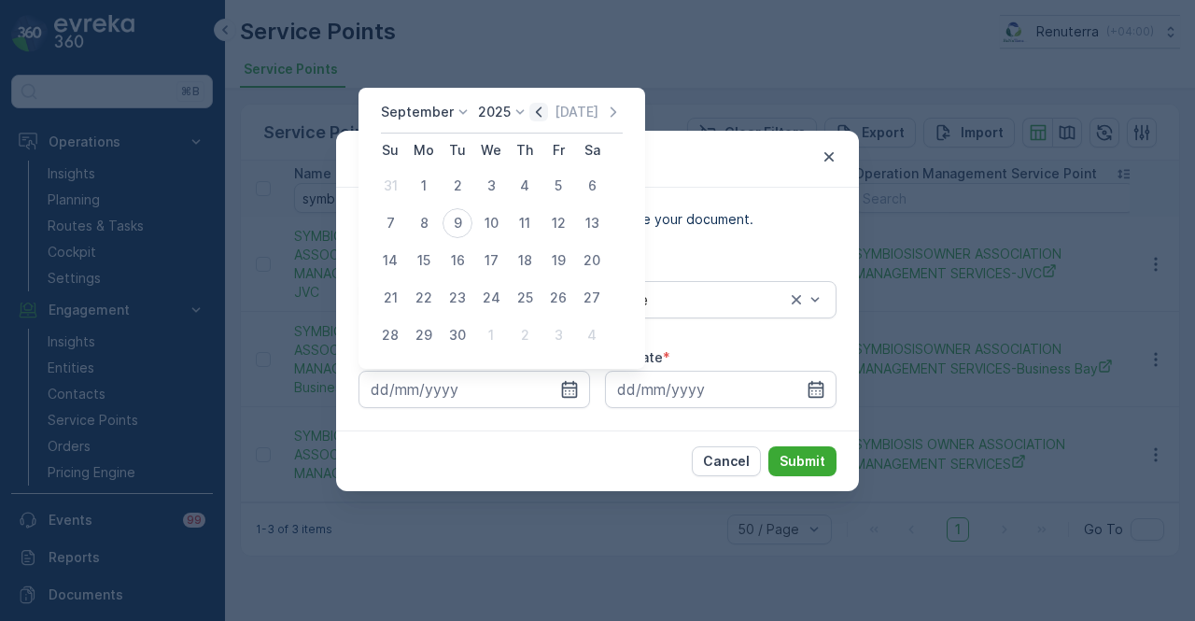
click at [534, 108] on icon "button" at bounding box center [538, 112] width 19 height 19
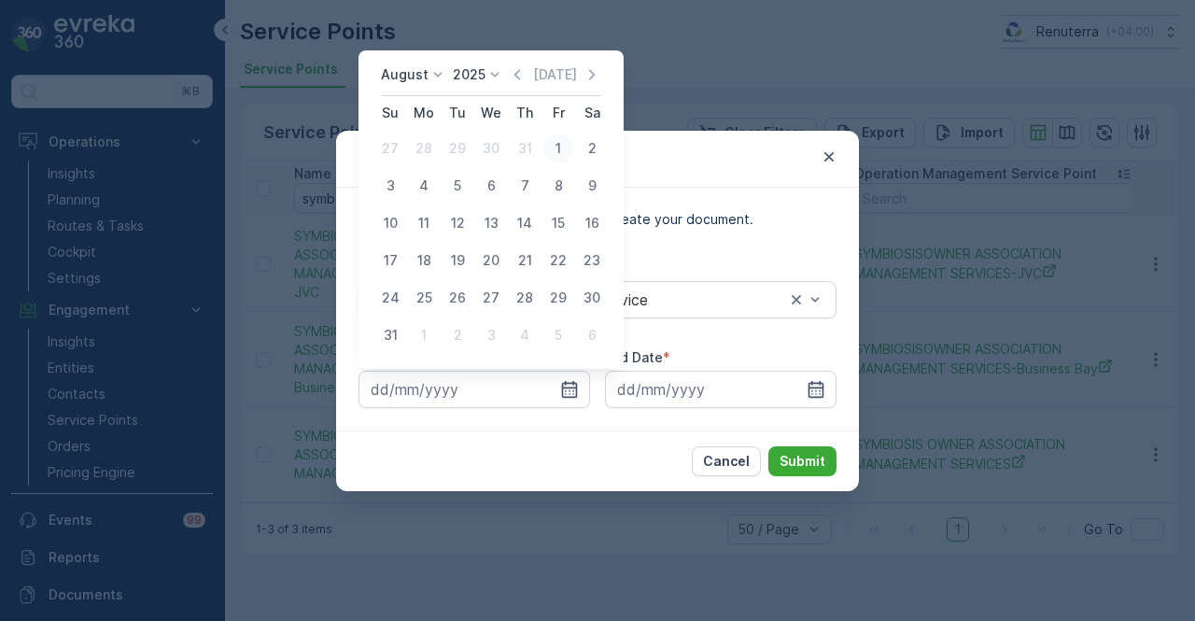
click at [548, 150] on div "1" at bounding box center [558, 148] width 30 height 30
type input "01.08.2025"
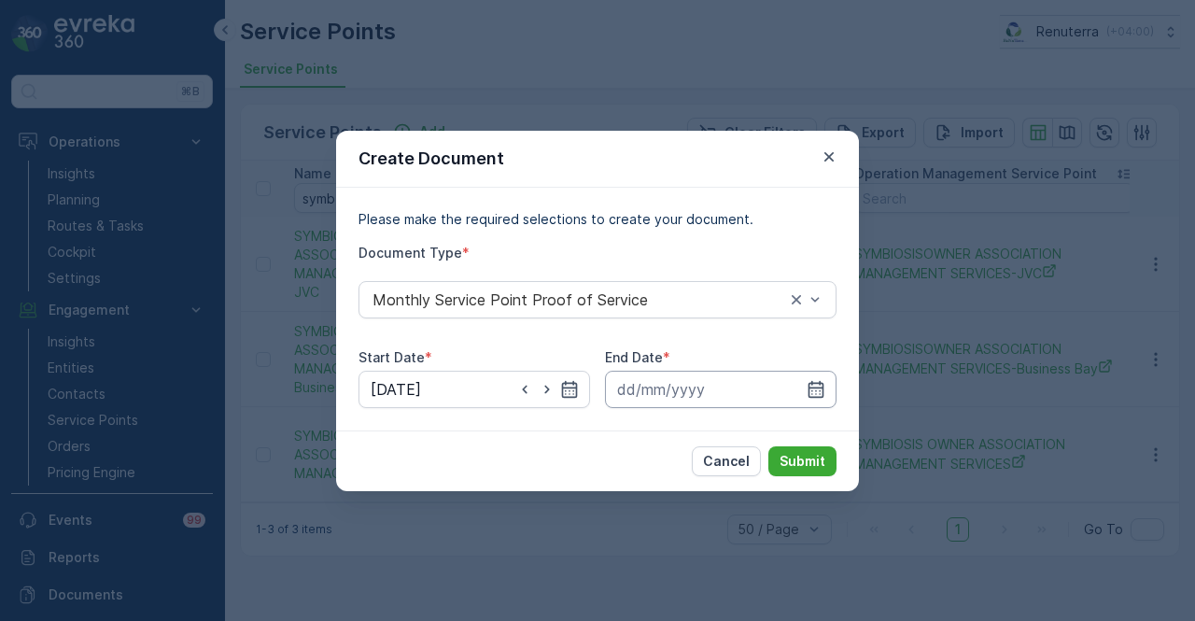
click at [829, 384] on input at bounding box center [720, 389] width 231 height 37
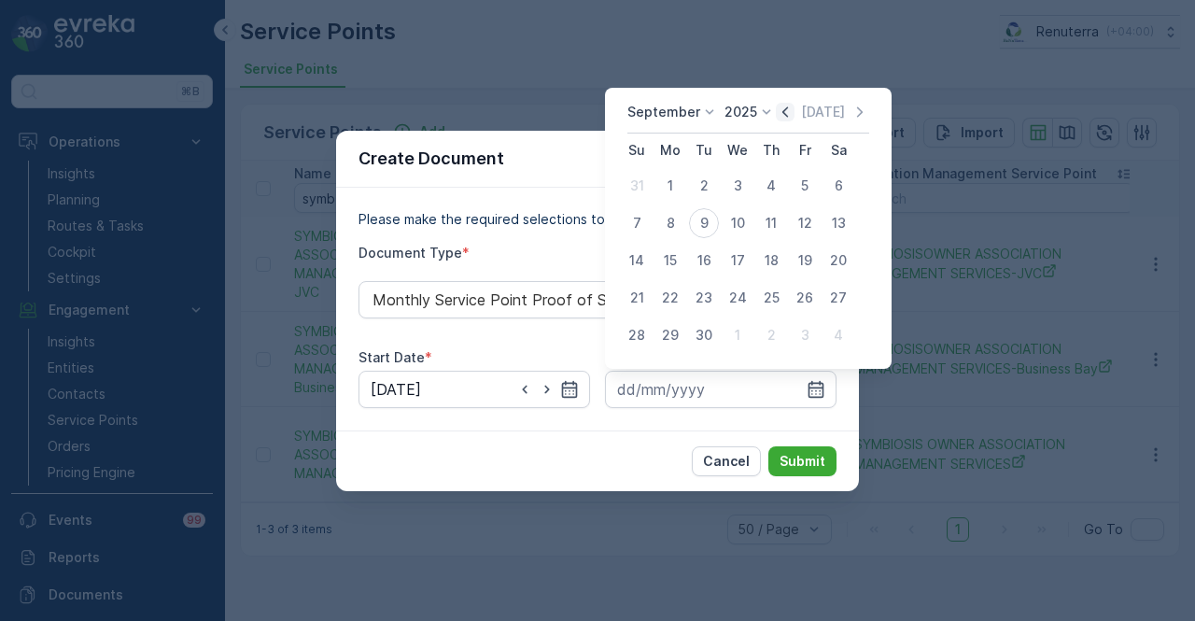
click at [782, 111] on icon "button" at bounding box center [785, 112] width 19 height 19
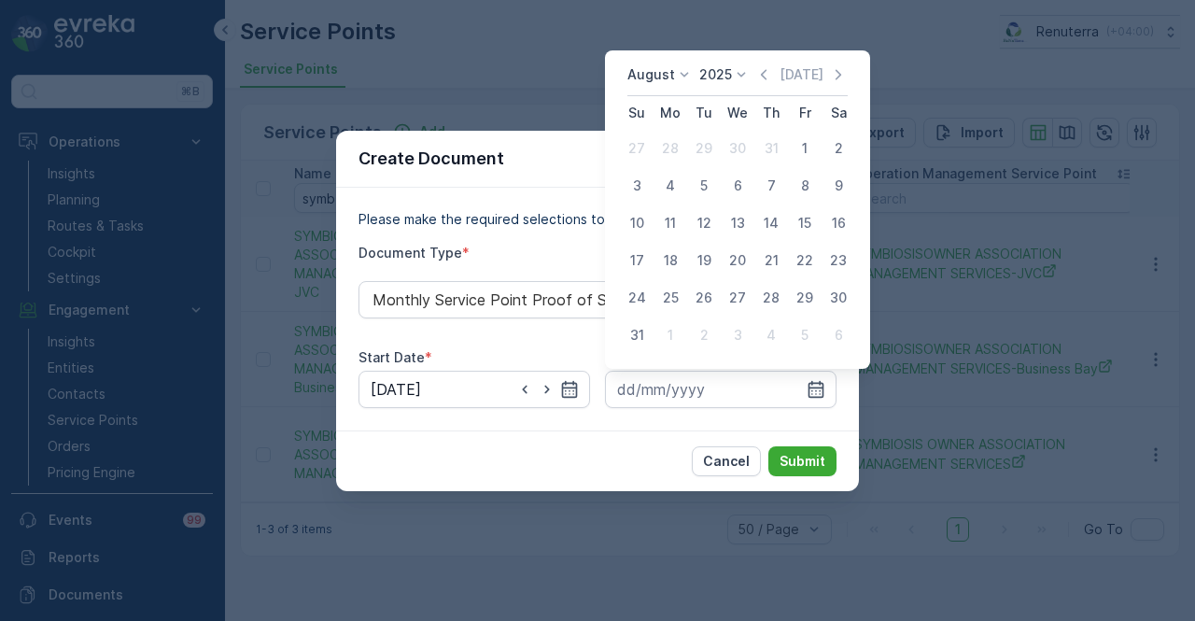
drag, startPoint x: 631, startPoint y: 334, endPoint x: 737, endPoint y: 436, distance: 147.2
click at [631, 334] on div "31" at bounding box center [637, 335] width 30 height 30
type input "31.08.2025"
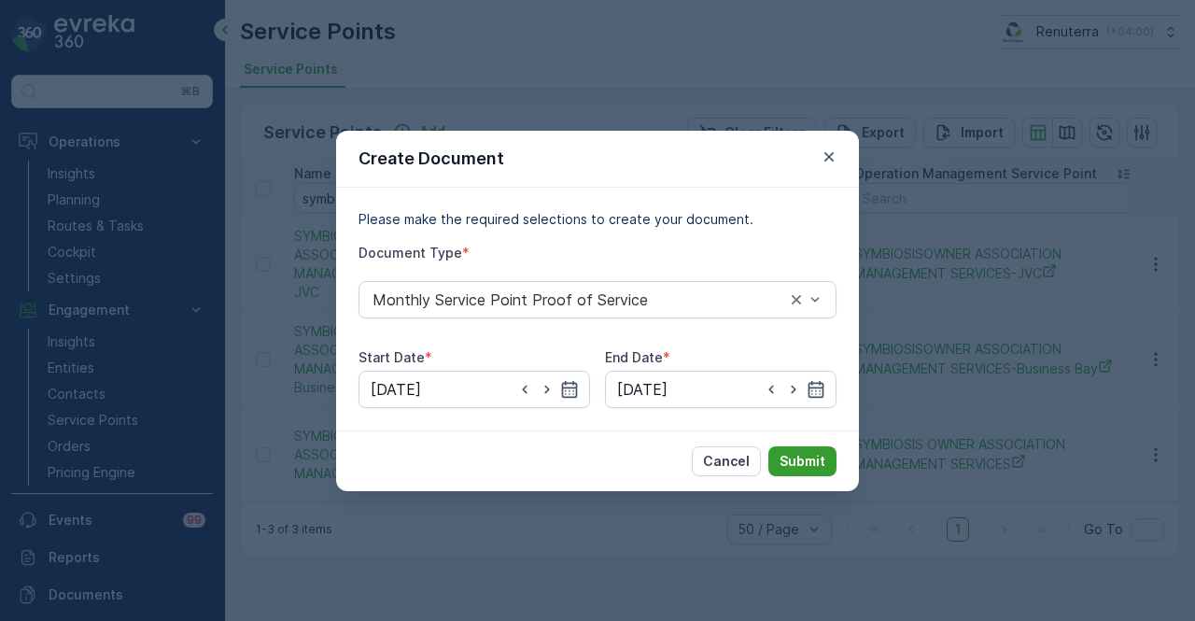
click at [776, 448] on button "Submit" at bounding box center [802, 461] width 68 height 30
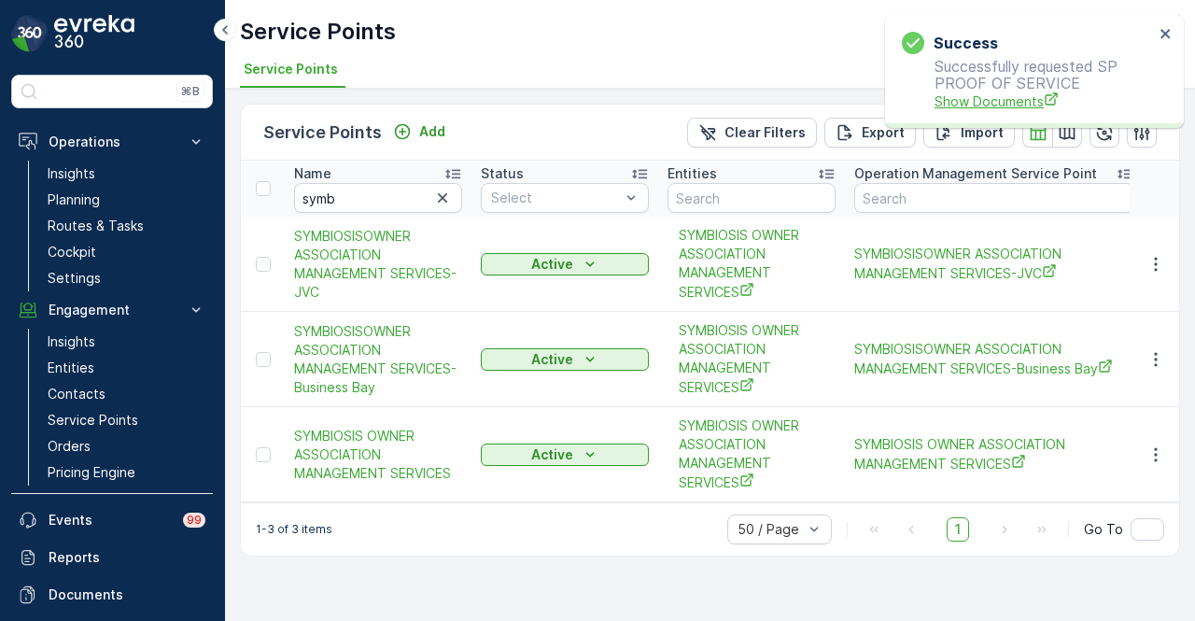
click at [975, 104] on span "Show Documents" at bounding box center [1043, 101] width 219 height 20
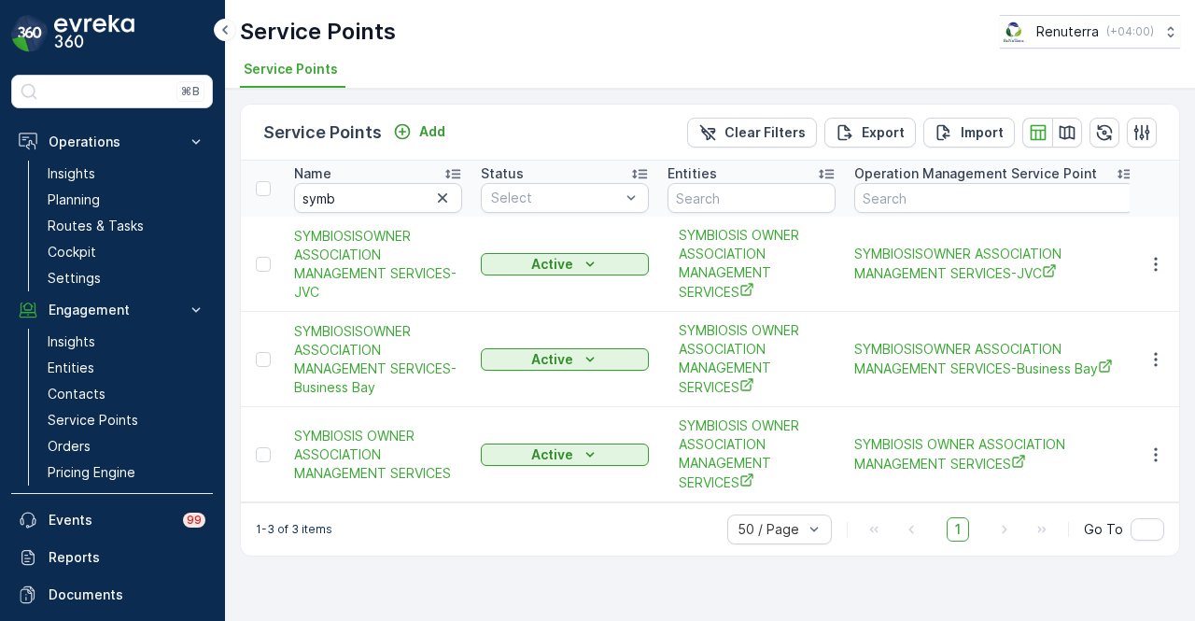
click at [1157, 464] on td at bounding box center [1154, 454] width 50 height 95
click at [1150, 445] on icon "button" at bounding box center [1155, 454] width 19 height 19
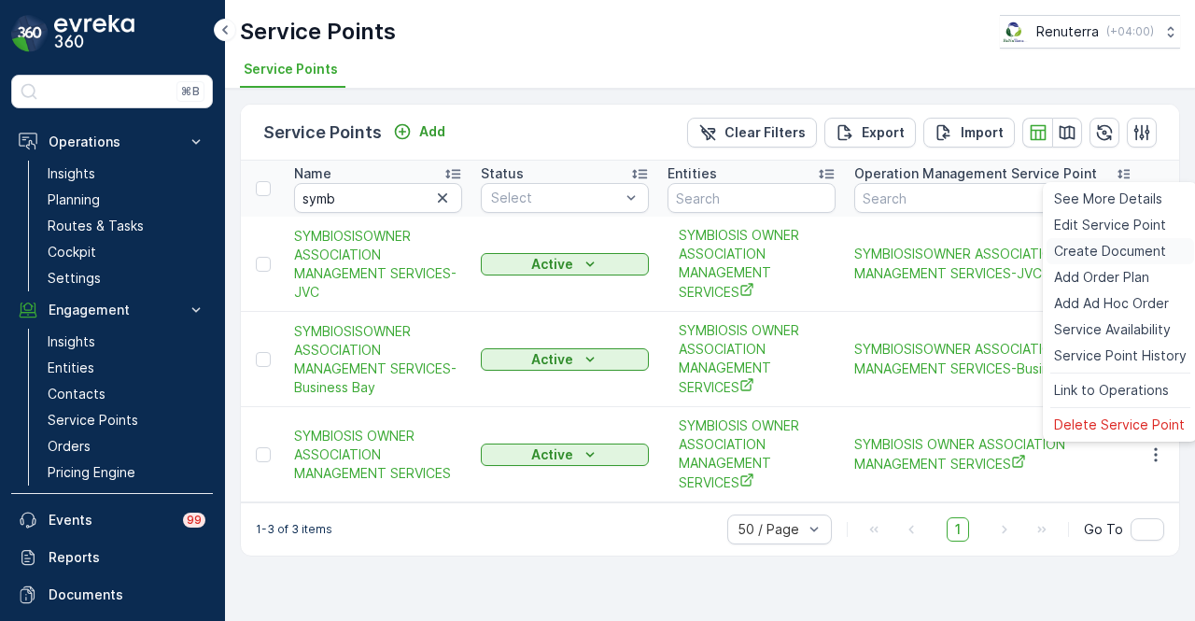
click at [1120, 258] on span "Create Document" at bounding box center [1110, 251] width 112 height 19
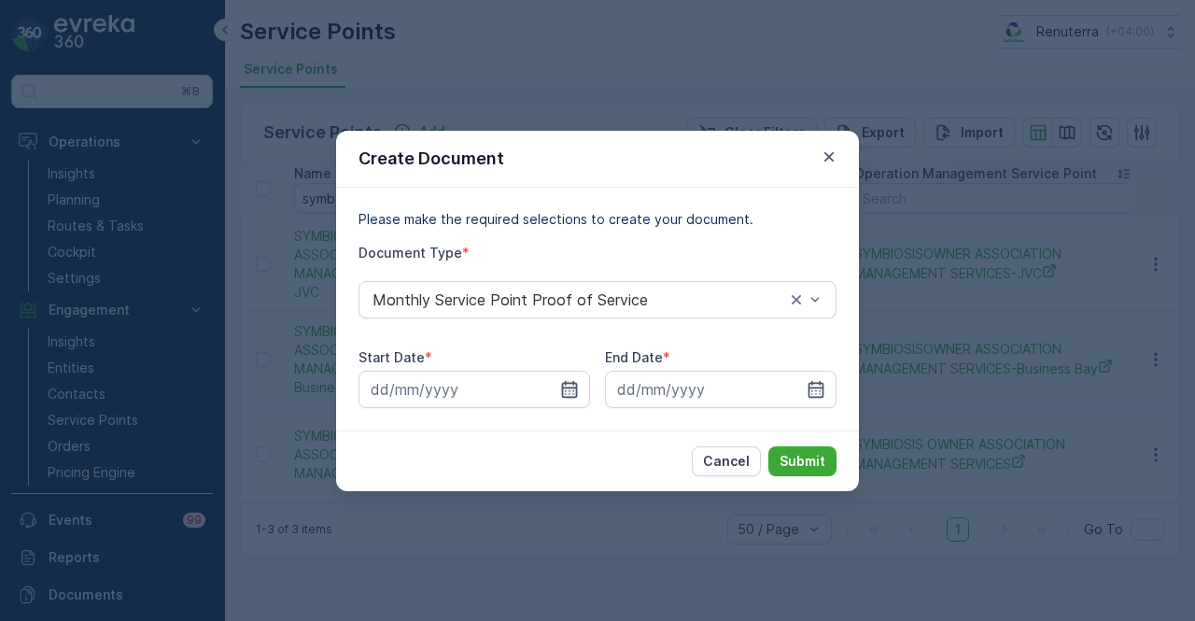
click at [565, 387] on icon "button" at bounding box center [570, 388] width 16 height 17
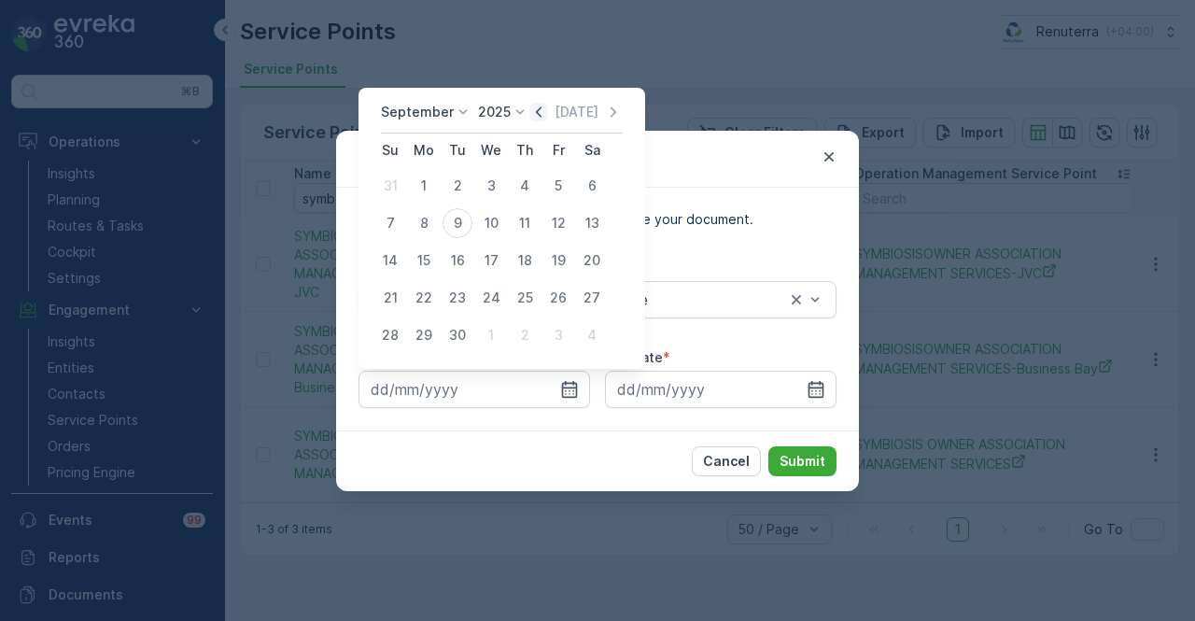
click at [529, 111] on icon "button" at bounding box center [538, 112] width 19 height 19
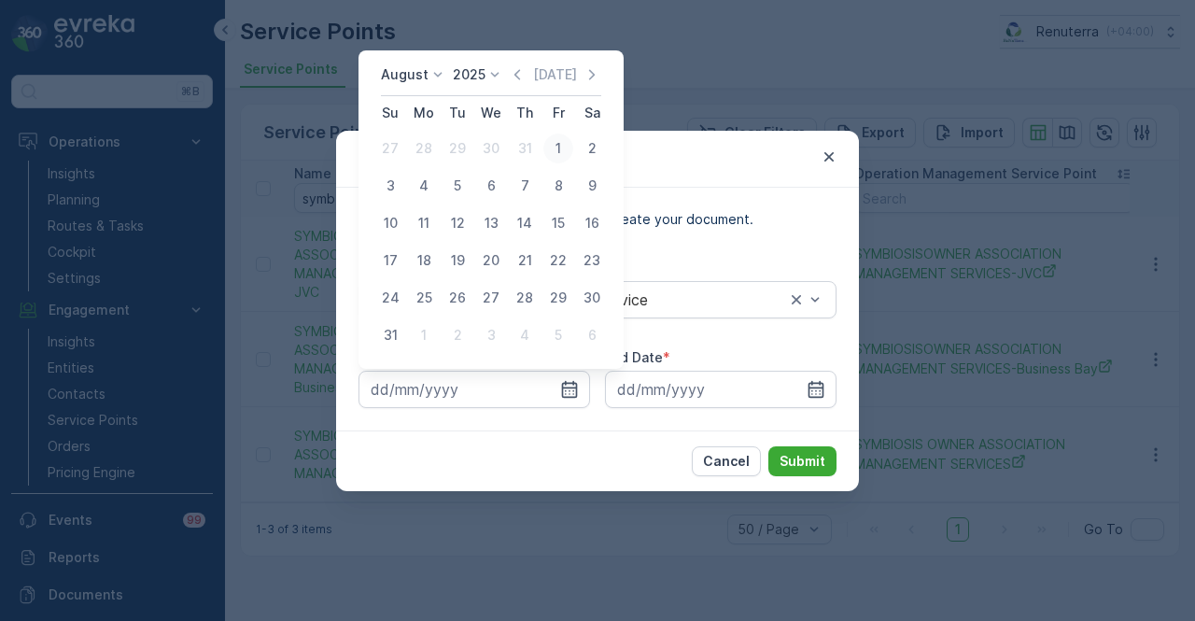
click at [553, 148] on div "1" at bounding box center [558, 148] width 30 height 30
type input "01.08.2025"
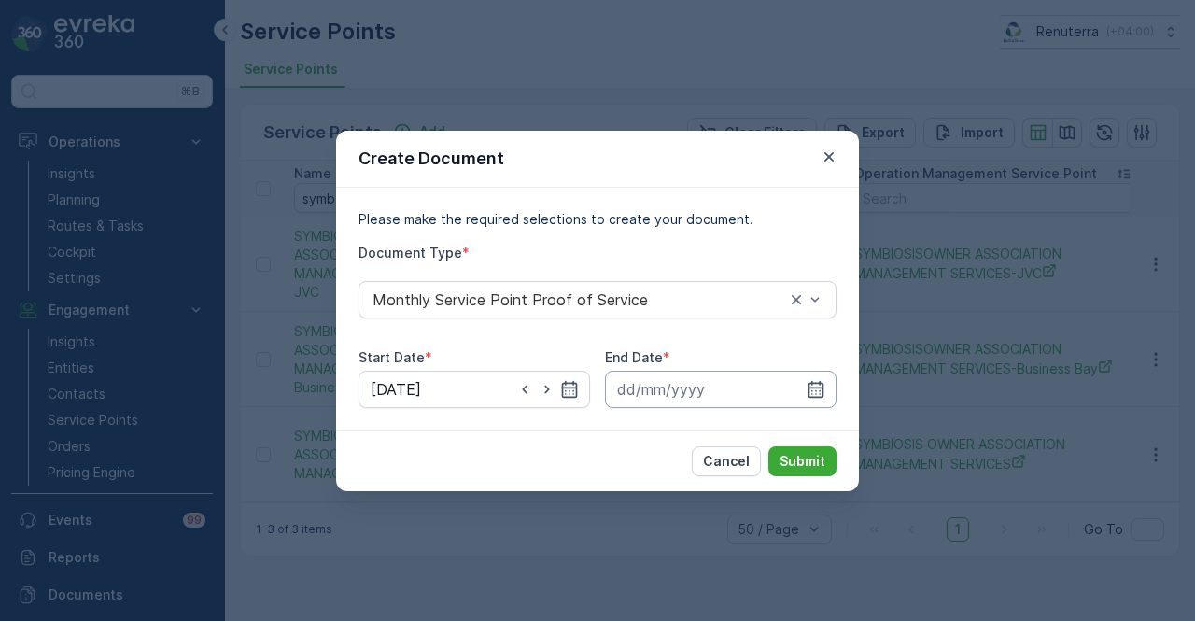
drag, startPoint x: 822, startPoint y: 387, endPoint x: 820, endPoint y: 377, distance: 10.6
click at [823, 386] on icon "button" at bounding box center [816, 388] width 16 height 17
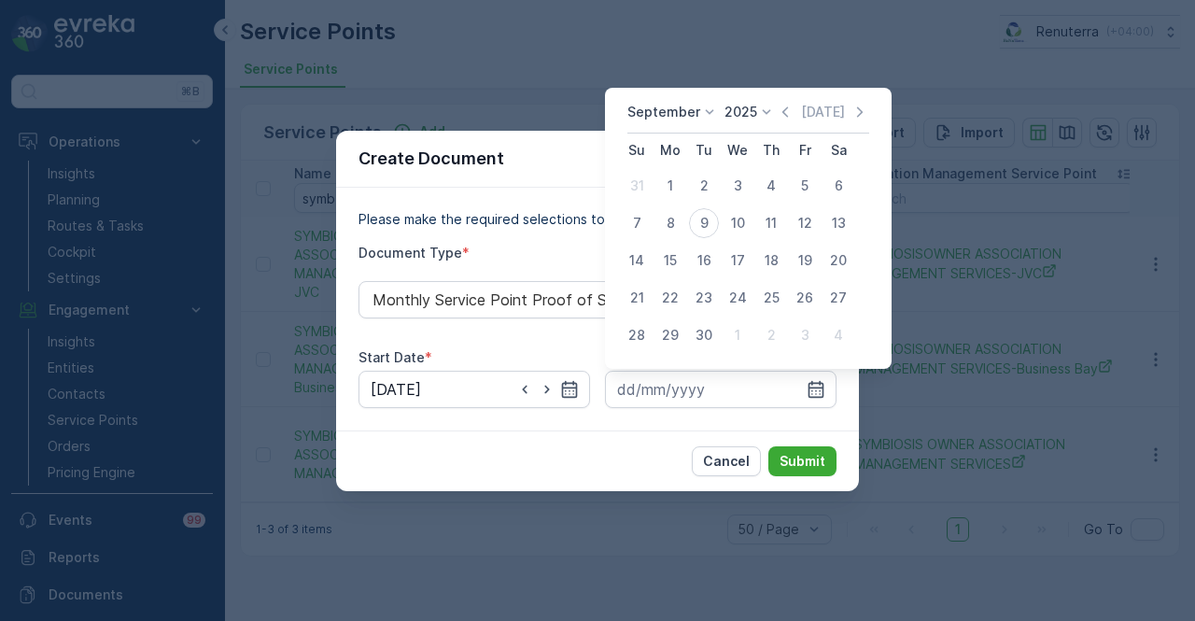
click at [792, 115] on div "Today" at bounding box center [822, 112] width 93 height 19
drag, startPoint x: 782, startPoint y: 111, endPoint x: 779, endPoint y: 120, distance: 10.1
click at [781, 111] on icon "button" at bounding box center [785, 112] width 19 height 19
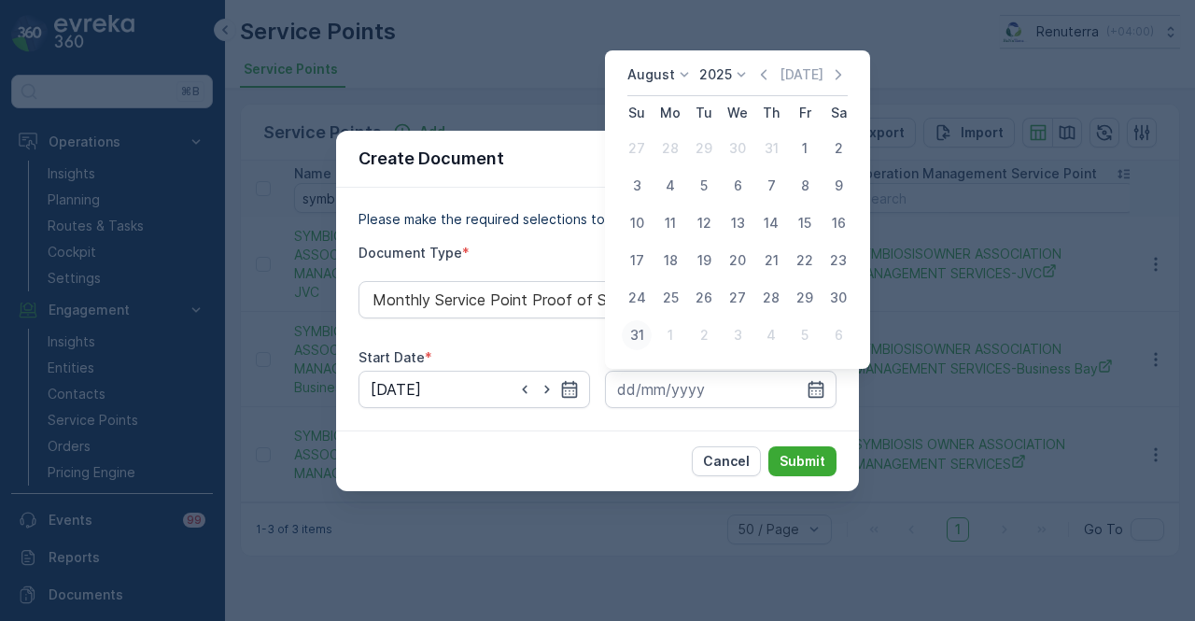
click at [639, 338] on div "31" at bounding box center [637, 335] width 30 height 30
type input "31.08.2025"
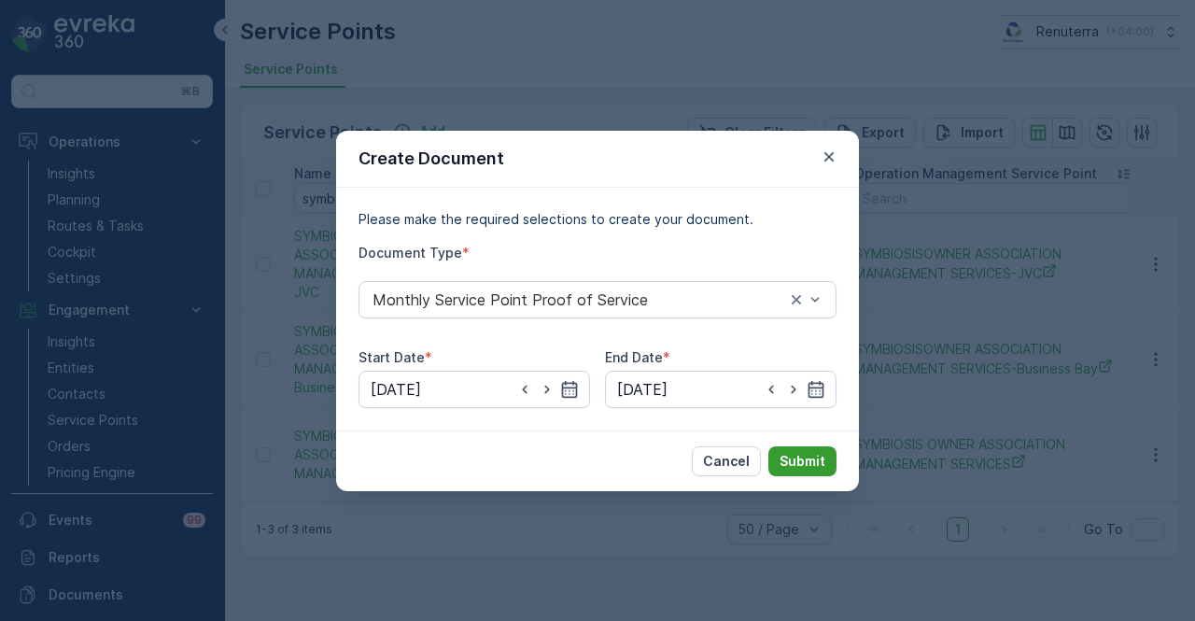
click at [796, 456] on p "Submit" at bounding box center [802, 461] width 46 height 19
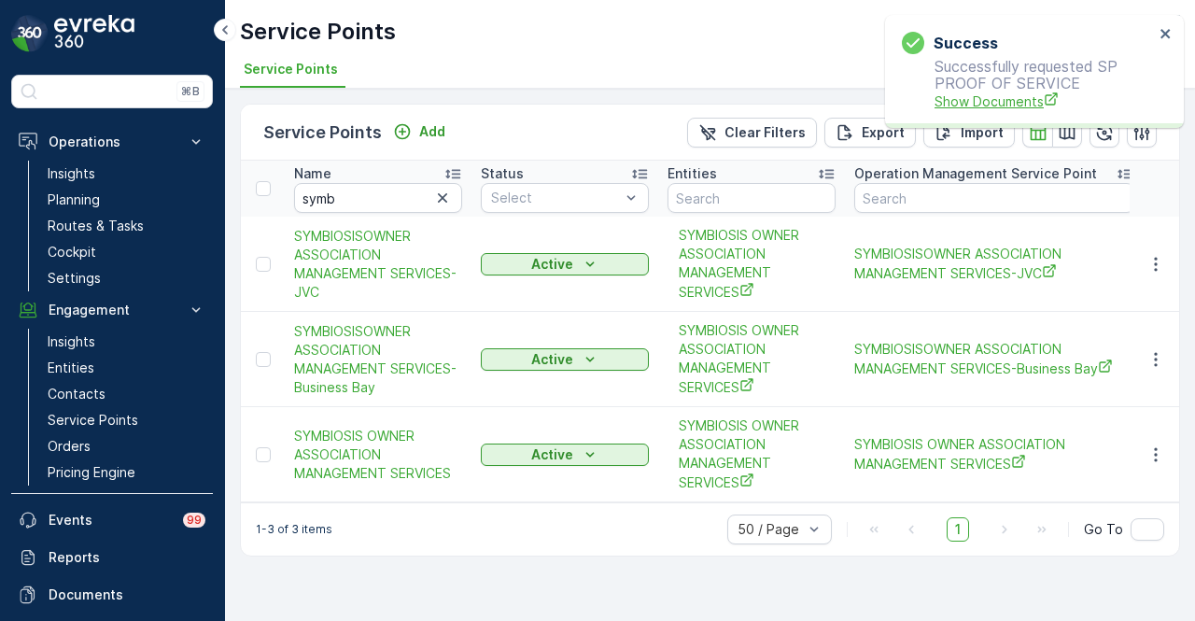
click at [1009, 104] on span "Show Documents" at bounding box center [1043, 101] width 219 height 20
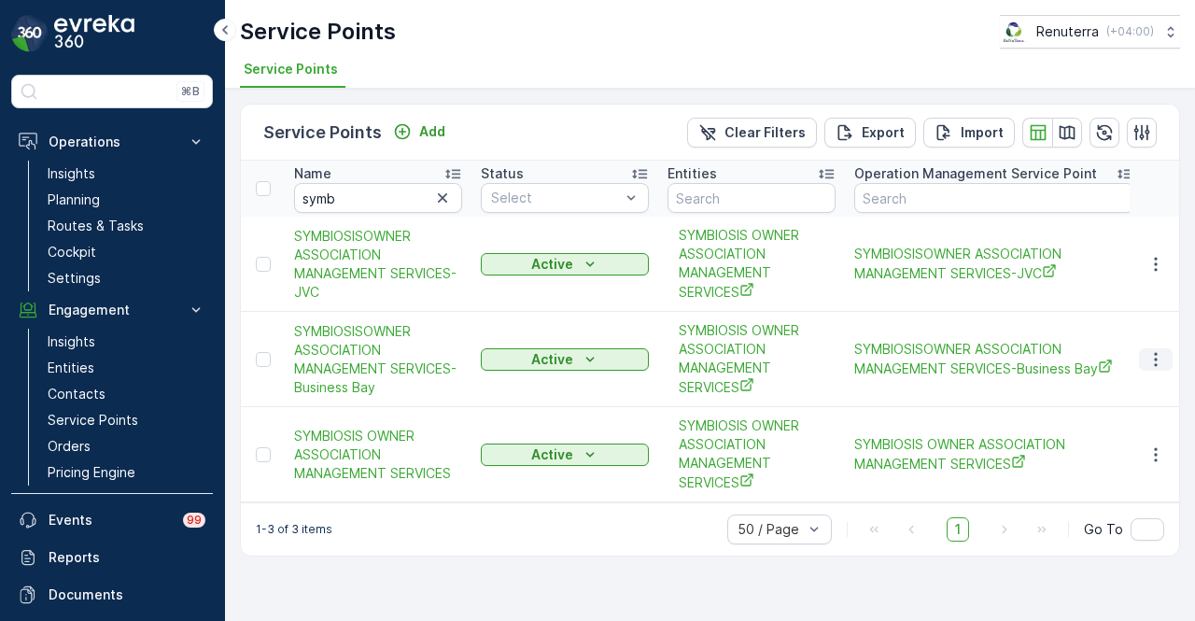
click at [1161, 358] on icon "button" at bounding box center [1155, 359] width 19 height 19
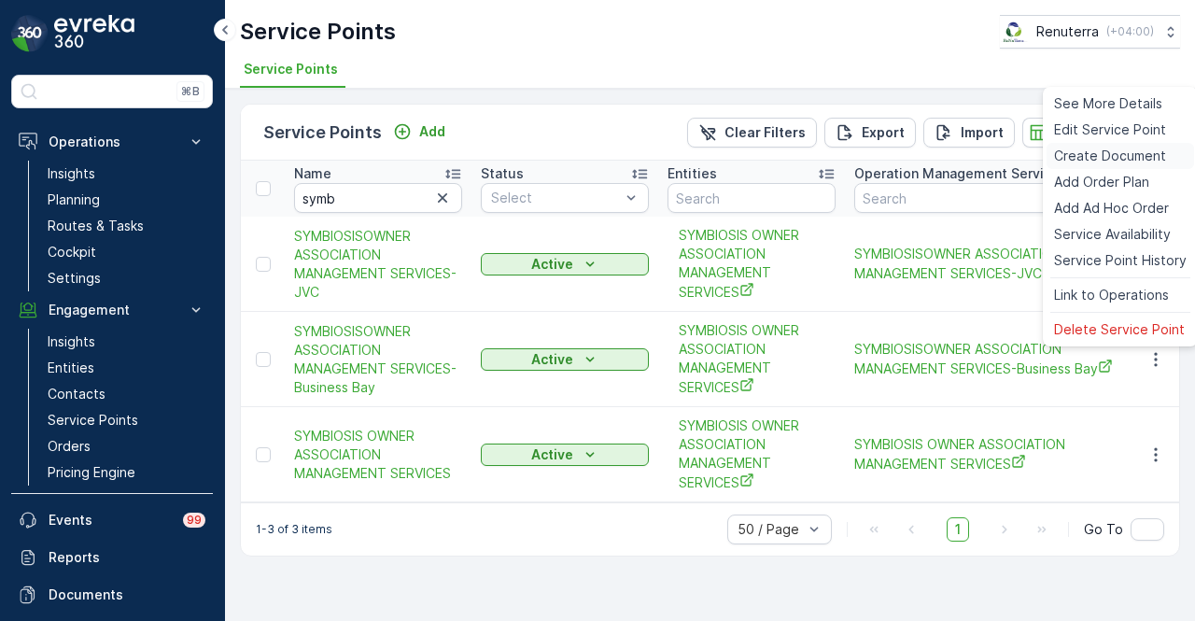
click at [1148, 152] on span "Create Document" at bounding box center [1110, 156] width 112 height 19
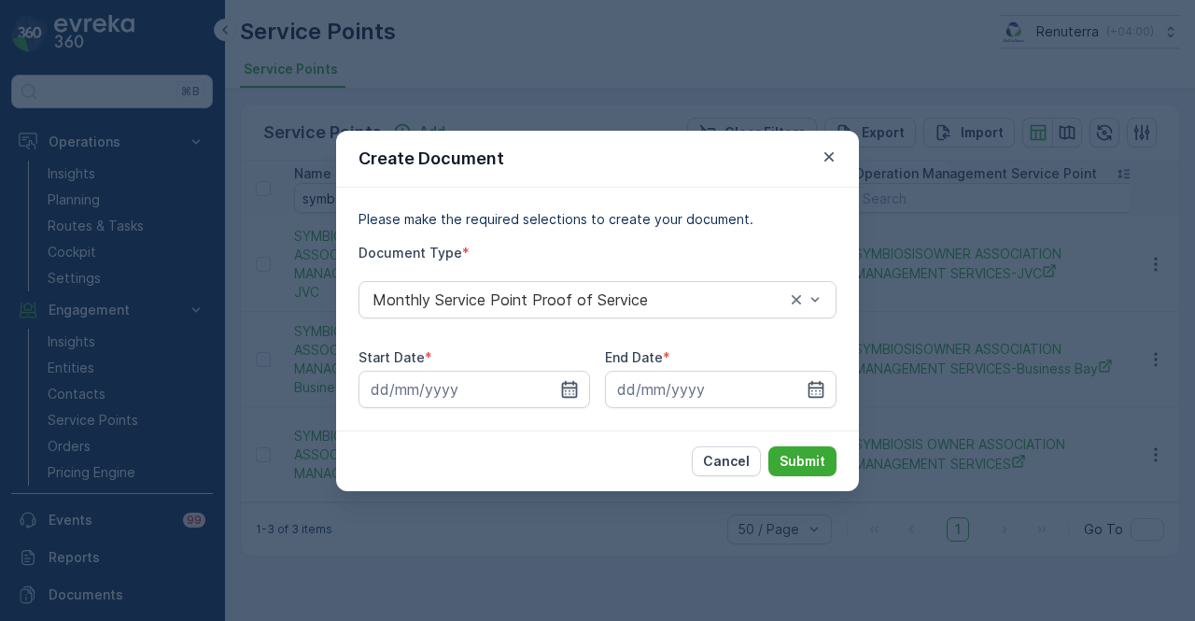
click at [568, 388] on icon "button" at bounding box center [569, 389] width 19 height 19
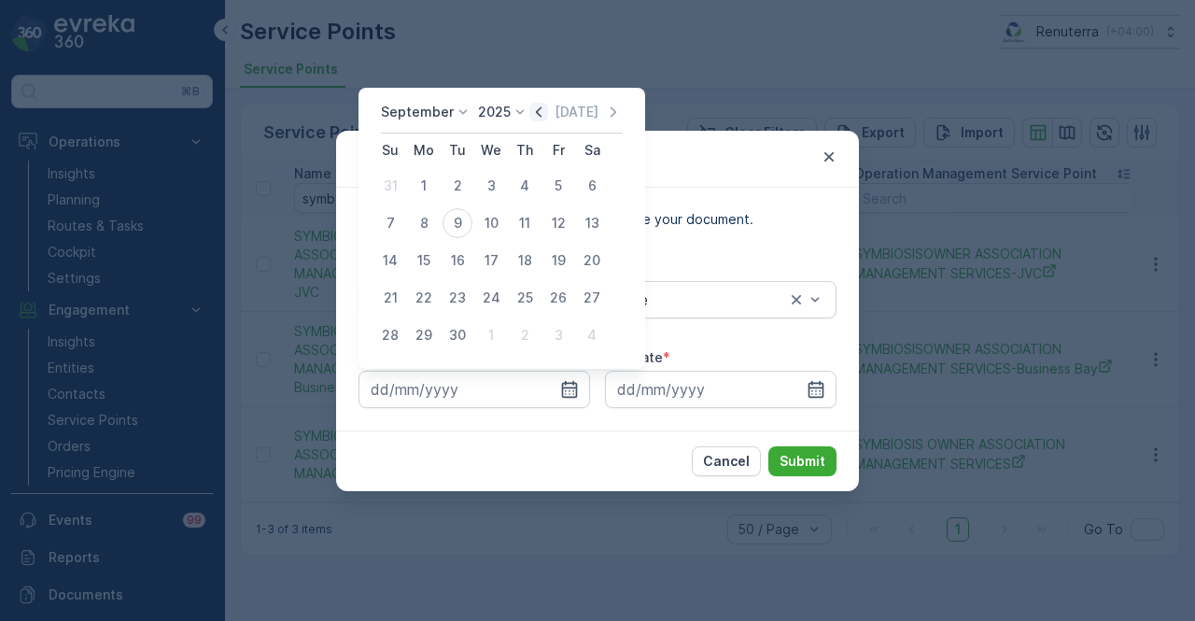
click at [536, 115] on icon "button" at bounding box center [539, 111] width 6 height 10
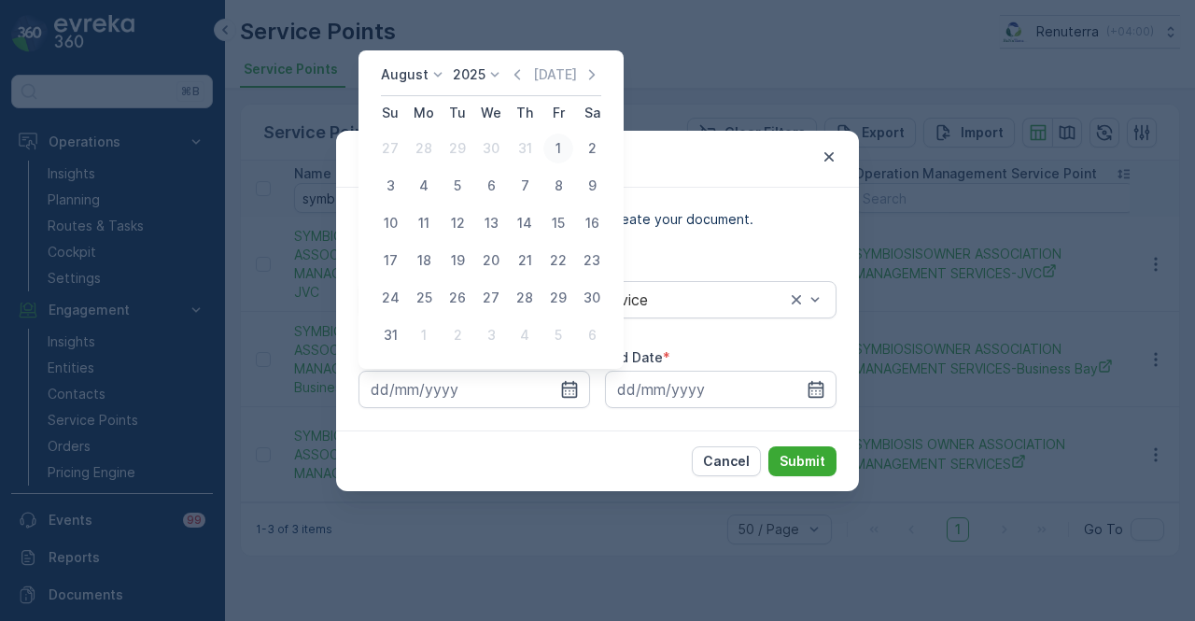
click at [549, 150] on div "1" at bounding box center [558, 148] width 30 height 30
type input "01.08.2025"
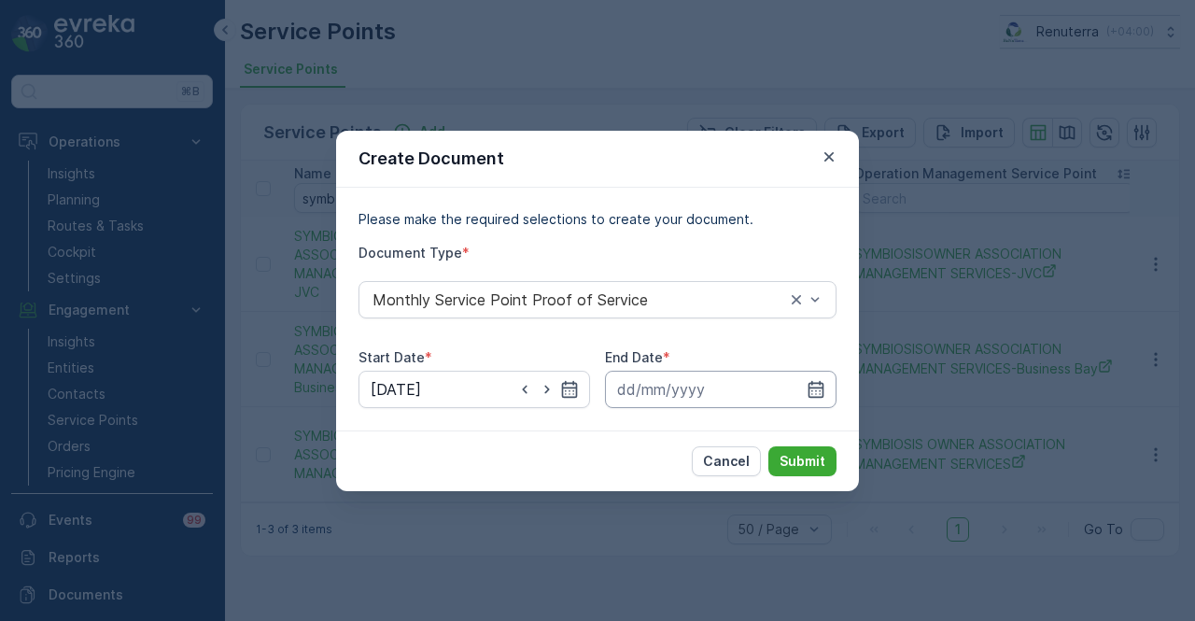
click at [825, 389] on input at bounding box center [720, 389] width 231 height 37
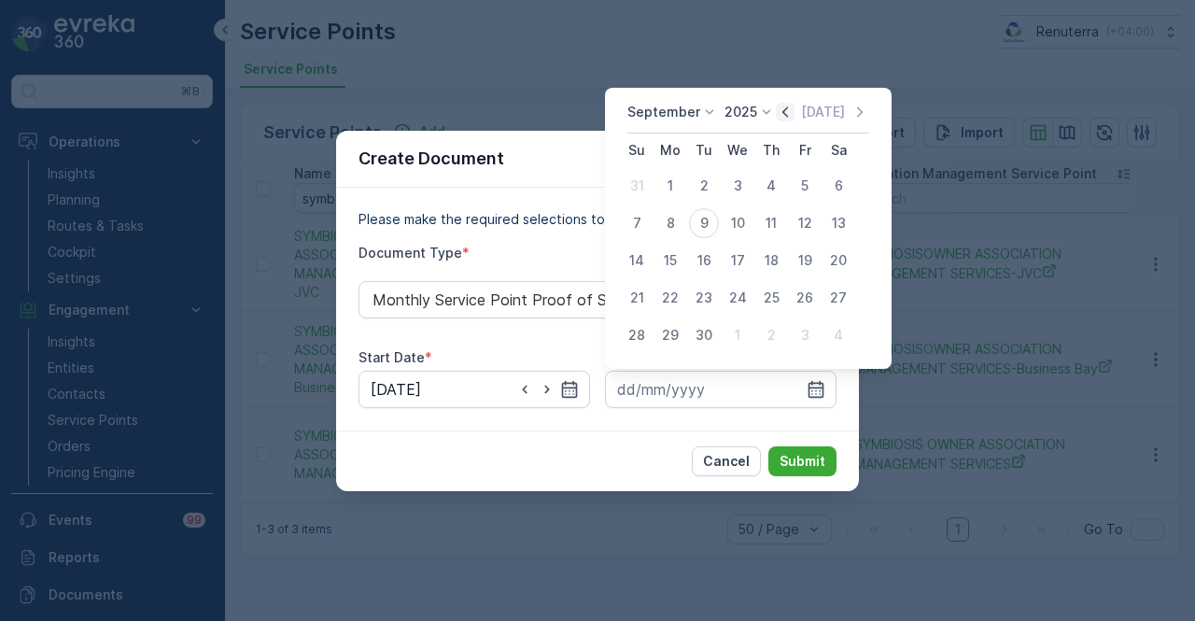
click at [779, 111] on icon "button" at bounding box center [785, 112] width 19 height 19
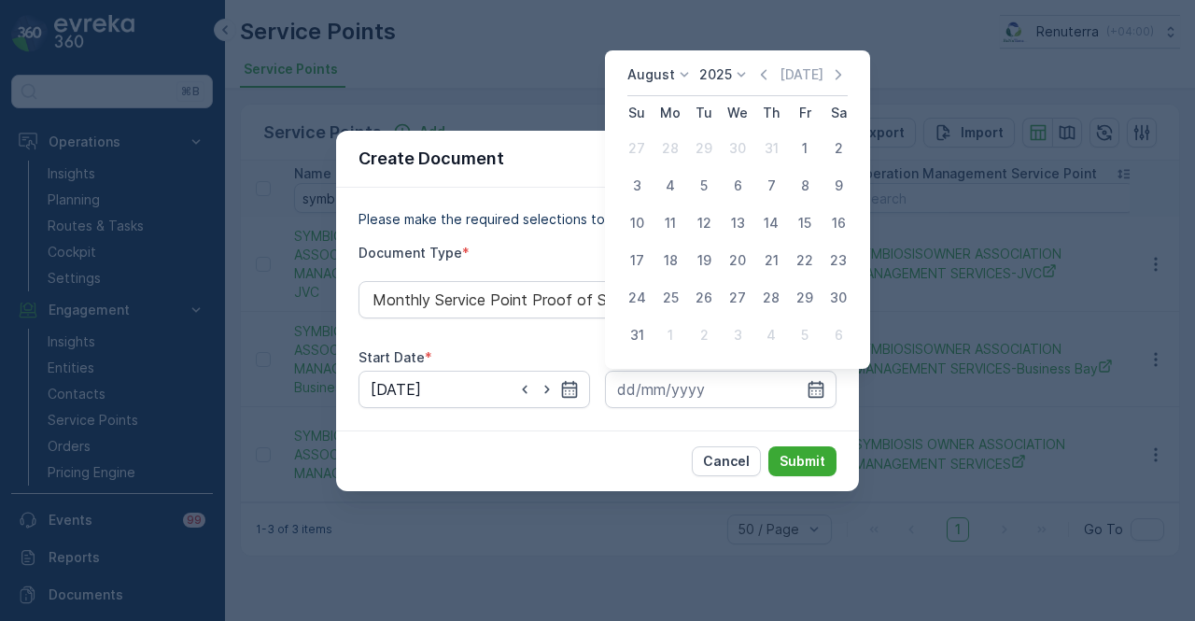
drag, startPoint x: 630, startPoint y: 340, endPoint x: 723, endPoint y: 410, distance: 116.7
click at [632, 340] on div "31" at bounding box center [637, 335] width 30 height 30
type input "31.08.2025"
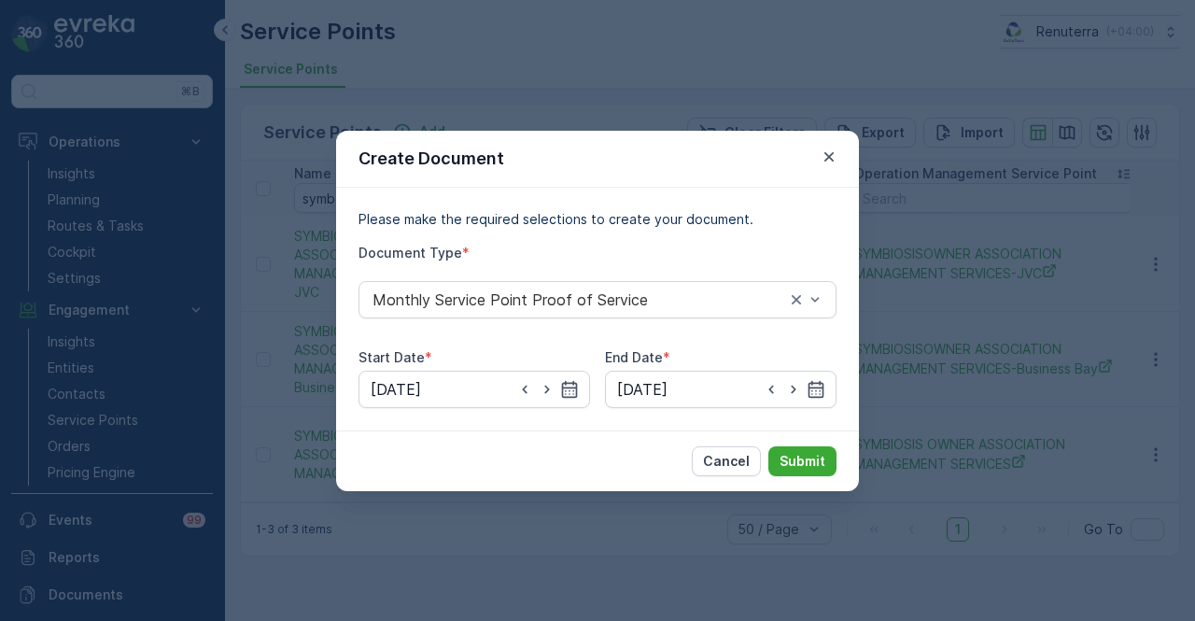
click at [781, 436] on div "Cancel Submit" at bounding box center [597, 460] width 523 height 61
click at [790, 447] on button "Submit" at bounding box center [802, 461] width 68 height 30
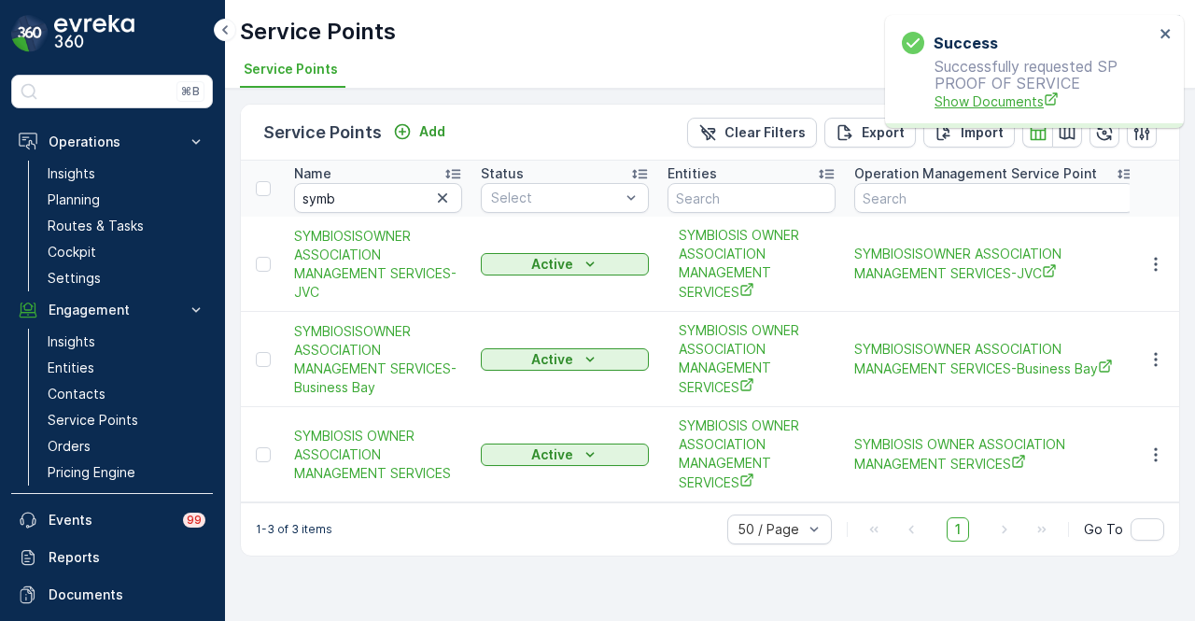
click at [1000, 91] on span "Show Documents" at bounding box center [1043, 101] width 219 height 20
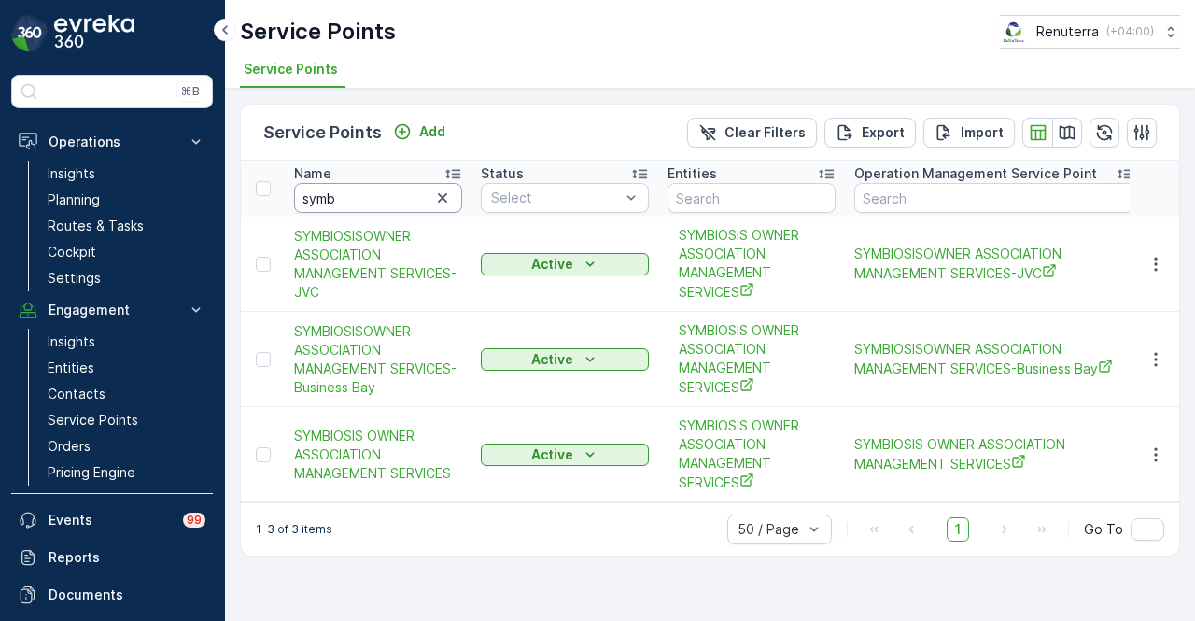
click at [362, 191] on input "symb" at bounding box center [378, 198] width 168 height 30
type input "s"
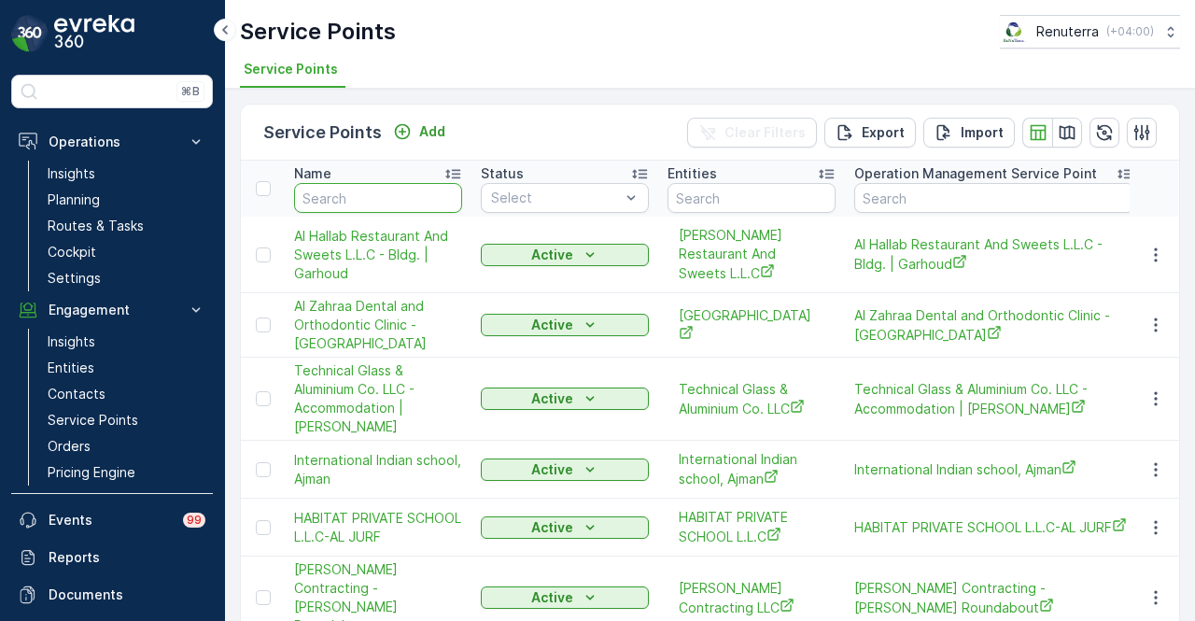
click at [382, 193] on input "text" at bounding box center [378, 198] width 168 height 30
type input "al tayw"
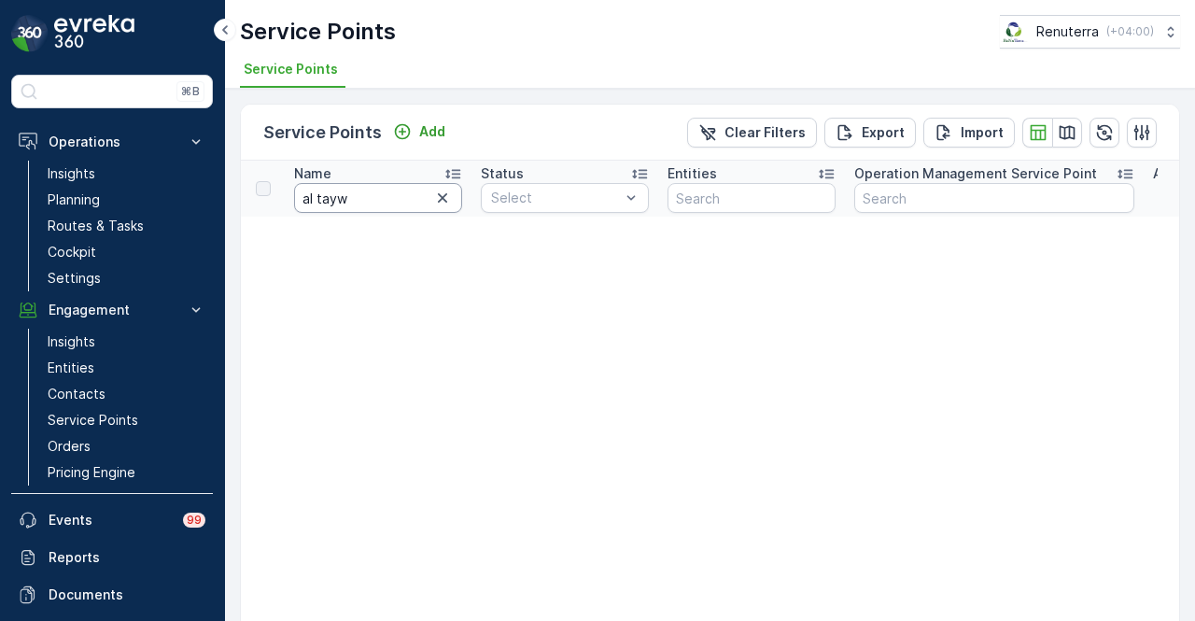
click at [382, 193] on input "al tayw" at bounding box center [378, 198] width 168 height 30
type input "al tayer"
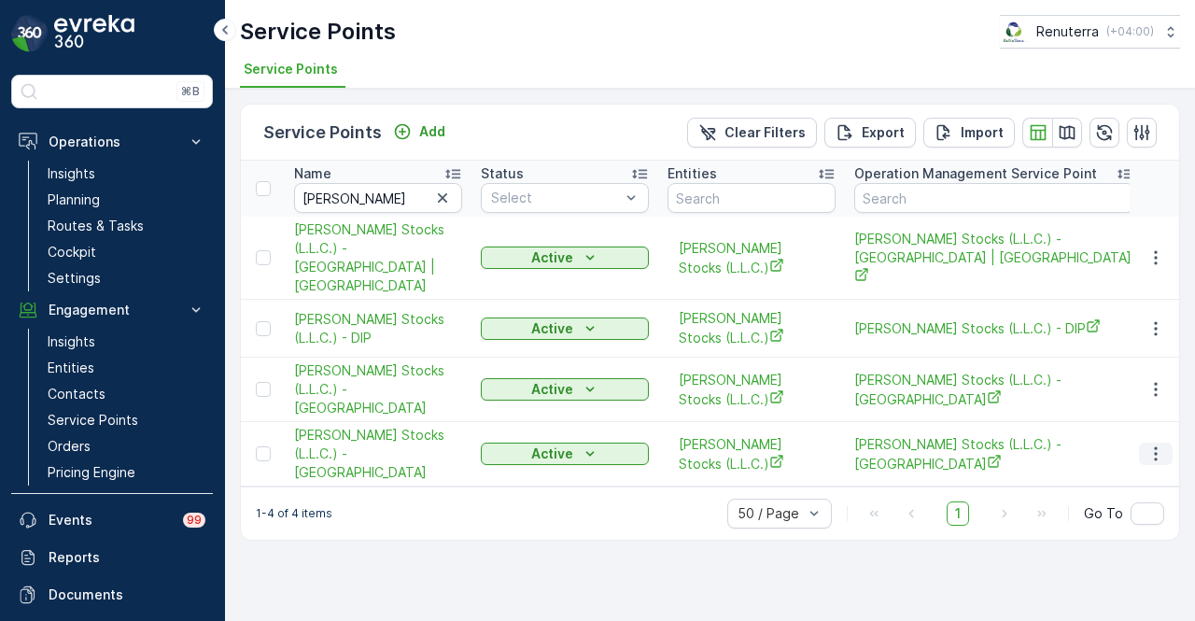
click at [1149, 444] on icon "button" at bounding box center [1155, 453] width 19 height 19
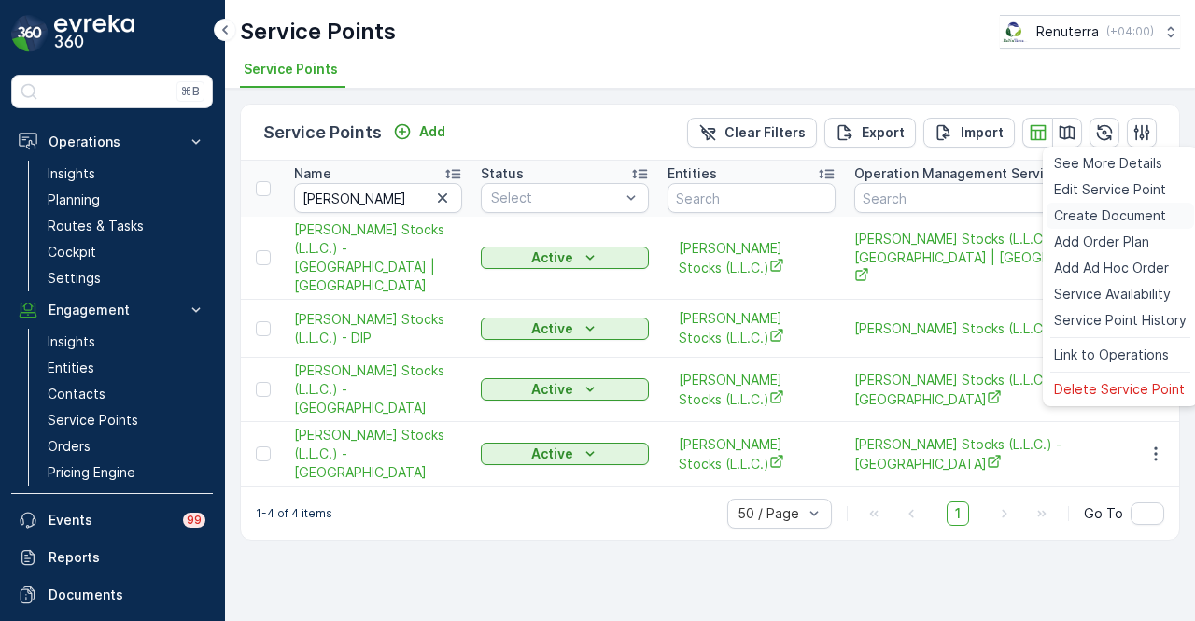
click at [1123, 217] on span "Create Document" at bounding box center [1110, 215] width 112 height 19
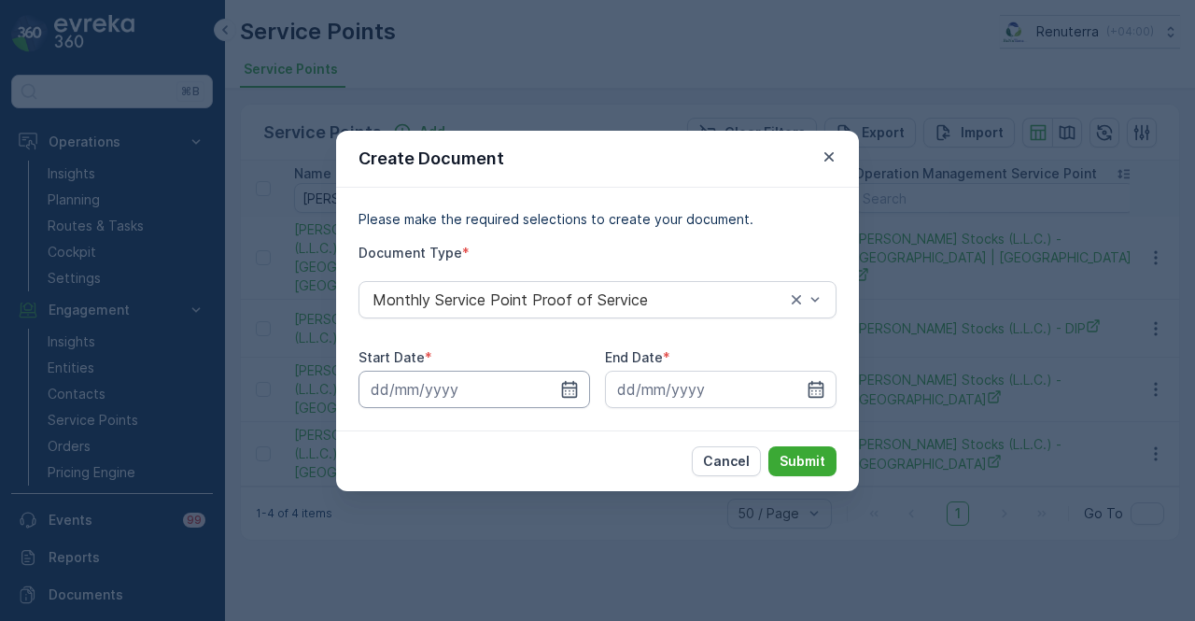
click at [570, 371] on input at bounding box center [473, 389] width 231 height 37
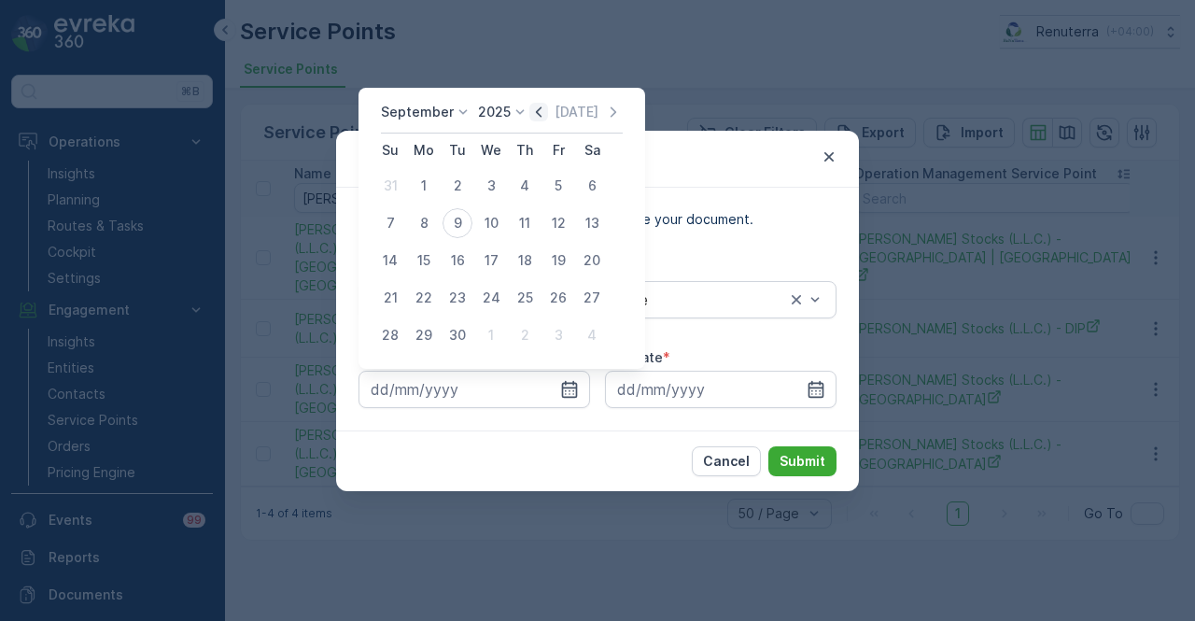
click at [529, 113] on icon "button" at bounding box center [538, 112] width 19 height 19
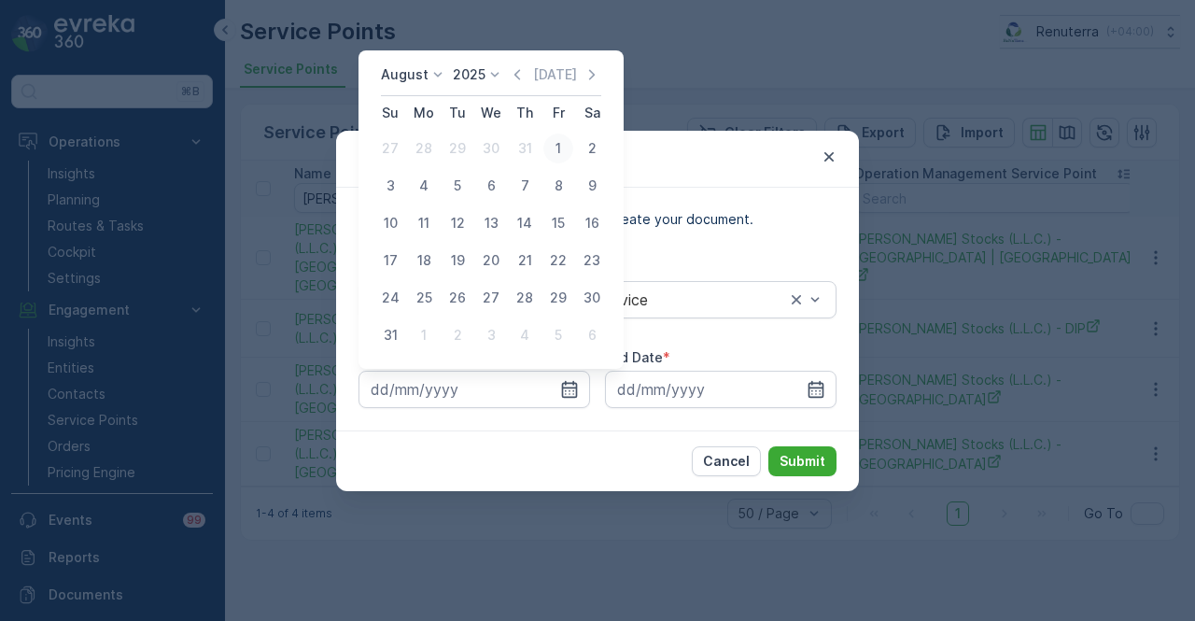
click at [543, 146] on div "1" at bounding box center [558, 148] width 30 height 30
type input "01.08.2025"
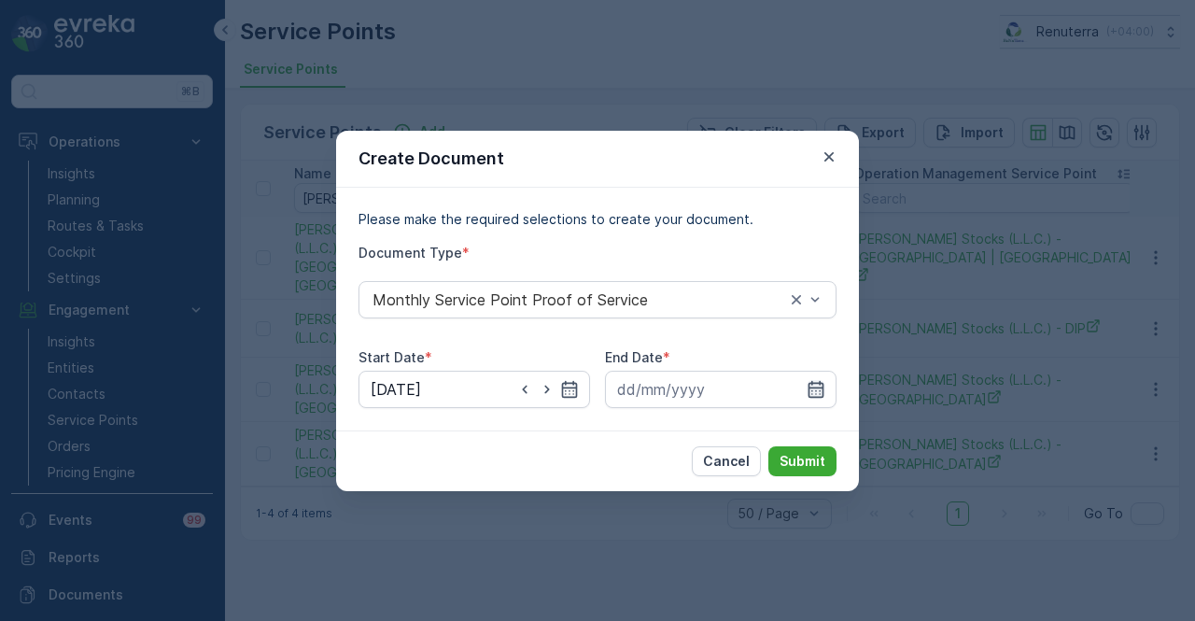
click at [823, 387] on icon "button" at bounding box center [816, 389] width 19 height 19
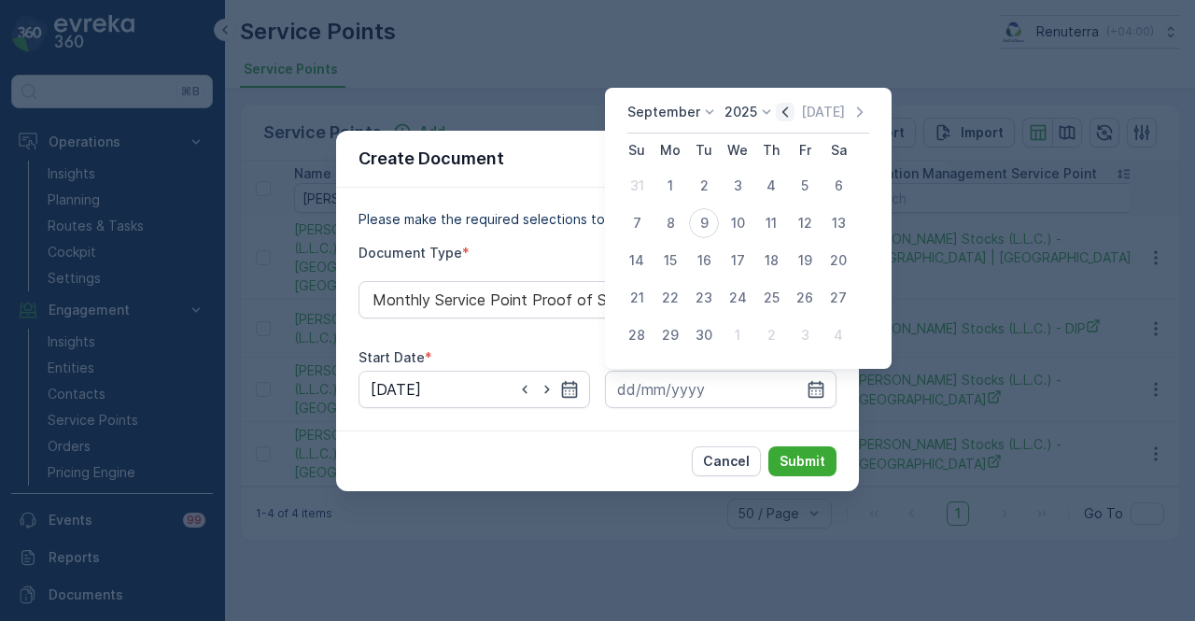
click at [781, 113] on icon "button" at bounding box center [785, 112] width 19 height 19
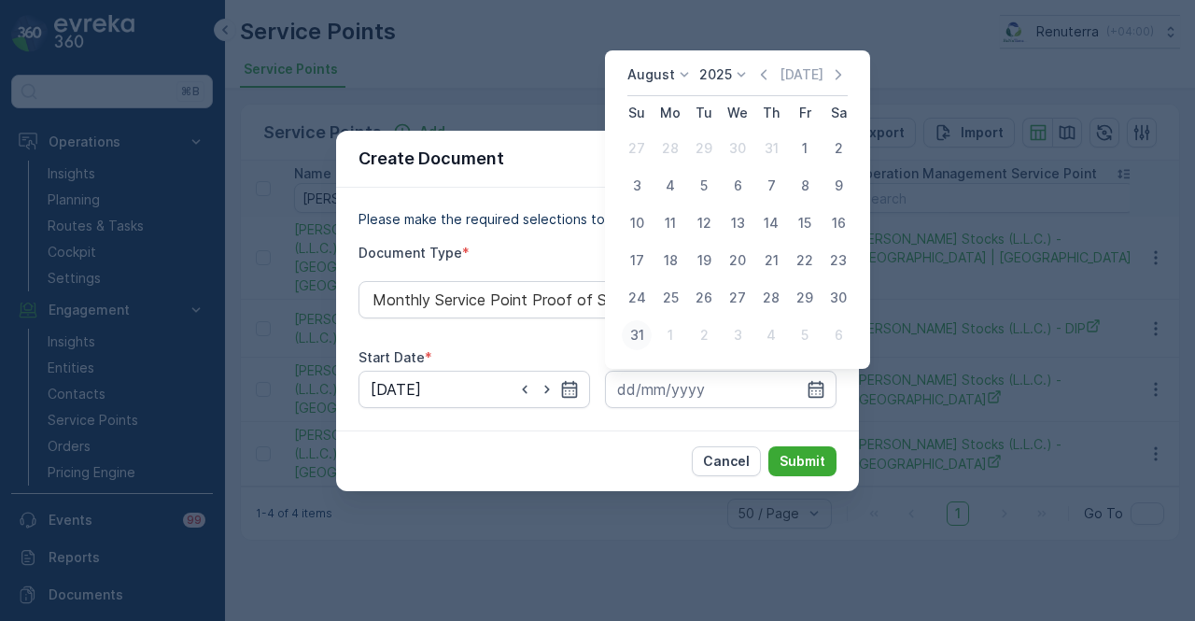
click at [644, 334] on div "31" at bounding box center [637, 335] width 30 height 30
type input "31.08.2025"
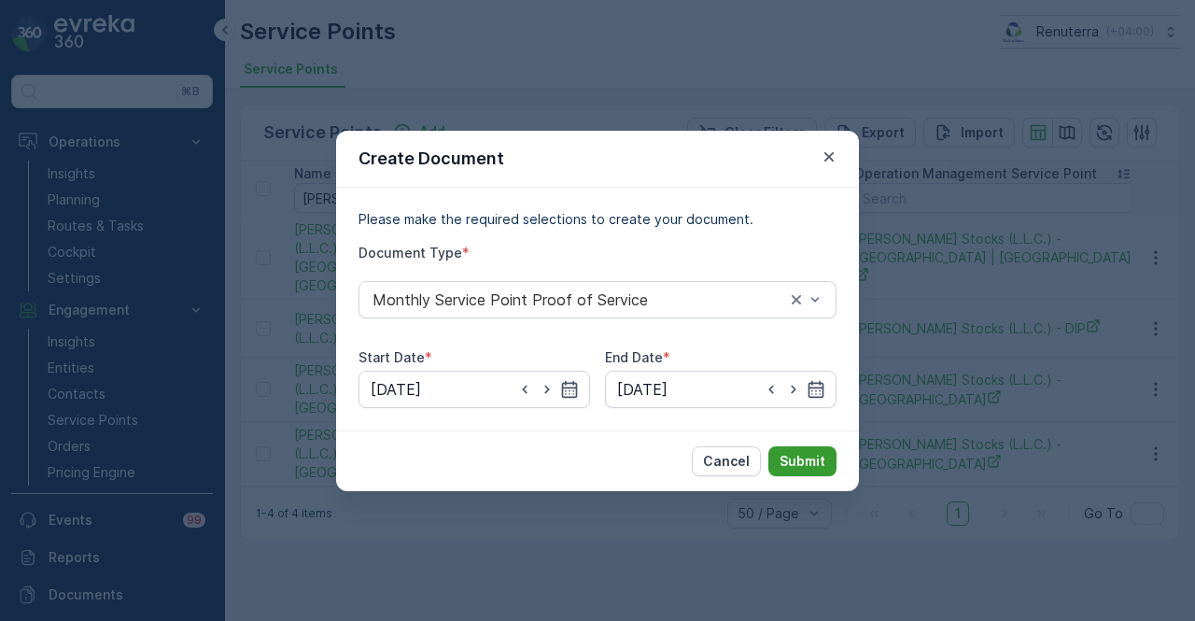
click at [805, 452] on p "Submit" at bounding box center [802, 461] width 46 height 19
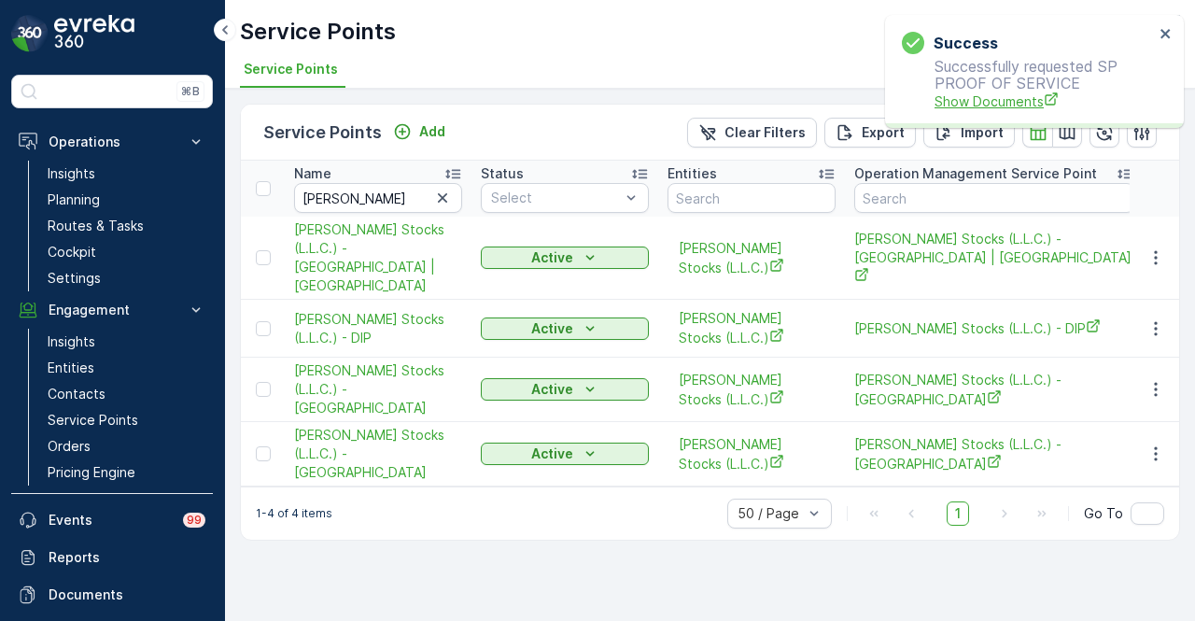
click at [939, 98] on span "Show Documents" at bounding box center [1043, 101] width 219 height 20
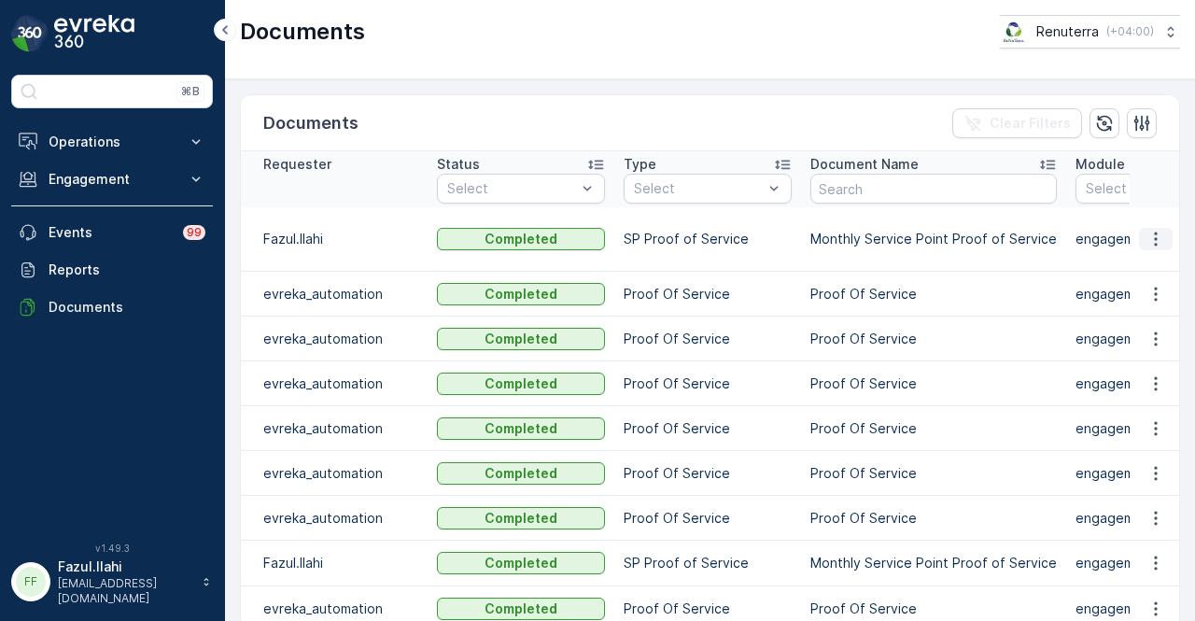
click at [1157, 230] on icon "button" at bounding box center [1155, 239] width 19 height 19
click at [1148, 254] on span "See Details" at bounding box center [1151, 255] width 72 height 19
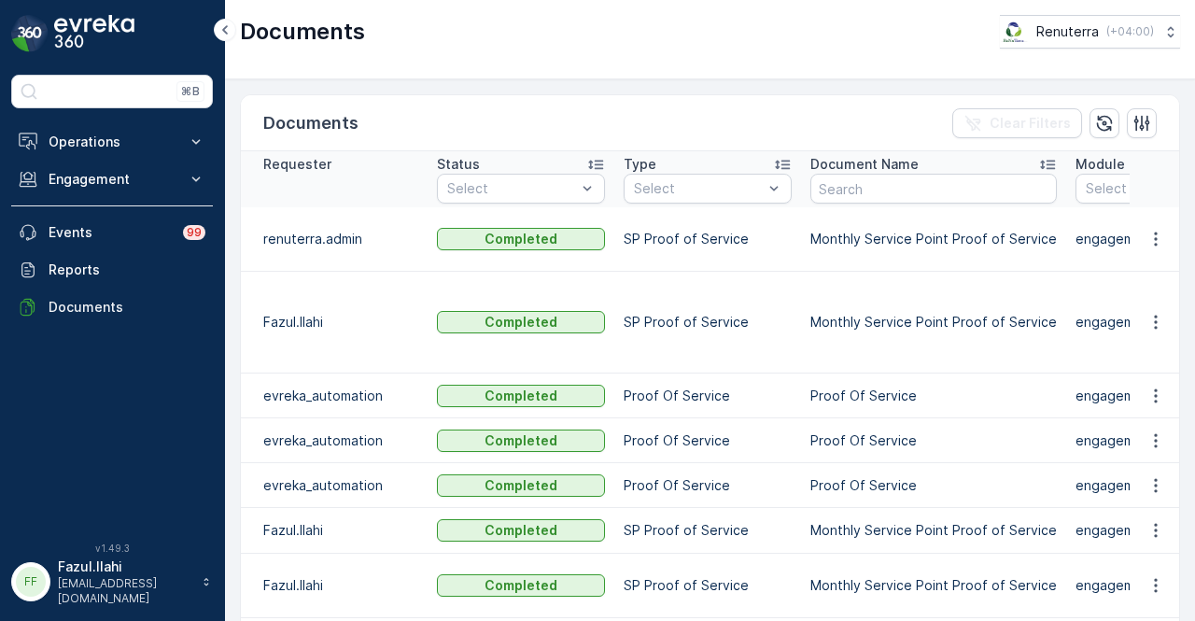
click at [1136, 295] on td at bounding box center [1154, 323] width 50 height 102
click at [1146, 313] on icon "button" at bounding box center [1155, 322] width 19 height 19
click at [1154, 339] on span "See Details" at bounding box center [1151, 339] width 72 height 19
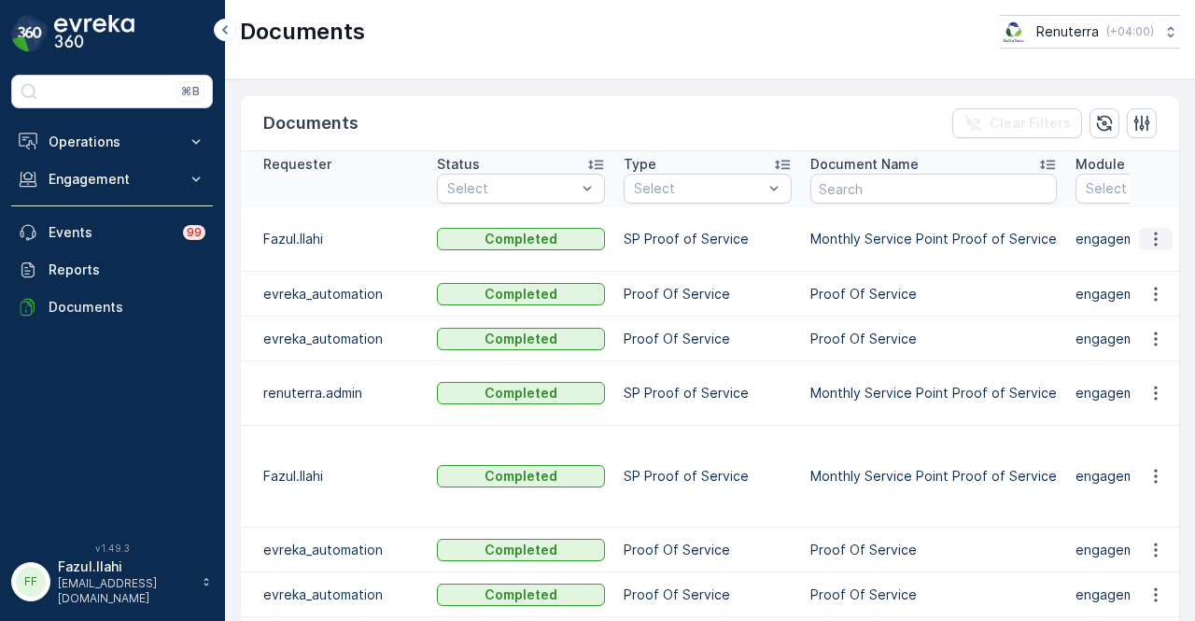
click at [1146, 239] on button "button" at bounding box center [1156, 239] width 34 height 22
drag, startPoint x: 1146, startPoint y: 239, endPoint x: 1145, endPoint y: 264, distance: 25.2
click at [1145, 264] on span "See Details" at bounding box center [1151, 255] width 72 height 19
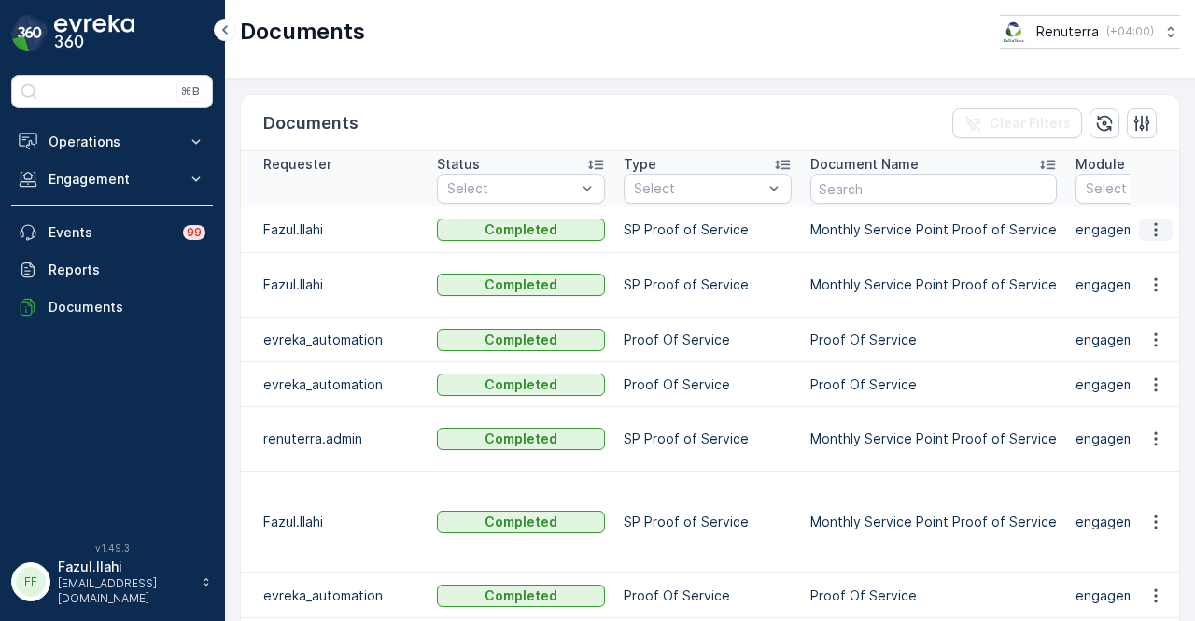
click at [1147, 221] on icon "button" at bounding box center [1155, 229] width 19 height 19
click at [1143, 261] on span "See Details" at bounding box center [1151, 255] width 72 height 19
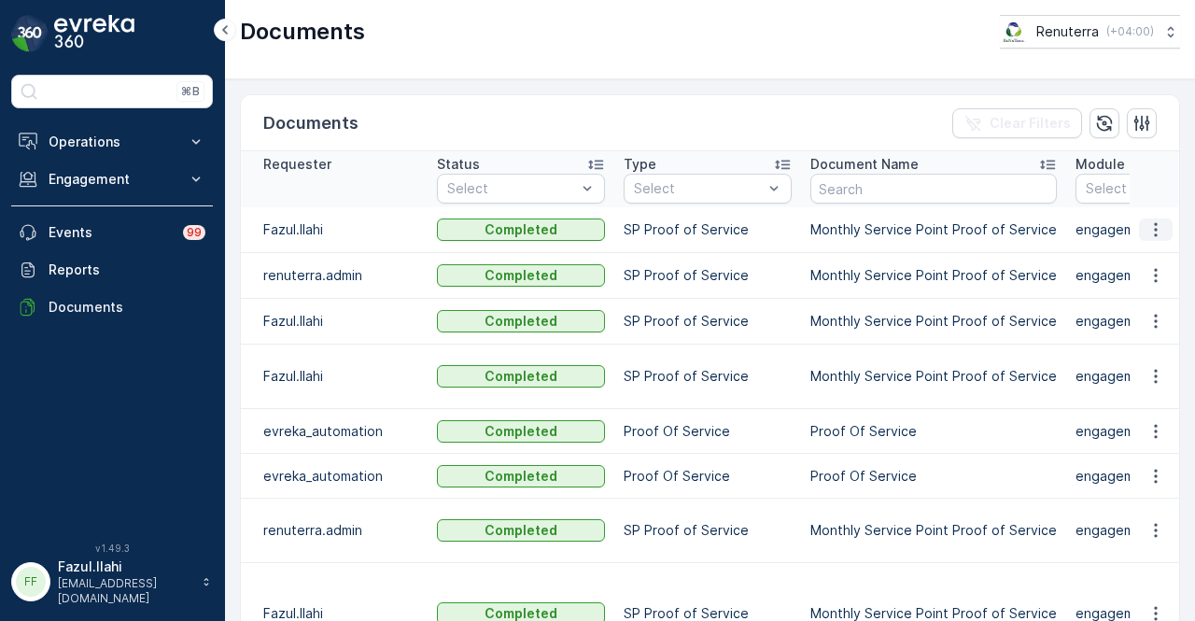
click at [1159, 221] on icon "button" at bounding box center [1155, 229] width 19 height 19
click at [1154, 262] on span "See Details" at bounding box center [1151, 255] width 72 height 19
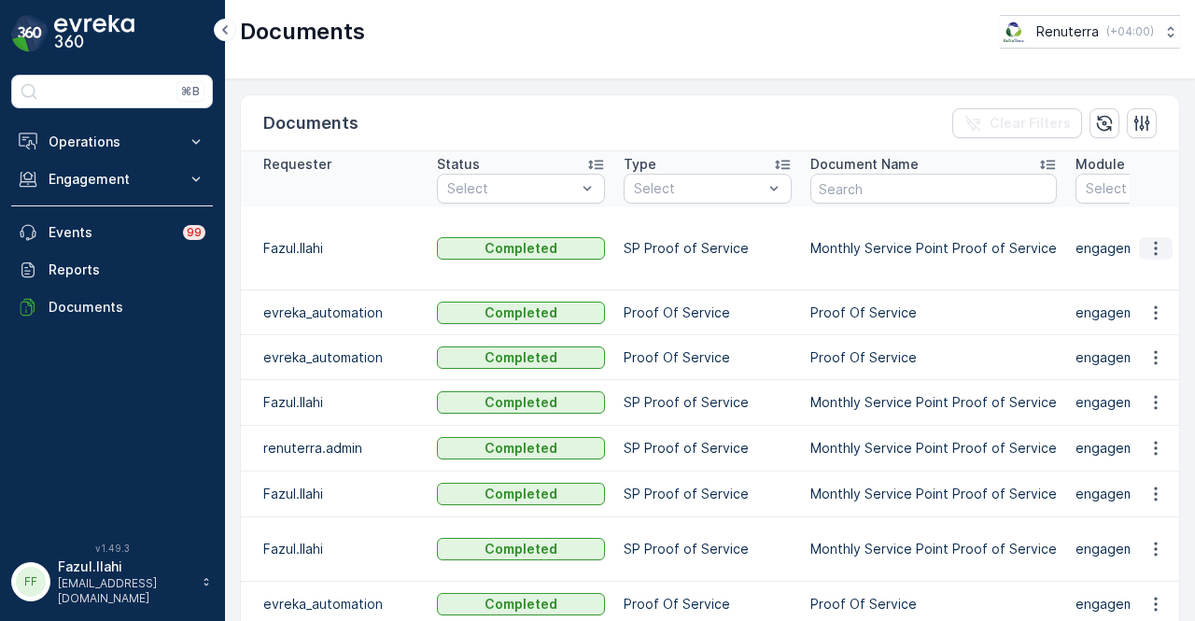
click at [1157, 246] on icon "button" at bounding box center [1155, 248] width 19 height 19
click at [1158, 281] on span "See Details" at bounding box center [1151, 274] width 72 height 19
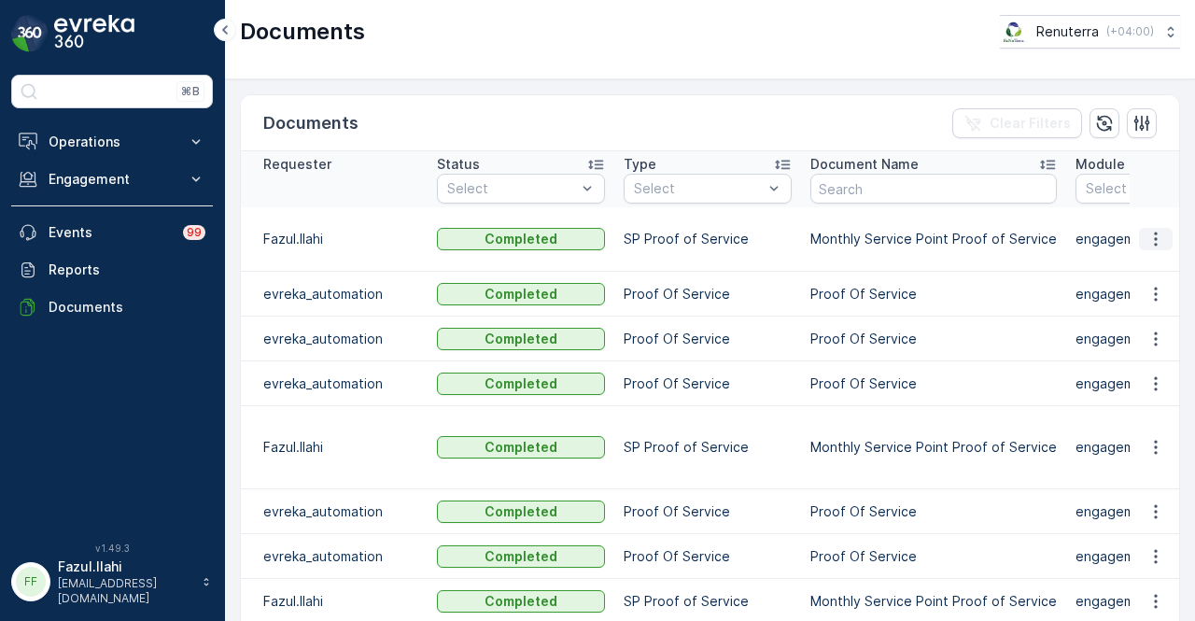
click at [1159, 238] on icon "button" at bounding box center [1155, 239] width 19 height 19
click at [1152, 270] on span "See Details" at bounding box center [1151, 265] width 72 height 19
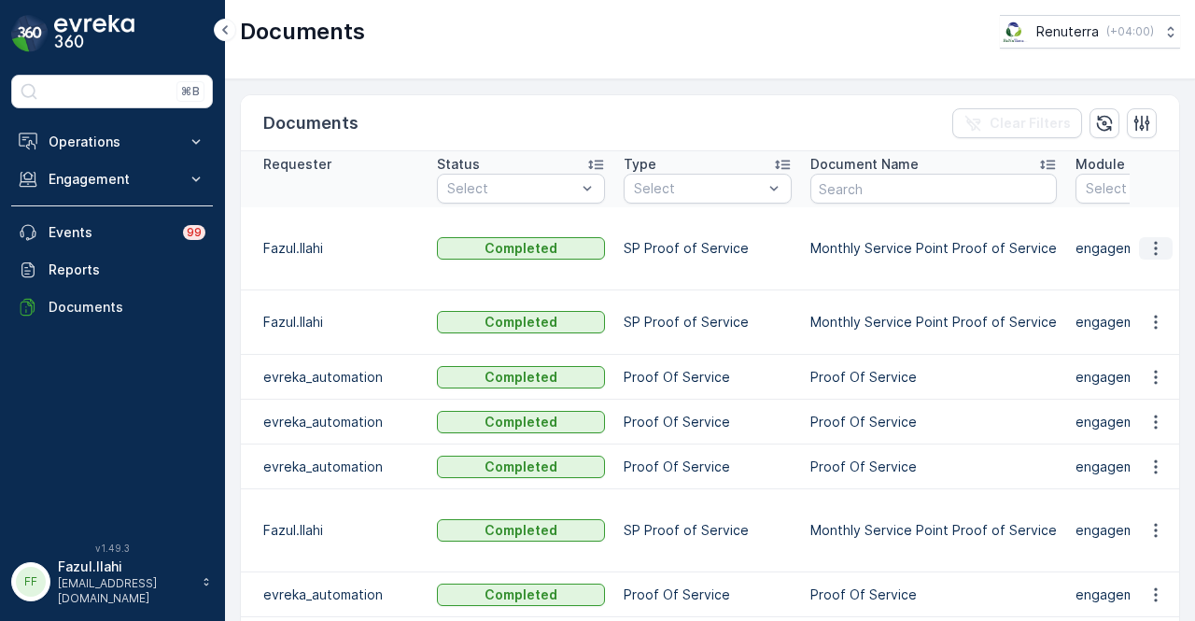
click at [1149, 246] on icon "button" at bounding box center [1155, 248] width 19 height 19
click at [1150, 269] on span "See Details" at bounding box center [1151, 274] width 72 height 19
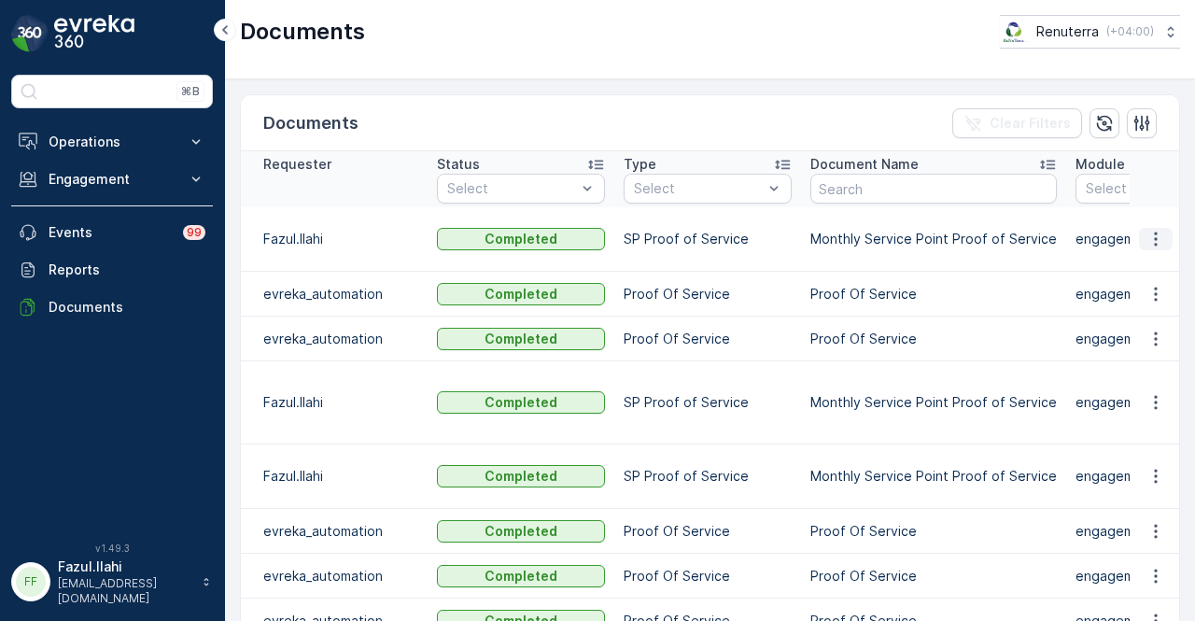
click at [1149, 230] on icon "button" at bounding box center [1155, 239] width 19 height 19
click at [1145, 252] on span "See Details" at bounding box center [1151, 255] width 72 height 19
